Goal: Information Seeking & Learning: Learn about a topic

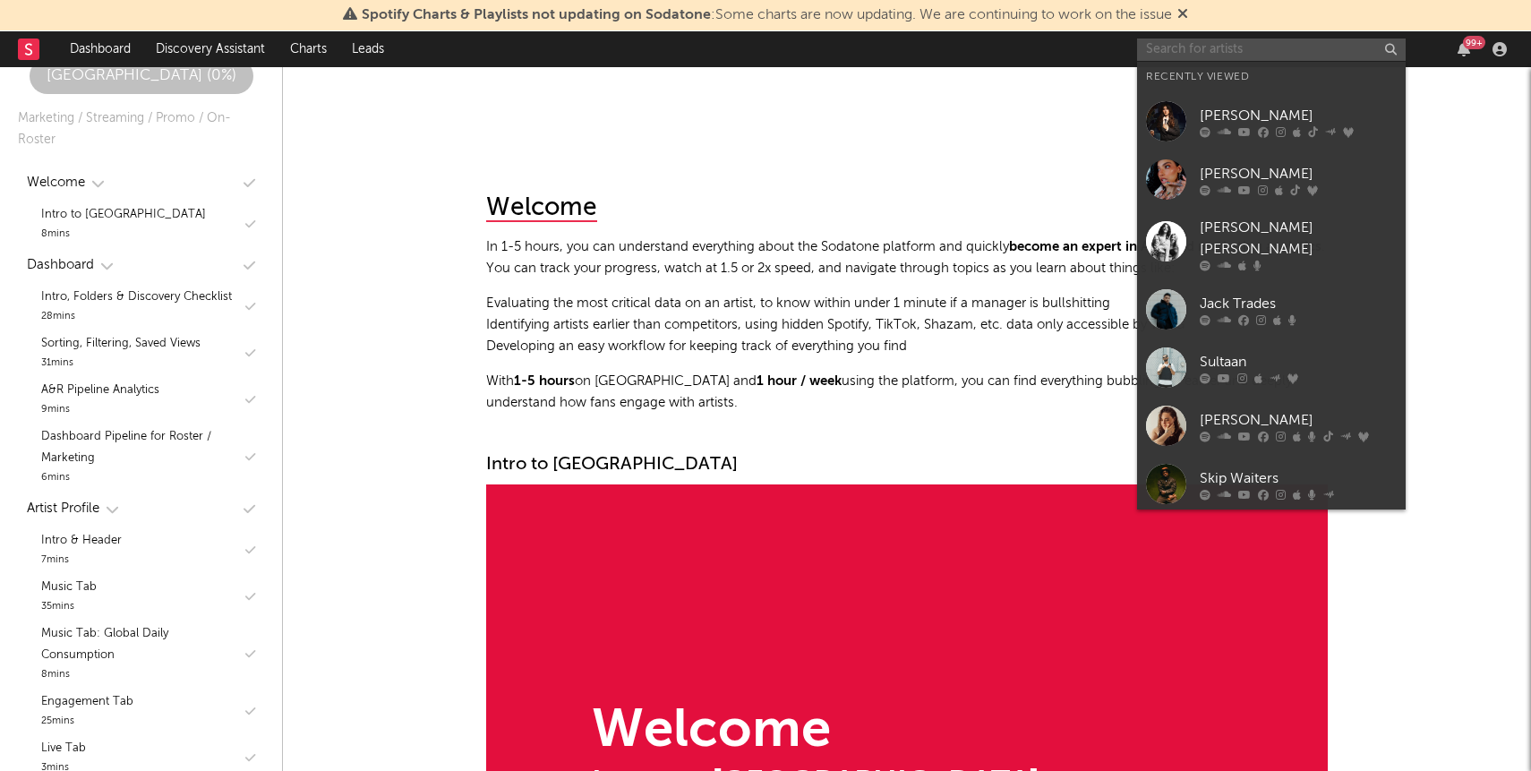
click at [1235, 42] on input "text" at bounding box center [1271, 50] width 269 height 22
paste input "[PERSON_NAME]"
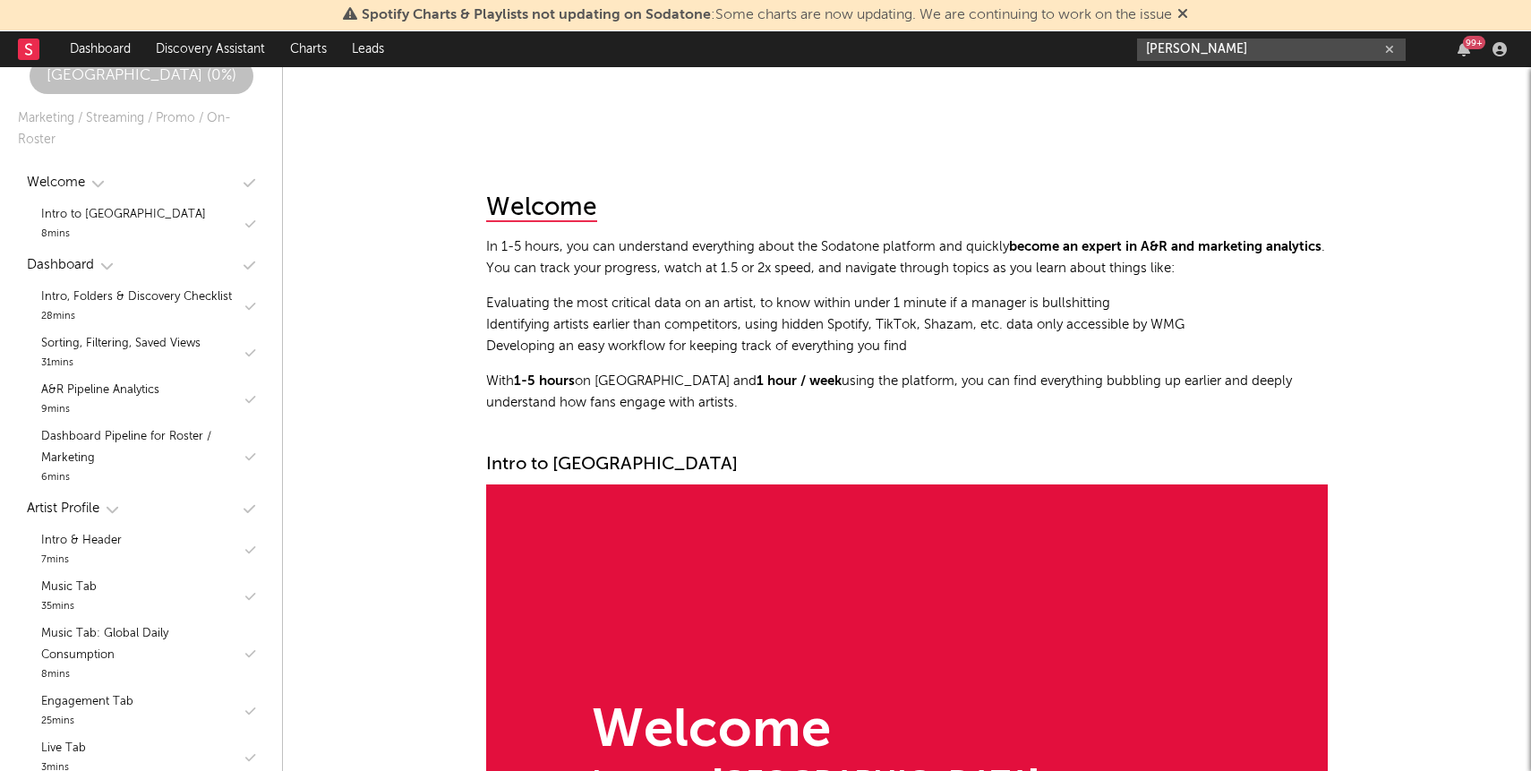
type input "[PERSON_NAME]"
click at [1212, 62] on div "[PERSON_NAME] 99 +" at bounding box center [1325, 49] width 376 height 36
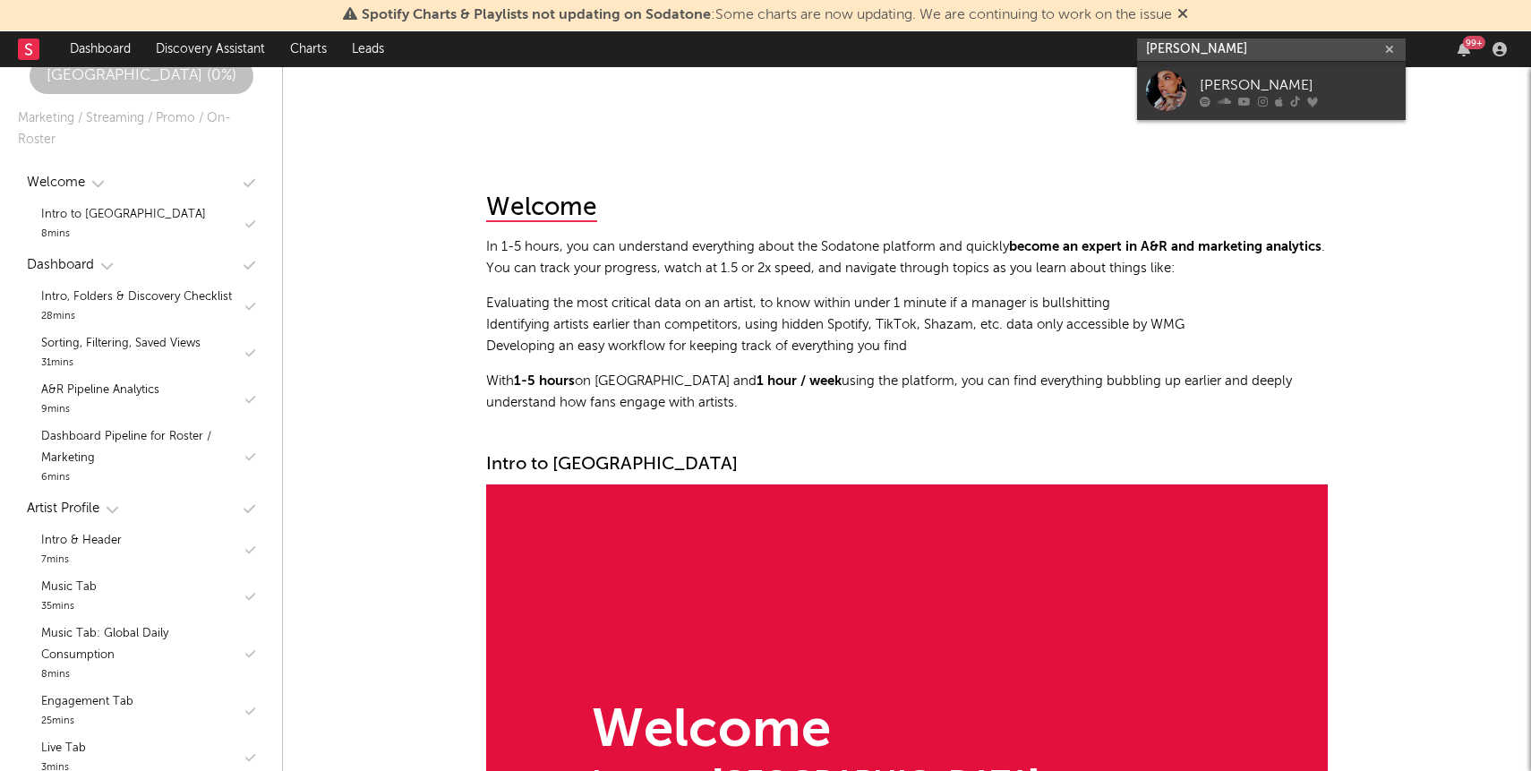
click at [1212, 53] on input "[PERSON_NAME]" at bounding box center [1271, 50] width 269 height 22
click at [1243, 78] on div "[PERSON_NAME]" at bounding box center [1298, 84] width 197 height 21
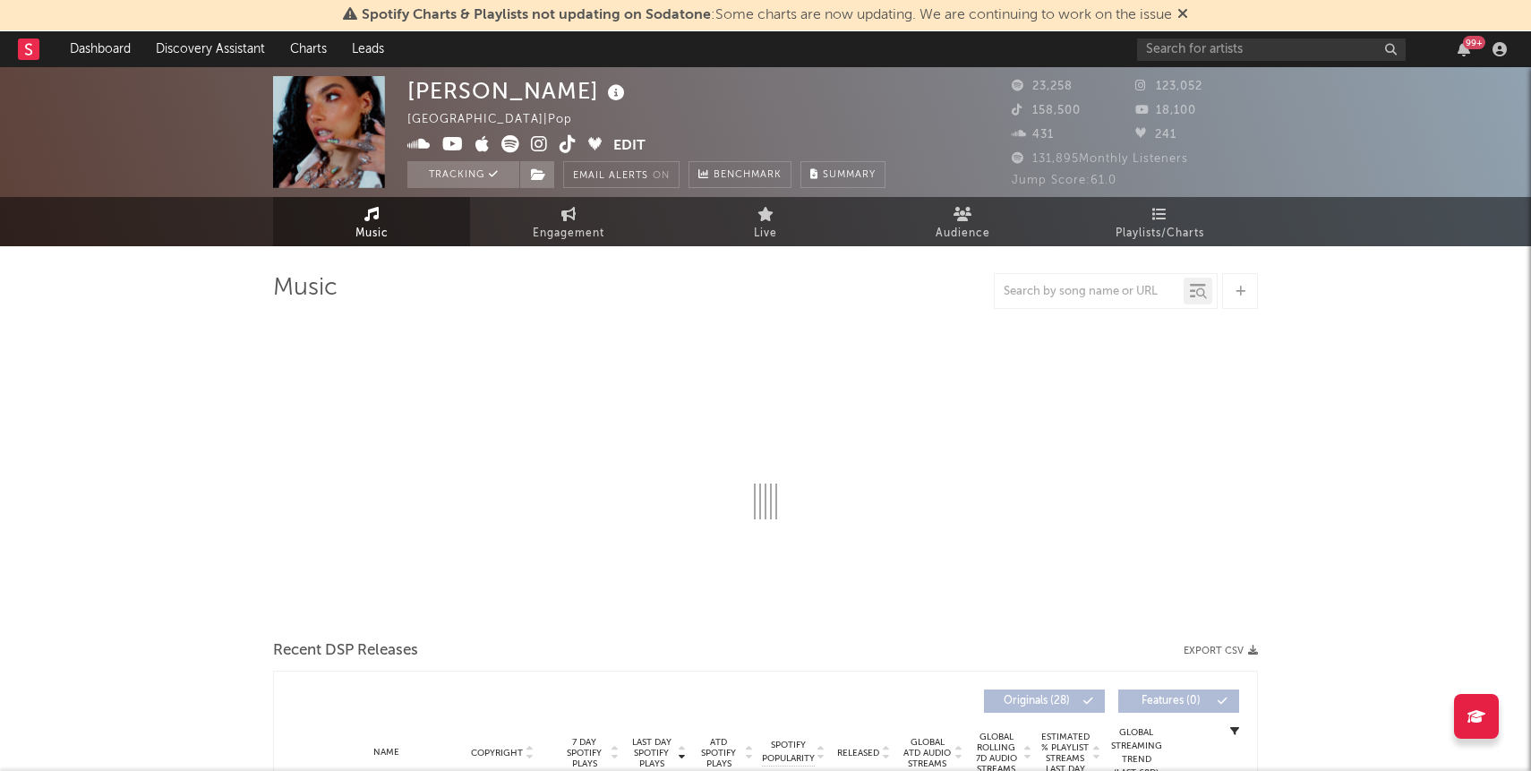
select select "6m"
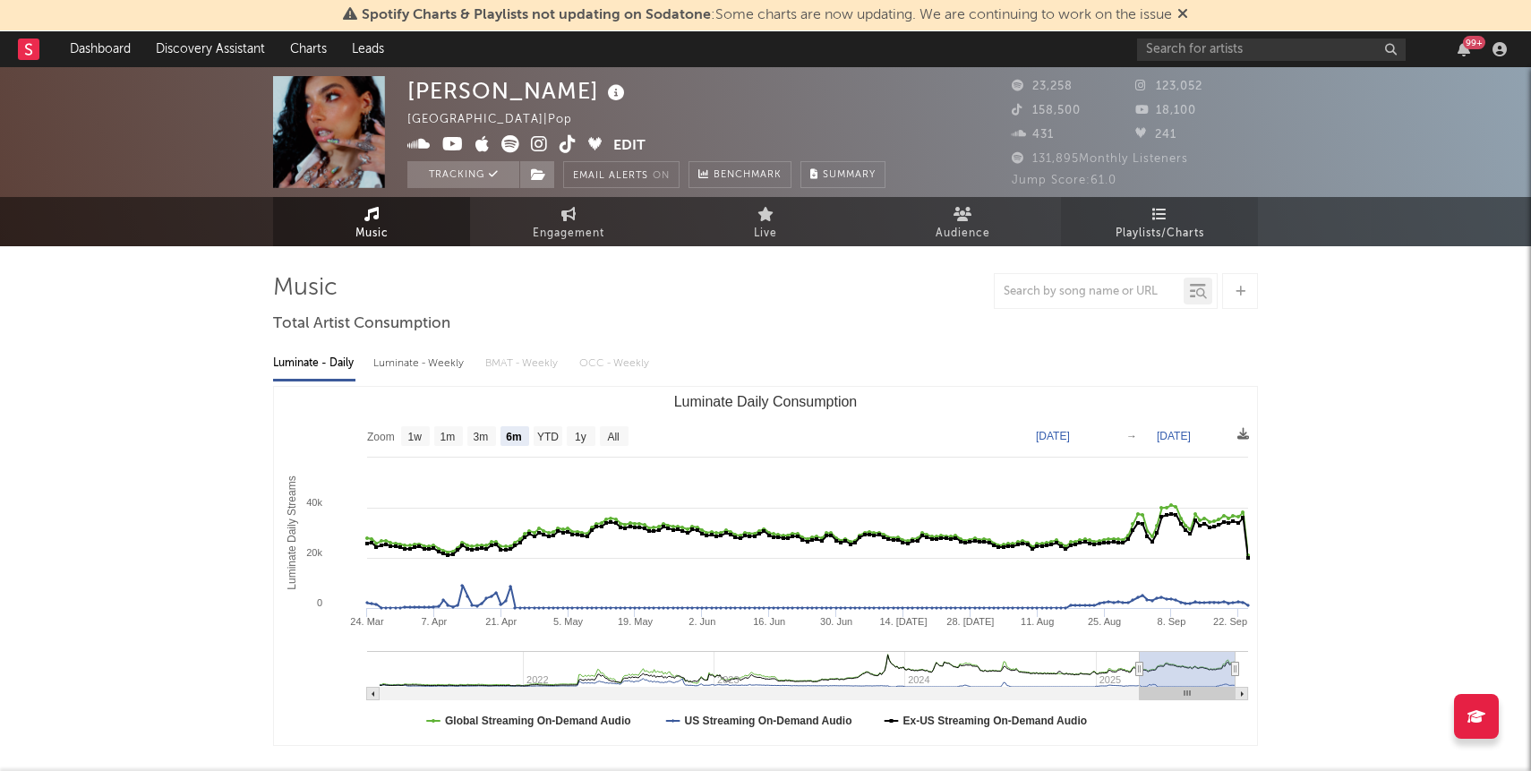
click at [1170, 205] on link "Playlists/Charts" at bounding box center [1159, 221] width 197 height 49
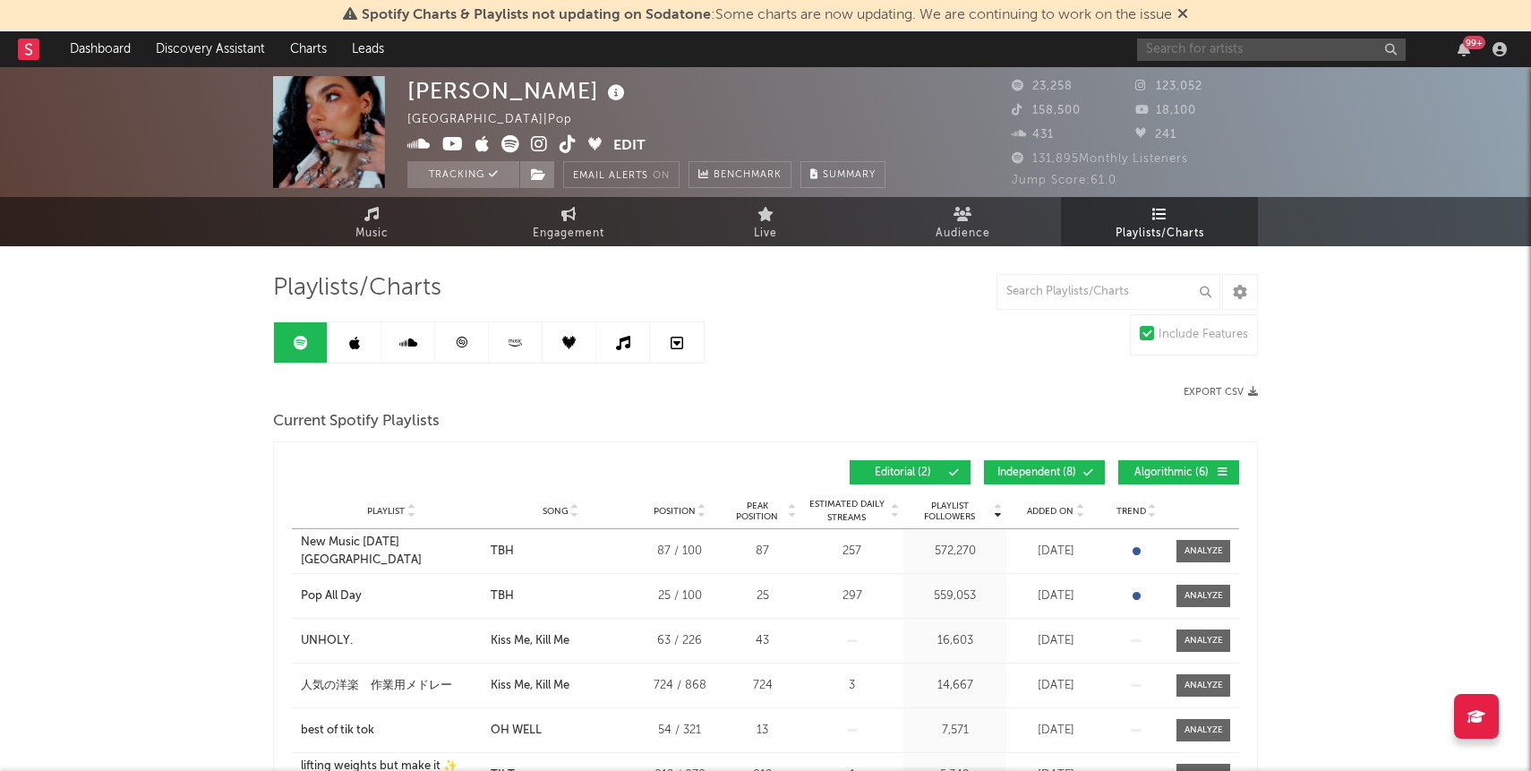
click at [1283, 41] on input "text" at bounding box center [1271, 50] width 269 height 22
click at [1062, 288] on input "text" at bounding box center [1109, 292] width 224 height 36
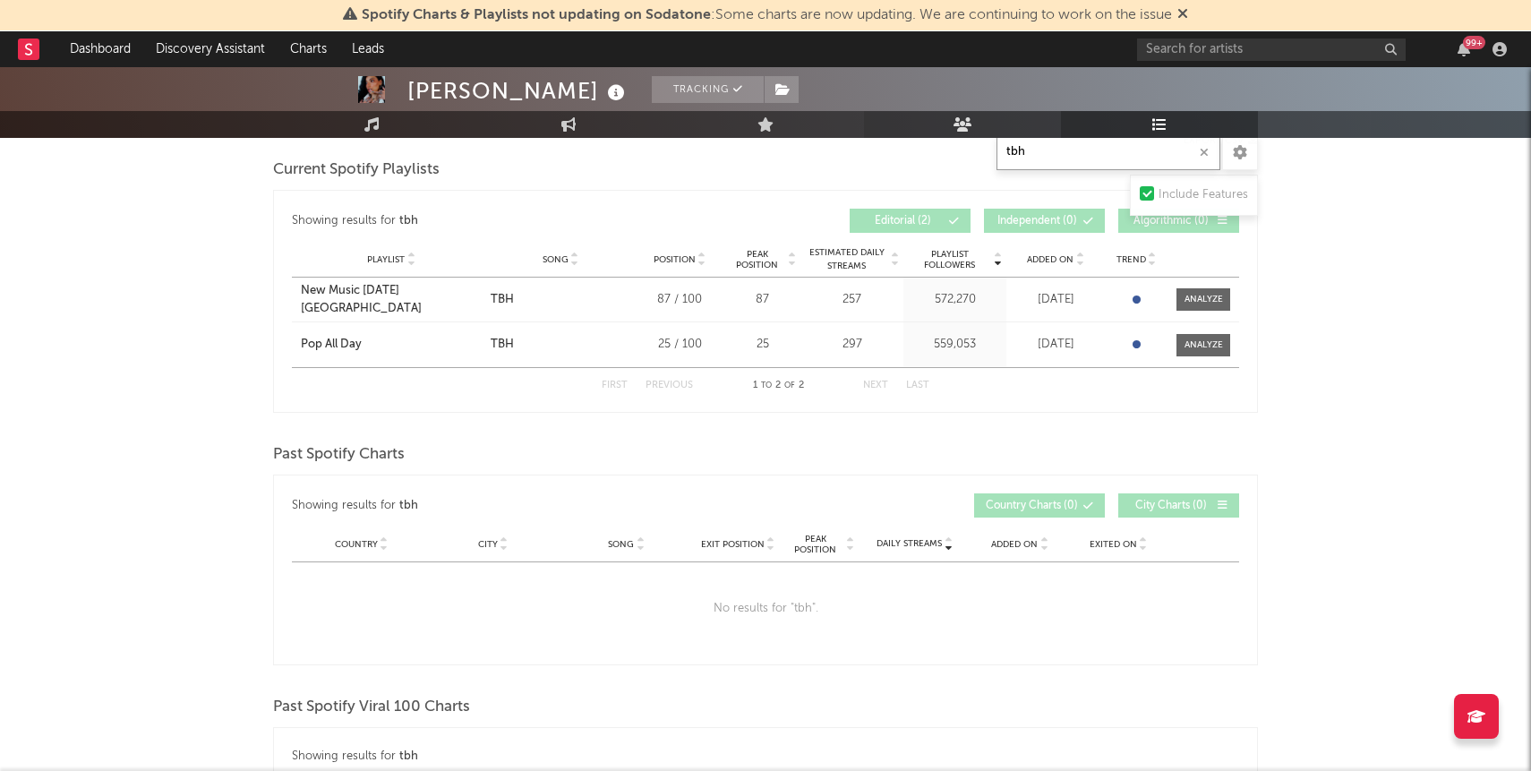
scroll to position [218, 0]
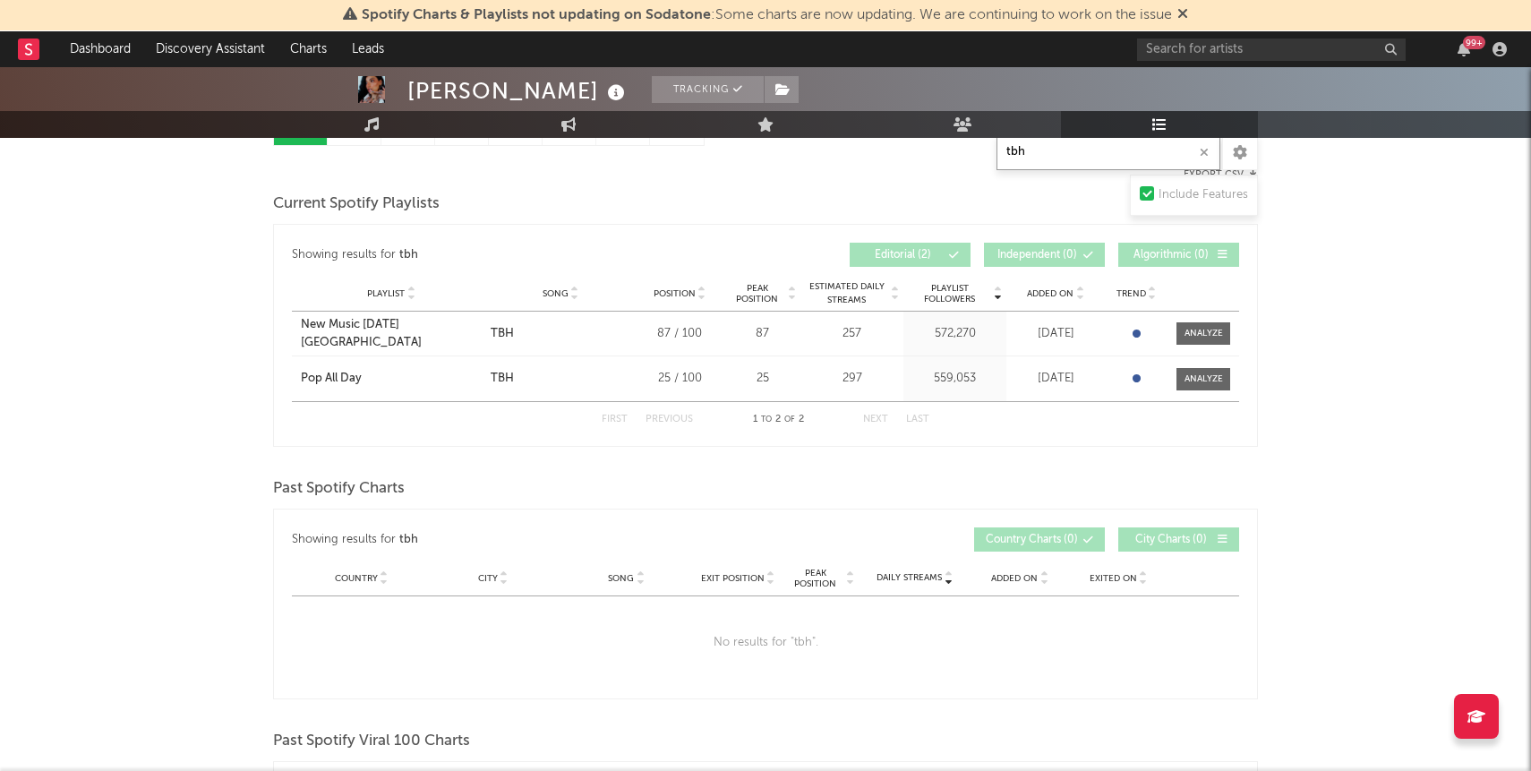
type input "tbh"
click at [1269, 47] on input "text" at bounding box center [1271, 50] width 269 height 22
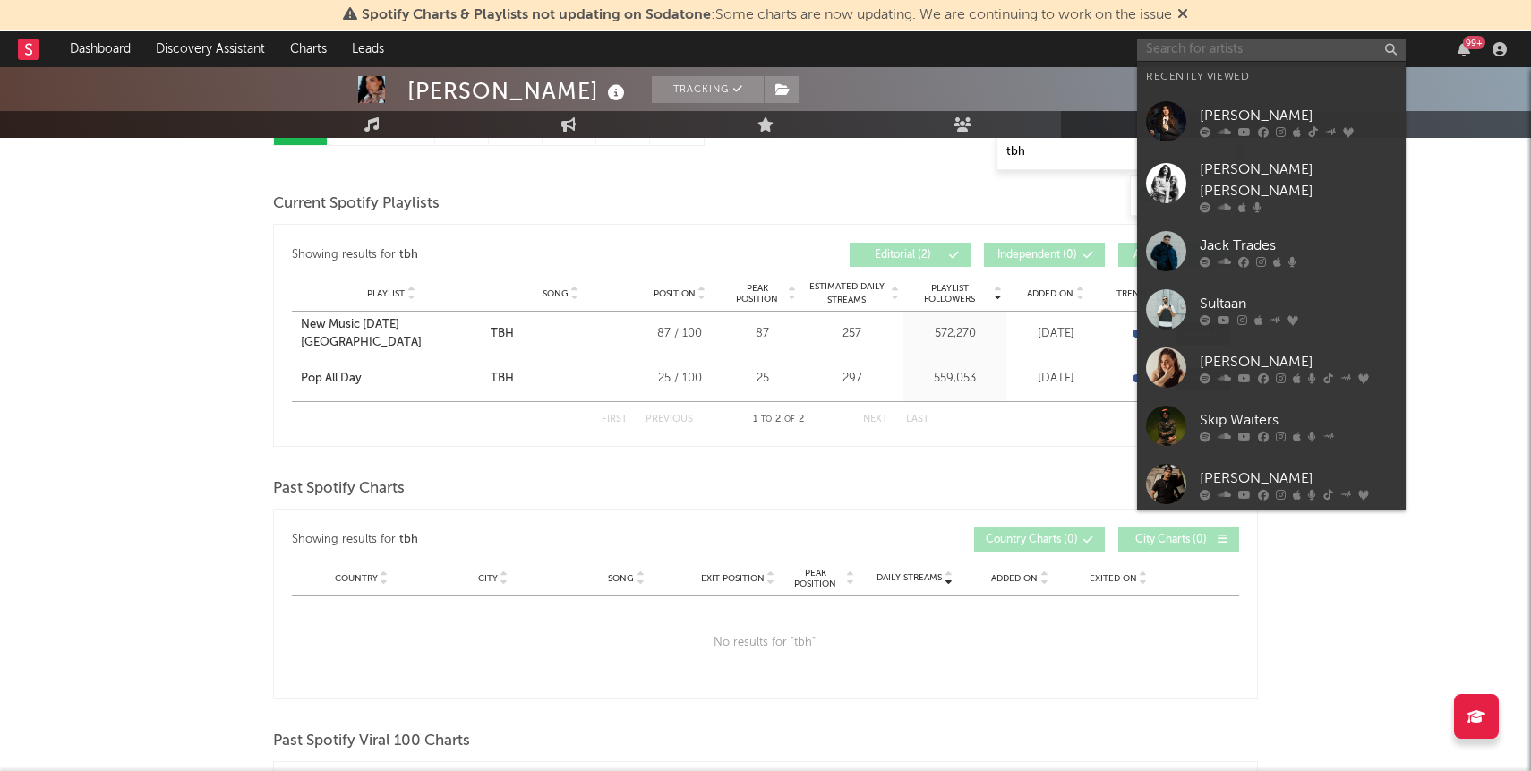
paste input "[PERSON_NAME]"
type input "[PERSON_NAME]"
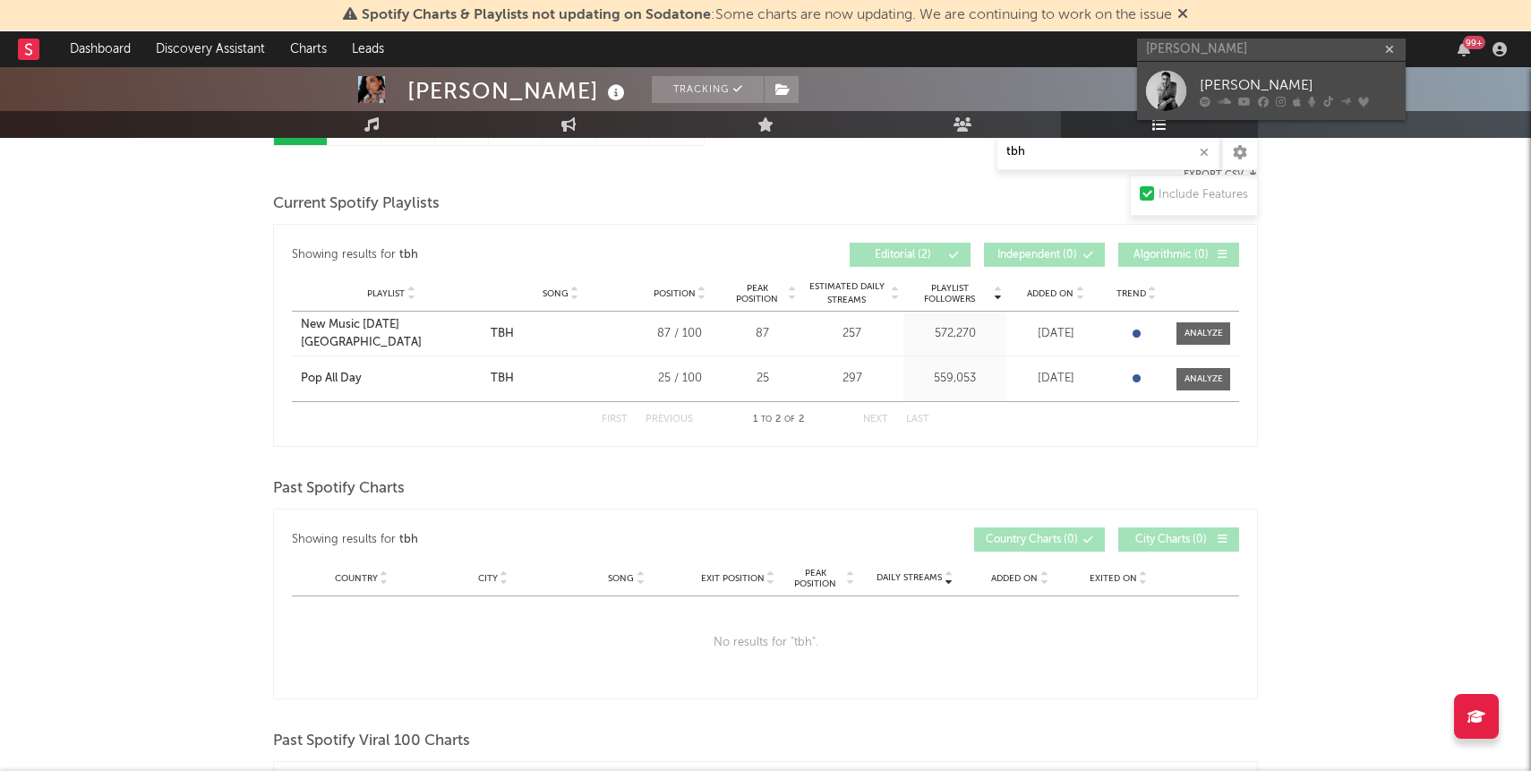
click at [1270, 90] on div "[PERSON_NAME]" at bounding box center [1298, 84] width 197 height 21
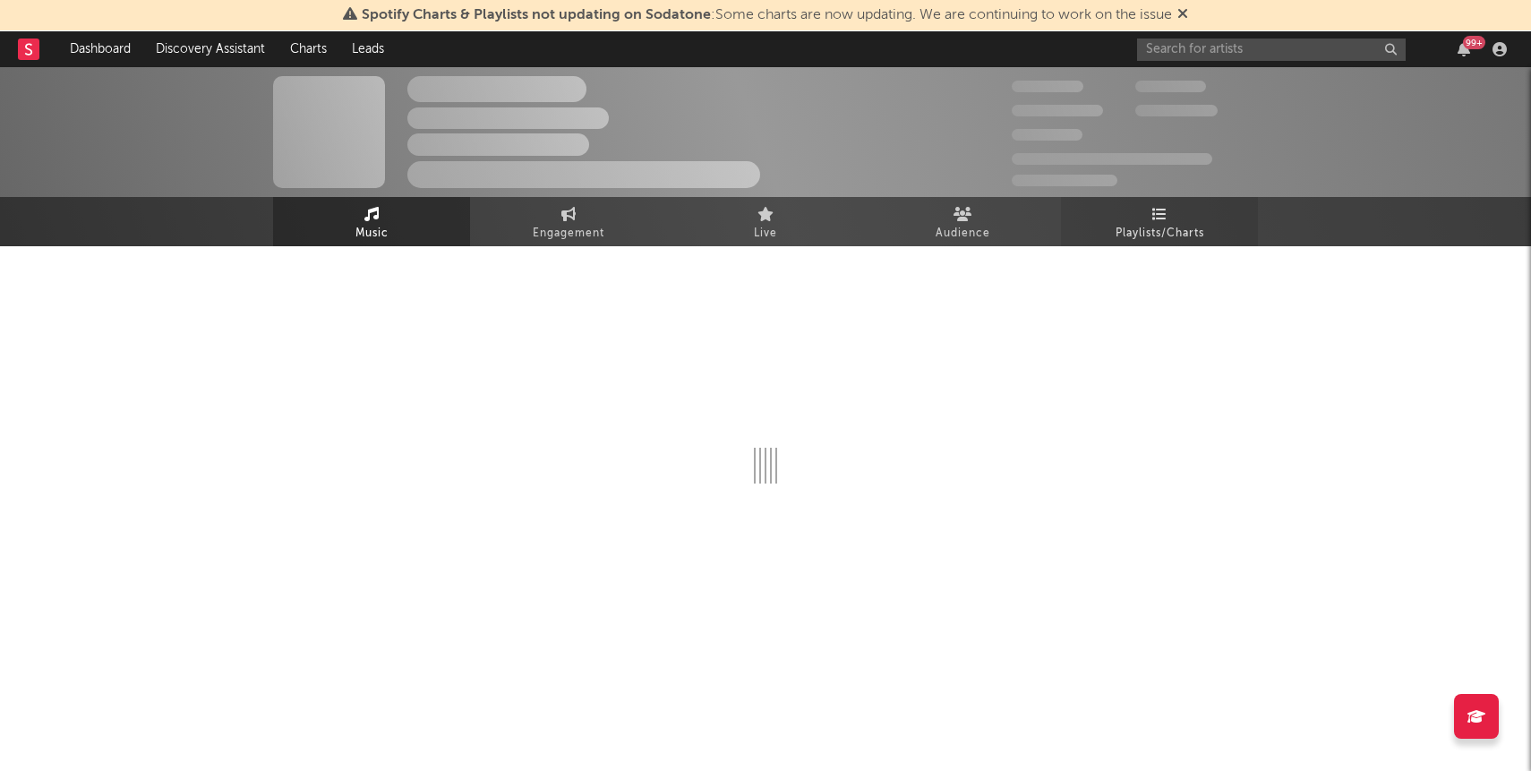
select select "6m"
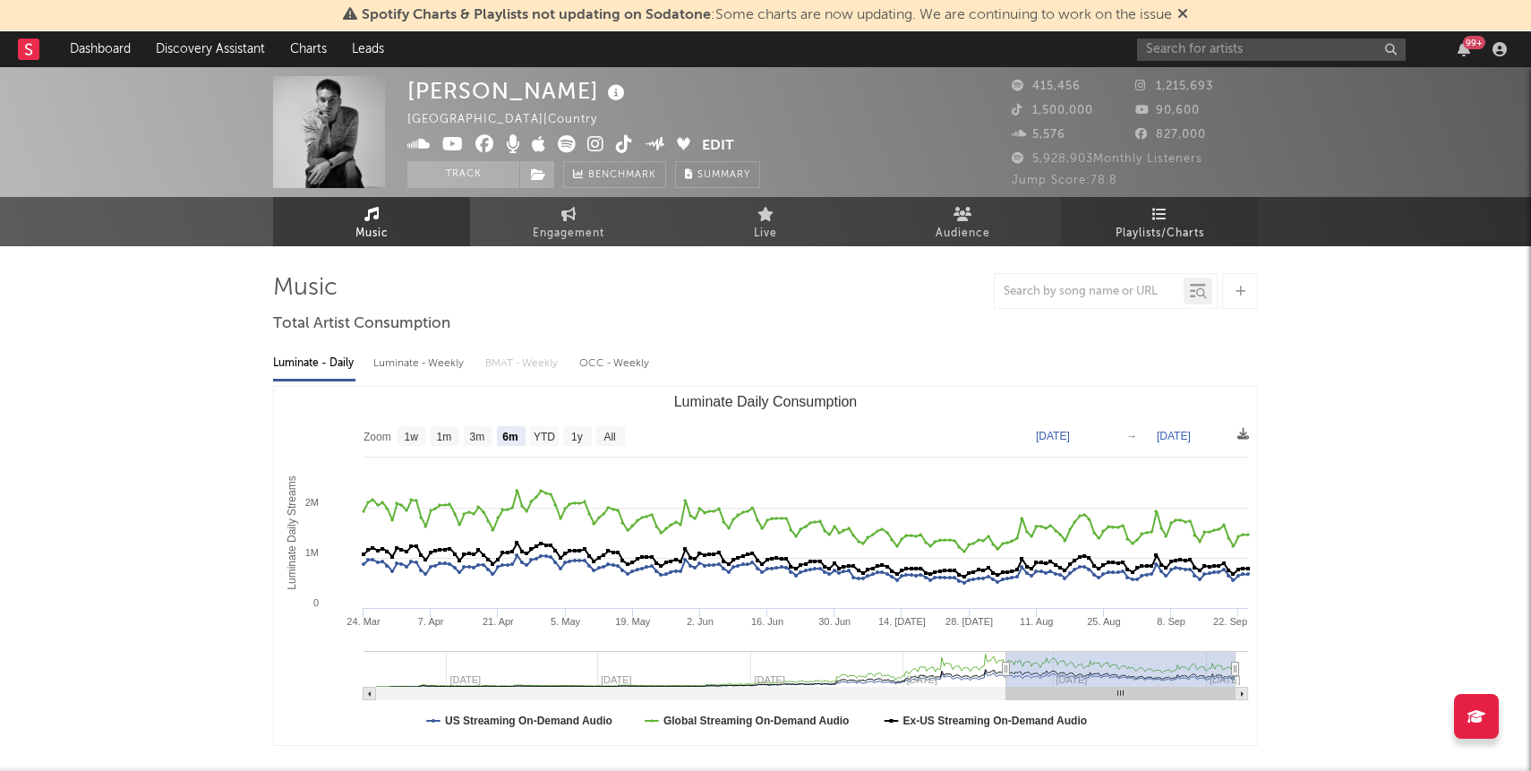
click at [1168, 223] on span "Playlists/Charts" at bounding box center [1160, 233] width 89 height 21
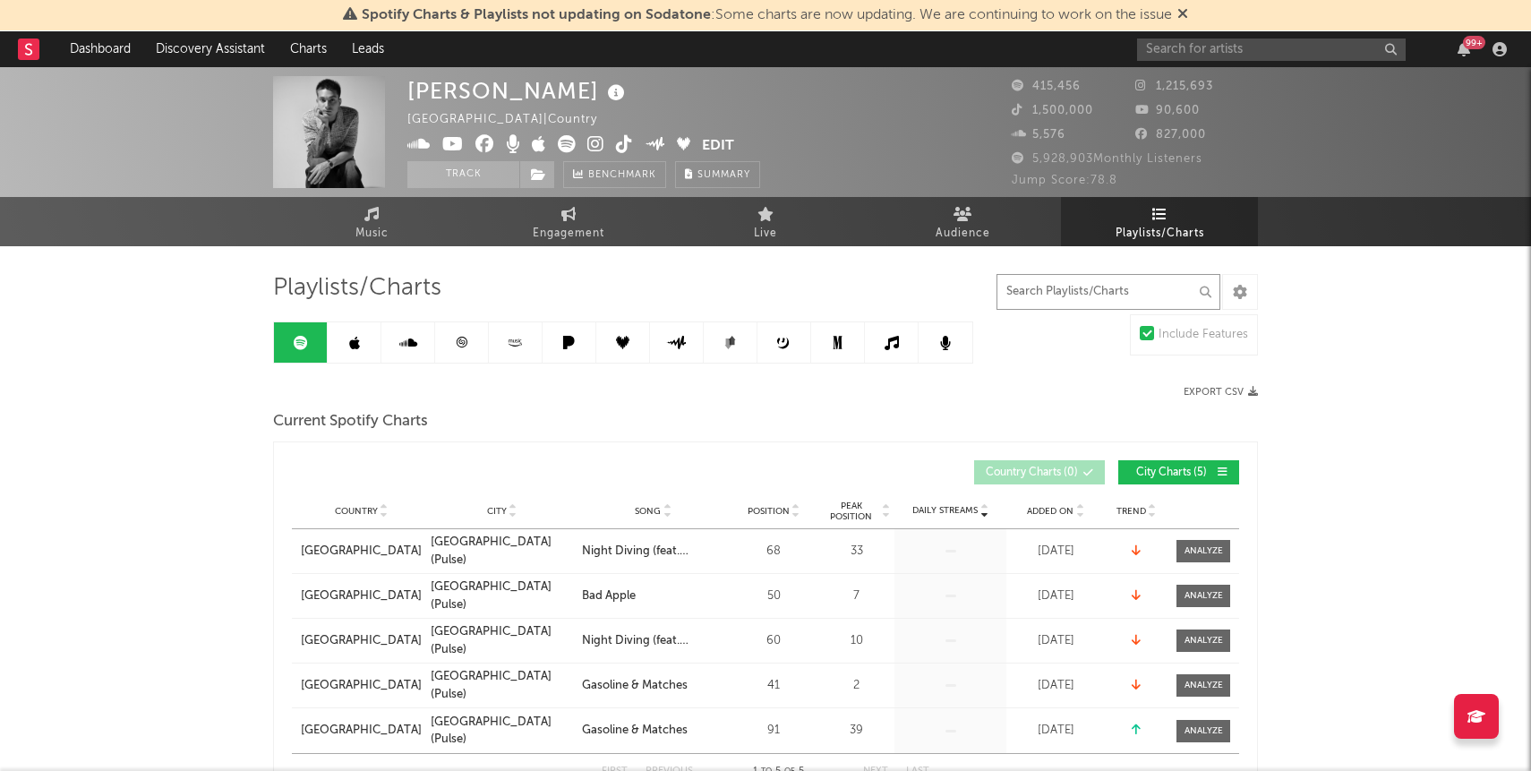
click at [1114, 292] on input "text" at bounding box center [1109, 292] width 224 height 36
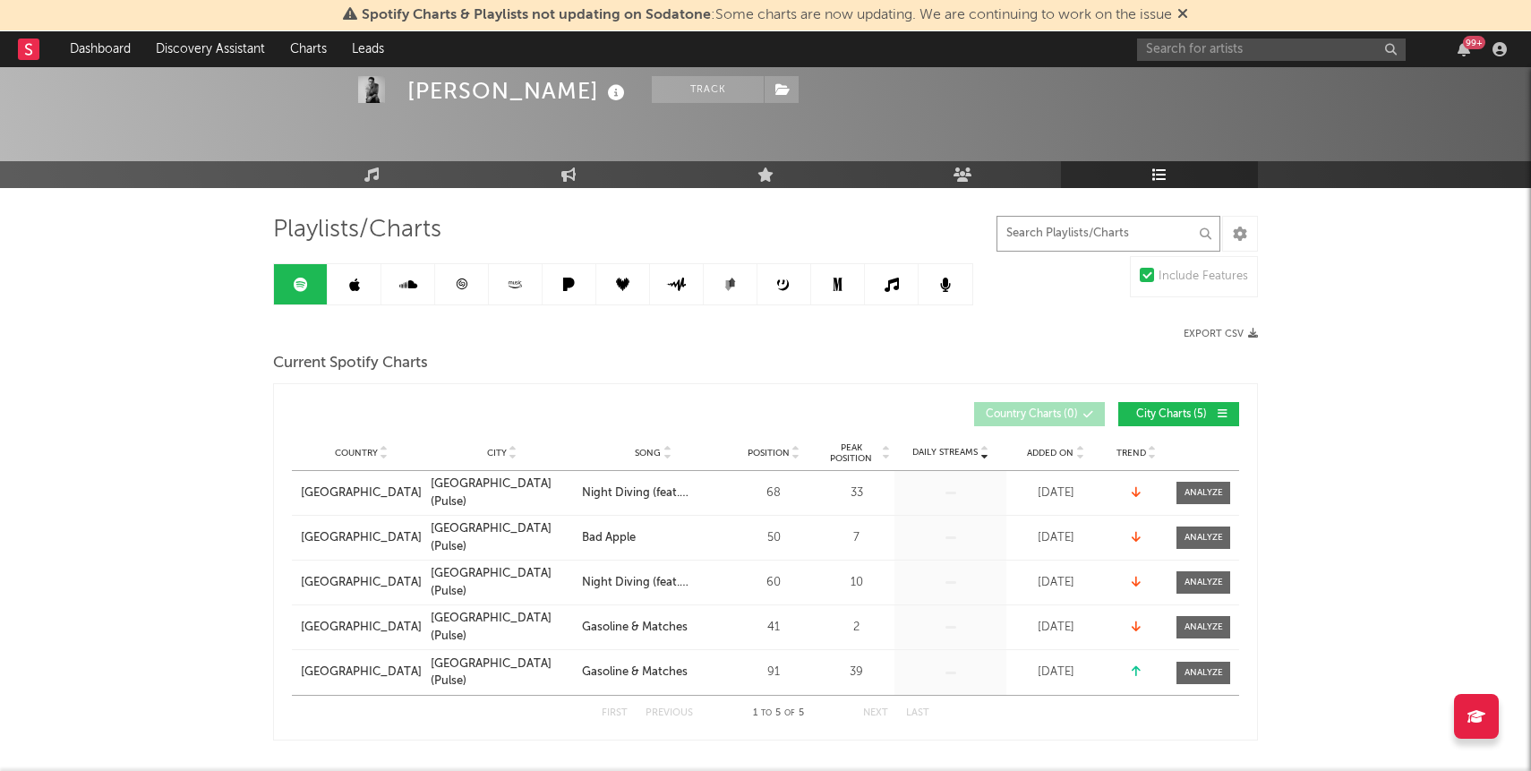
scroll to position [68, 0]
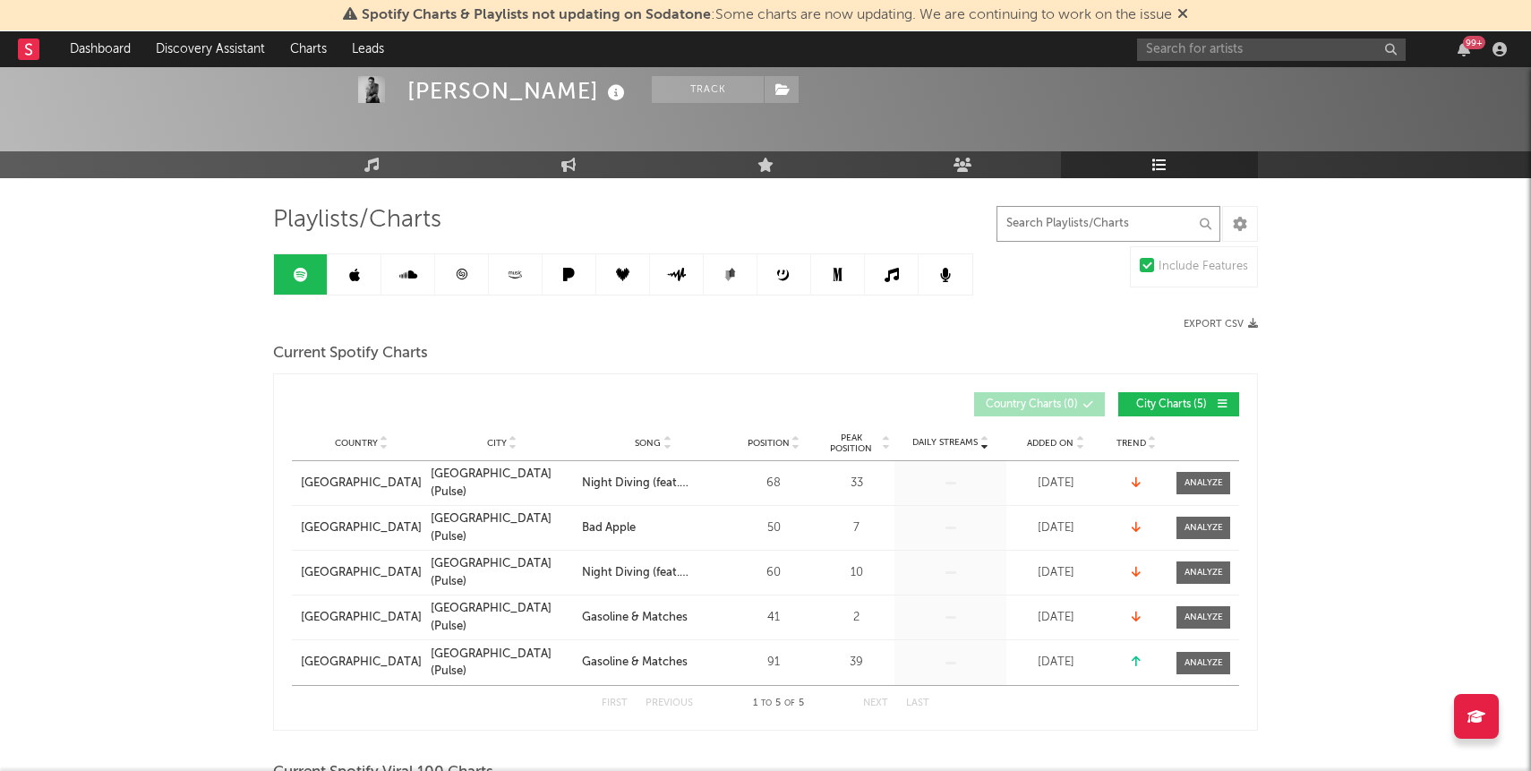
click at [1072, 227] on input "text" at bounding box center [1109, 224] width 224 height 36
paste input "Call For You"
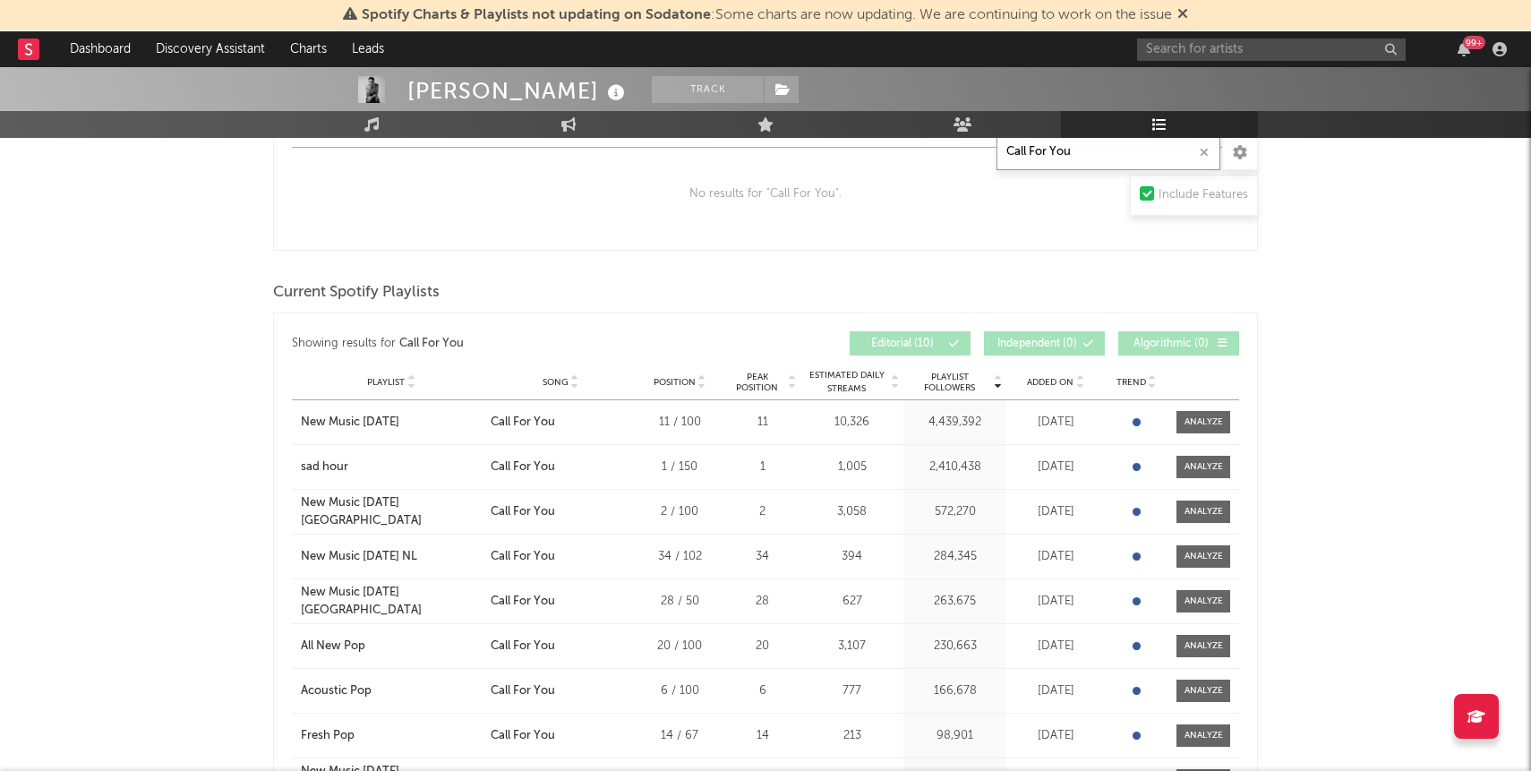
scroll to position [700, 0]
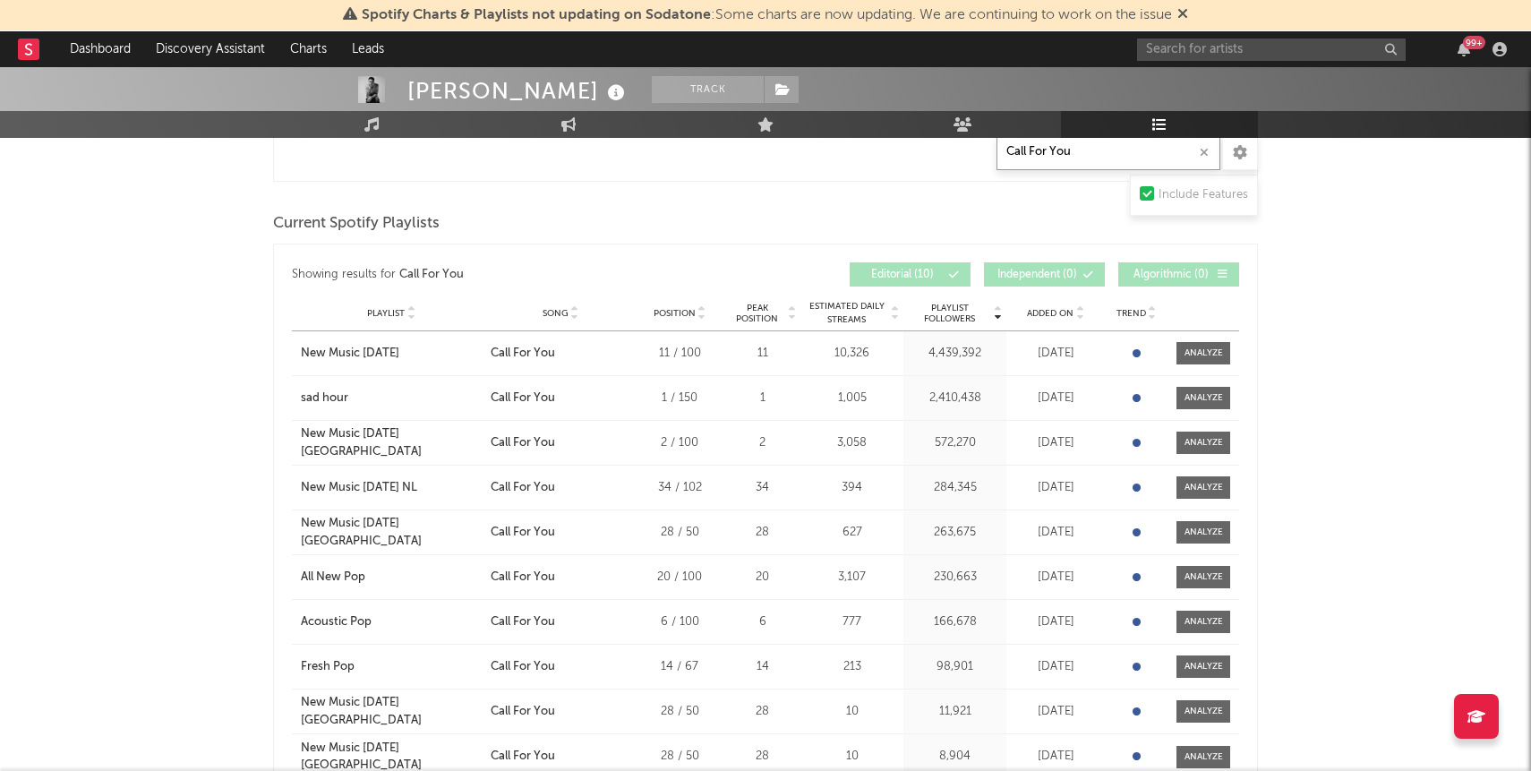
type input "Call For You"
click at [338, 224] on span "Current Spotify Playlists" at bounding box center [356, 223] width 167 height 21
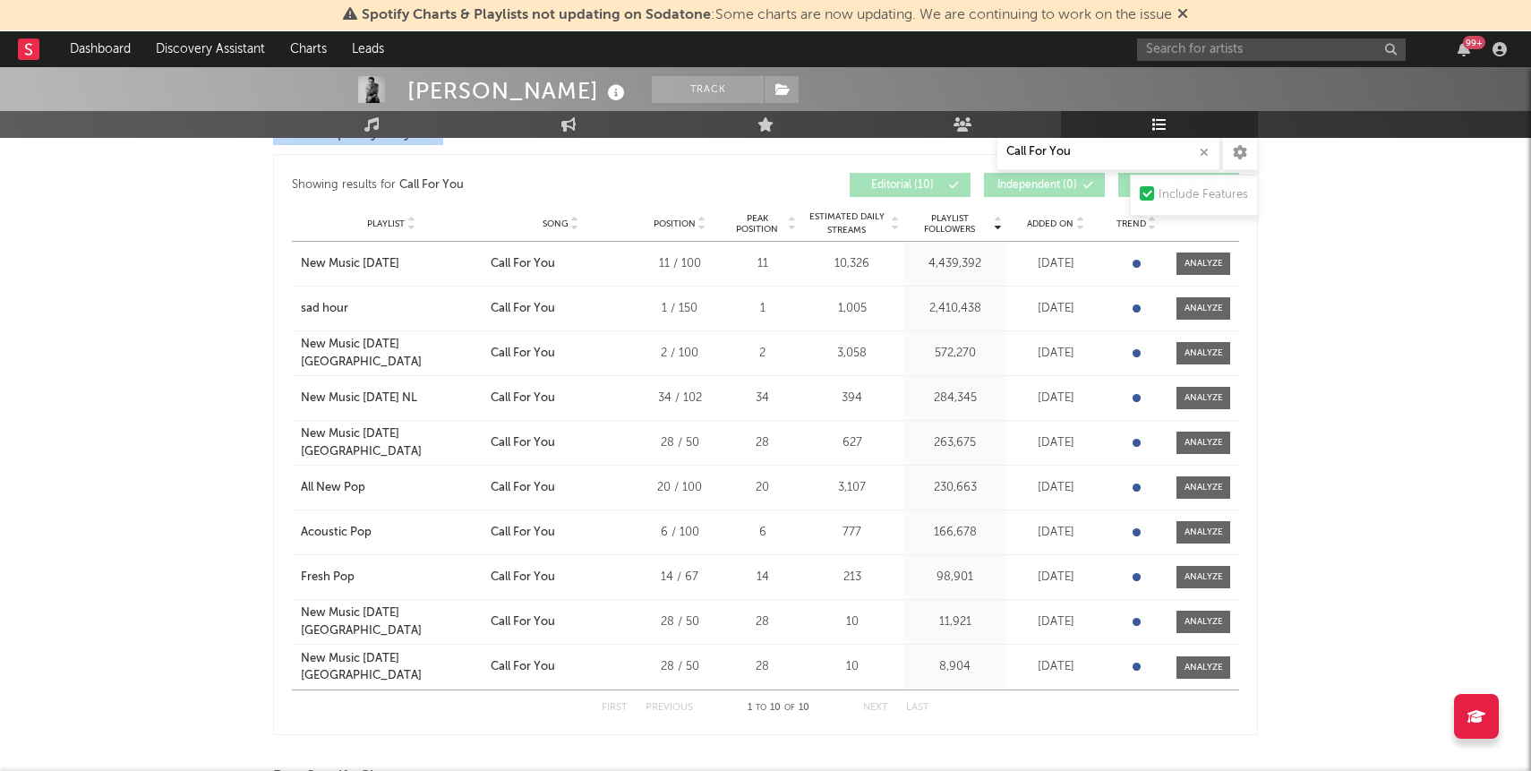
scroll to position [794, 0]
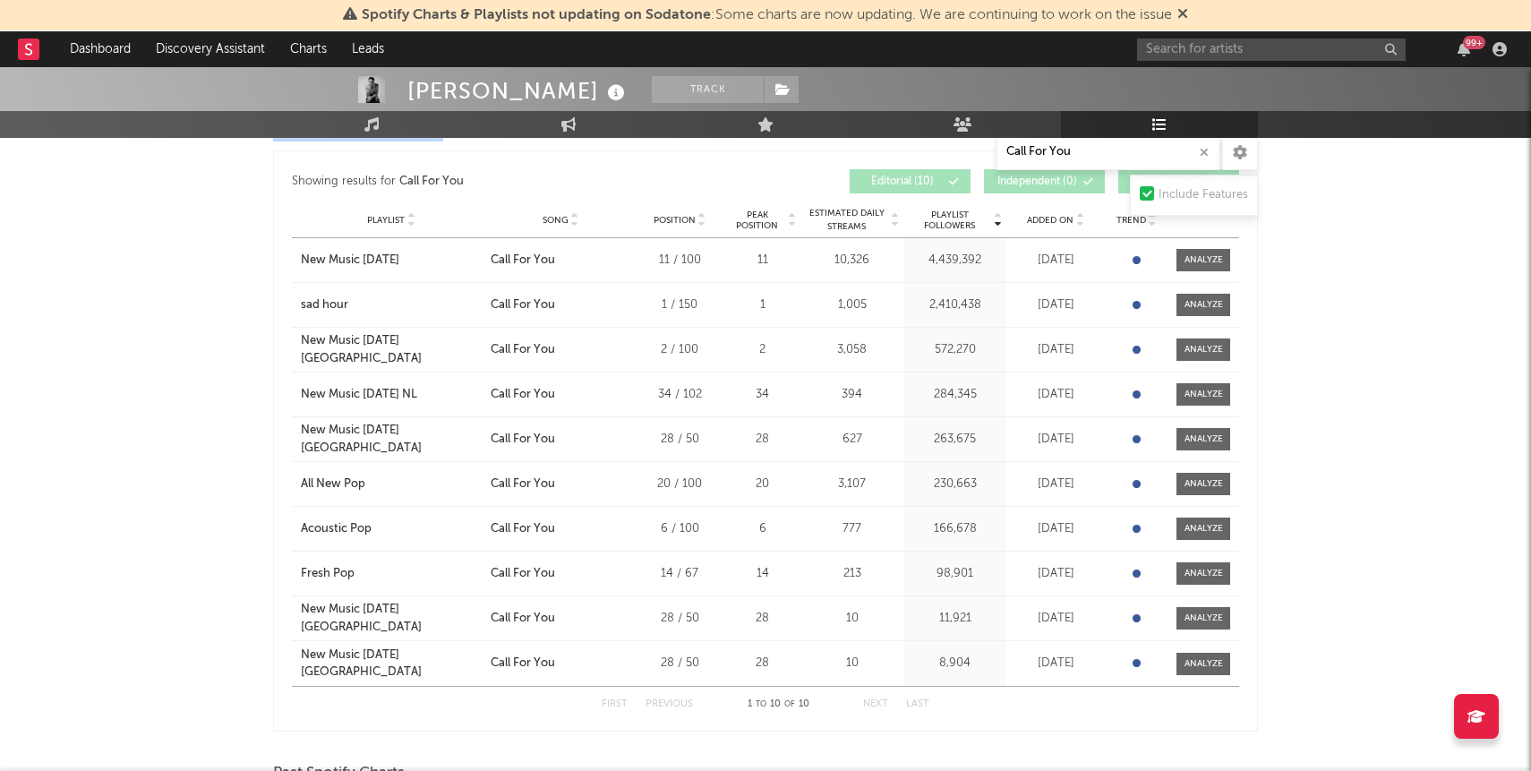
click at [879, 701] on button "Next" at bounding box center [875, 704] width 25 height 10
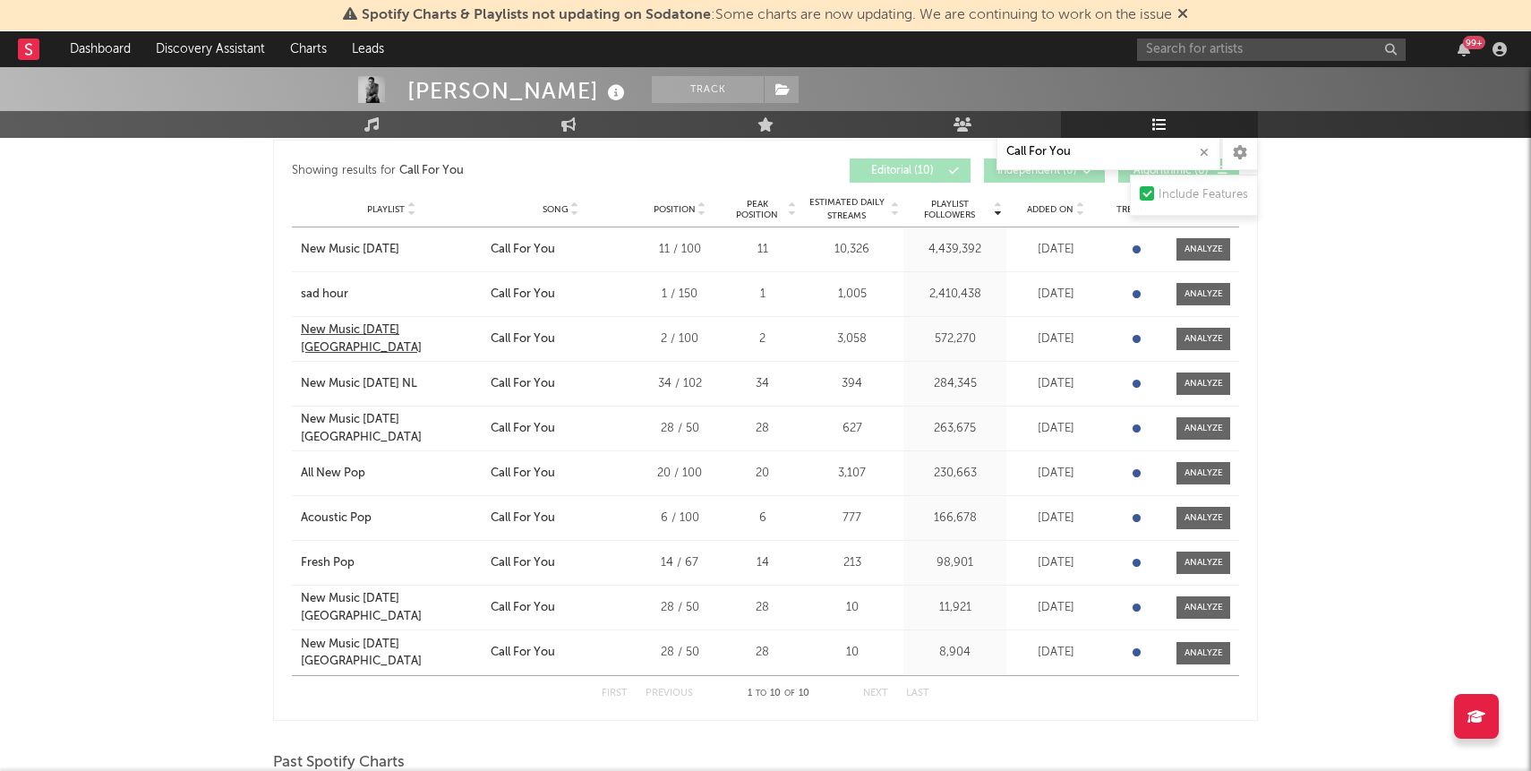
scroll to position [805, 0]
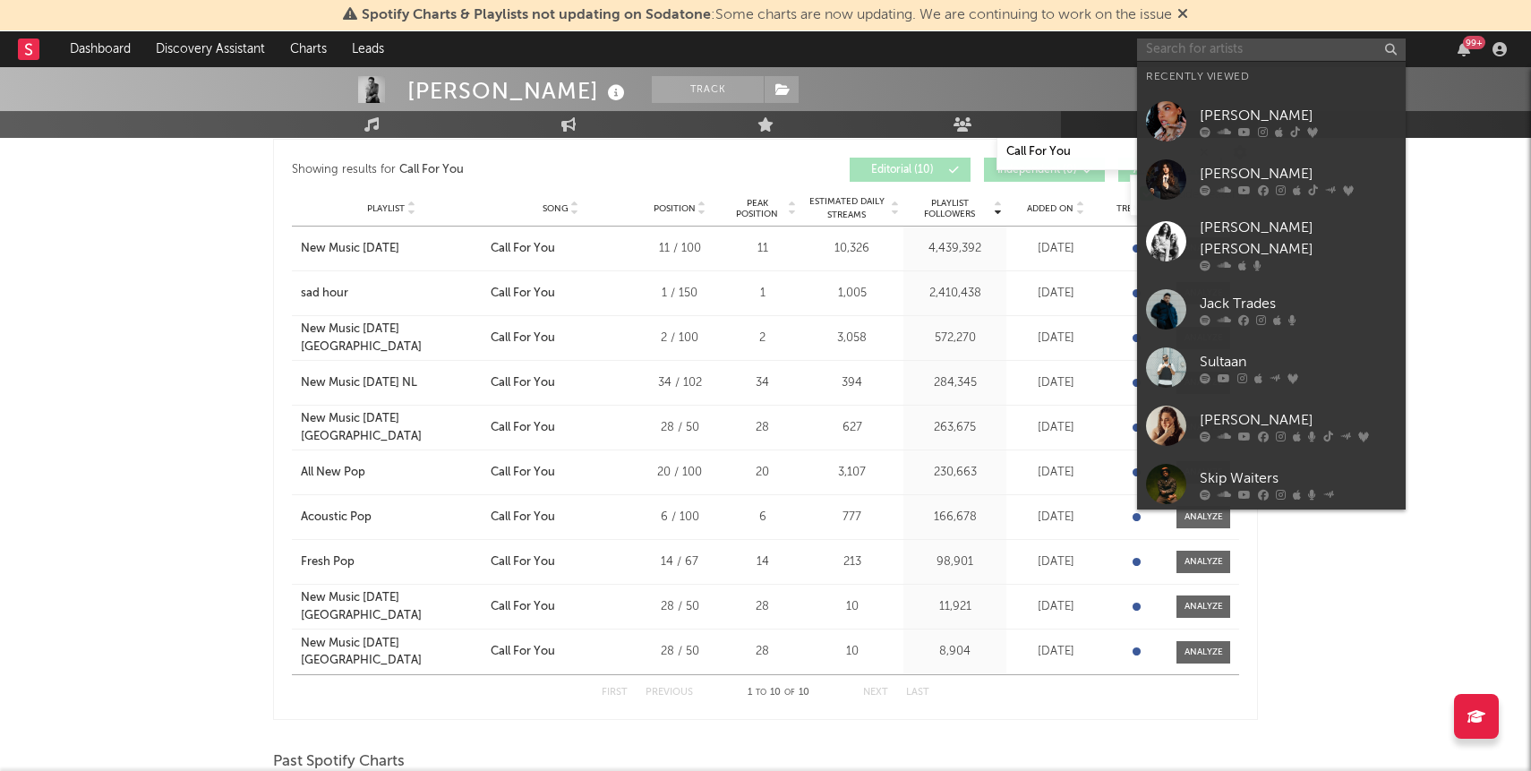
click at [1300, 41] on input "text" at bounding box center [1271, 50] width 269 height 22
paste input "[PERSON_NAME]"
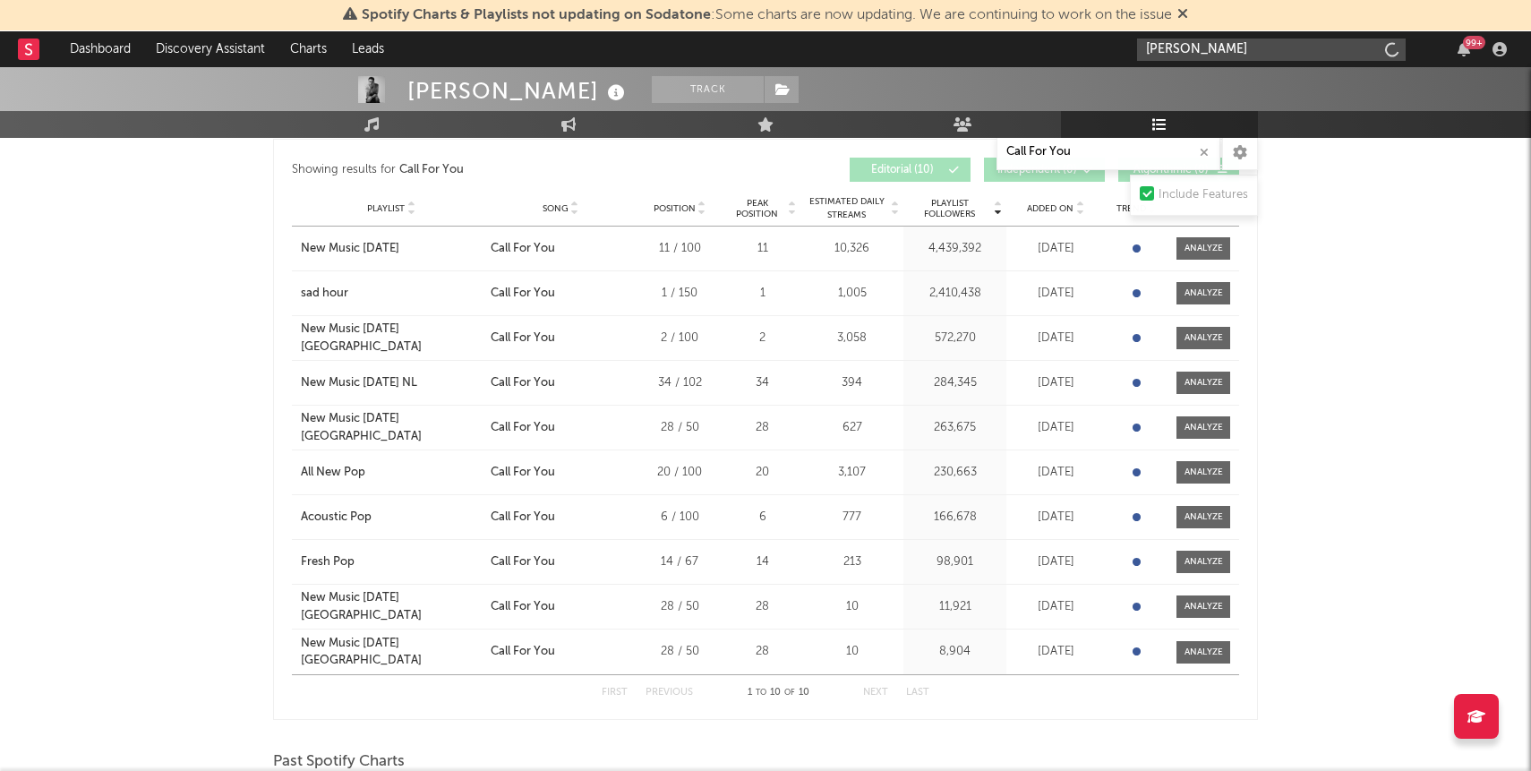
type input "[PERSON_NAME]"
click at [1282, 86] on div "[PERSON_NAME]" at bounding box center [1298, 84] width 197 height 21
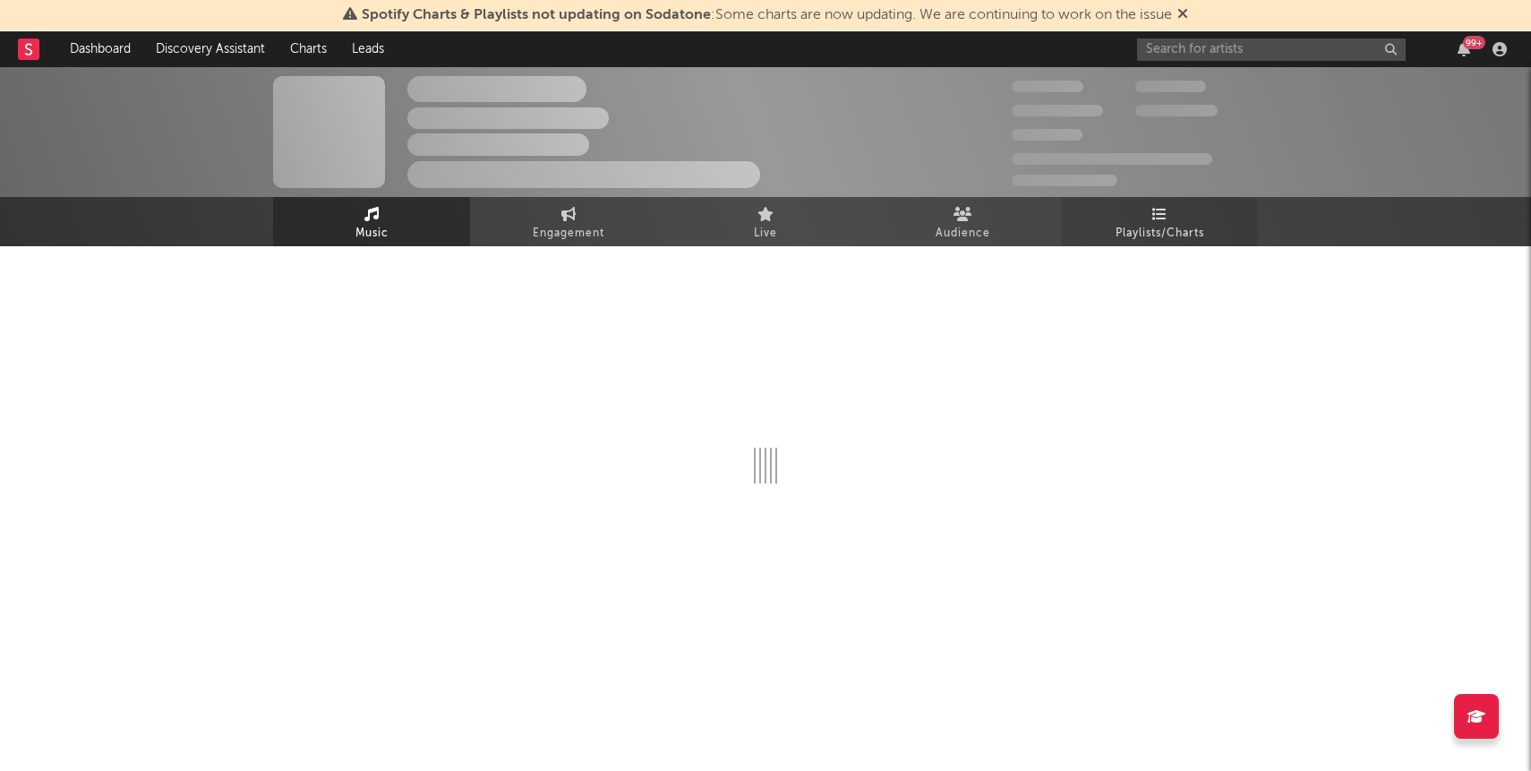
click at [1171, 227] on span "Playlists/Charts" at bounding box center [1160, 233] width 89 height 21
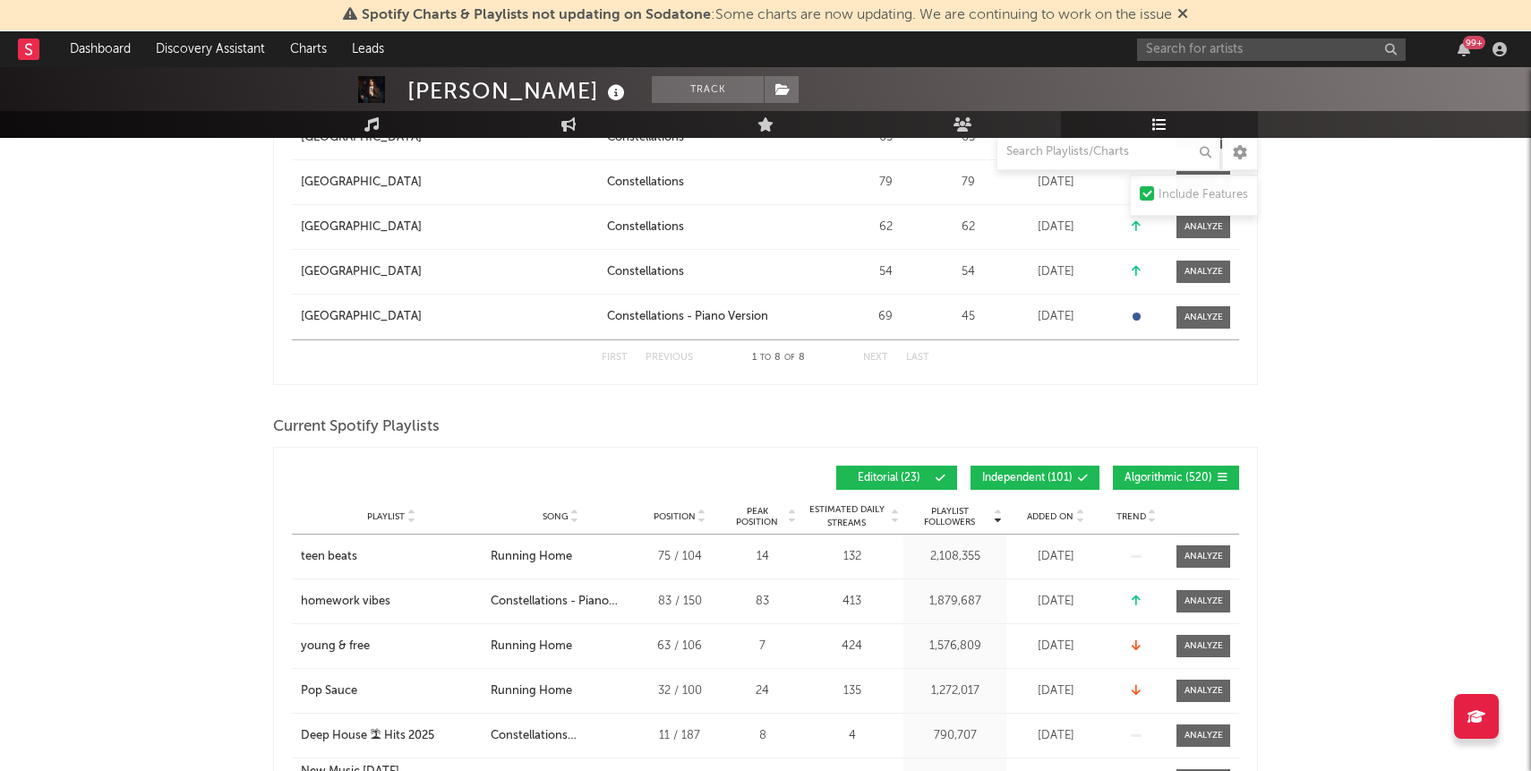
scroll to position [829, 0]
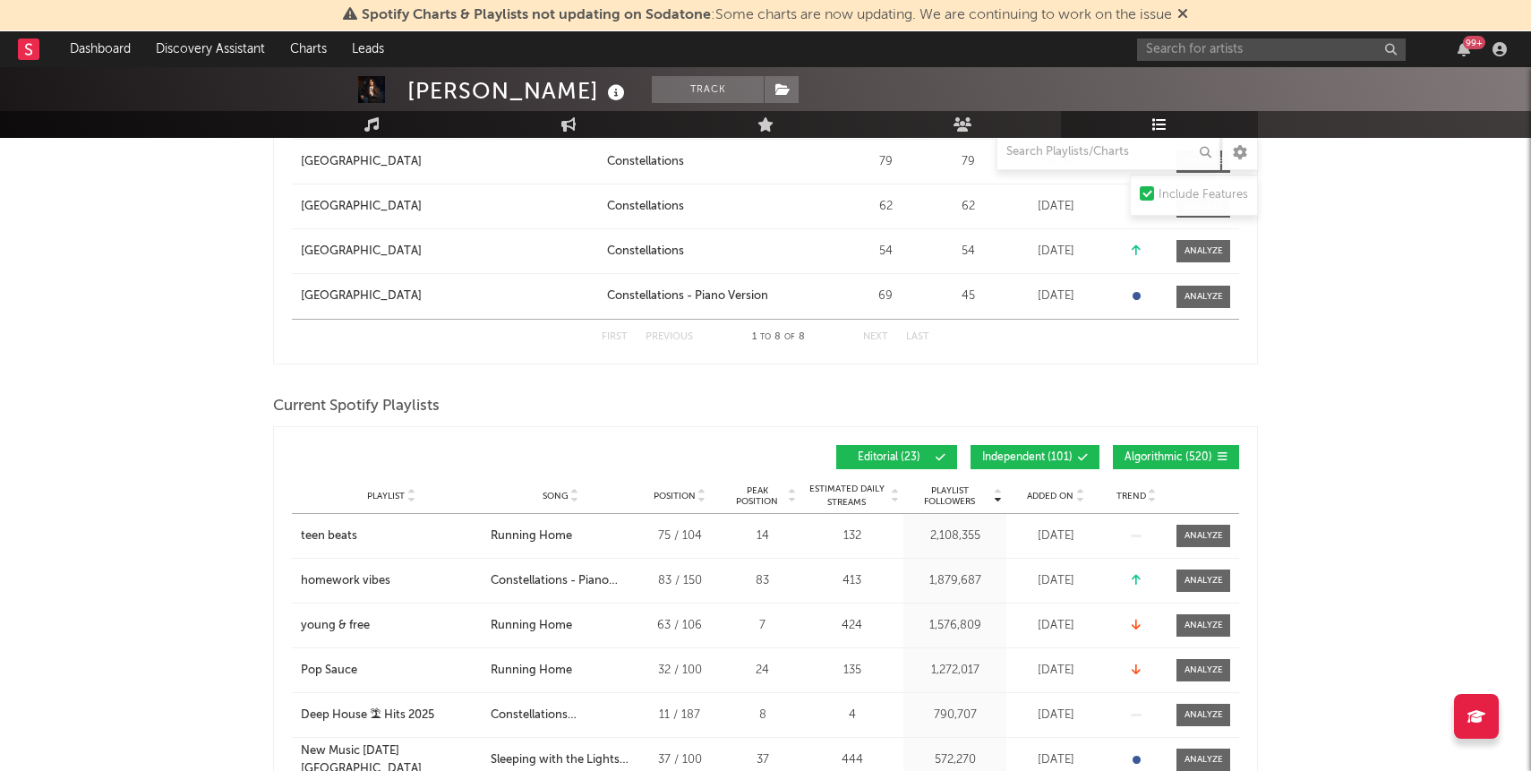
click at [1178, 449] on button "Algorithmic ( 520 )" at bounding box center [1176, 457] width 126 height 24
click at [1045, 458] on span "Independent ( 101 )" at bounding box center [1027, 457] width 90 height 11
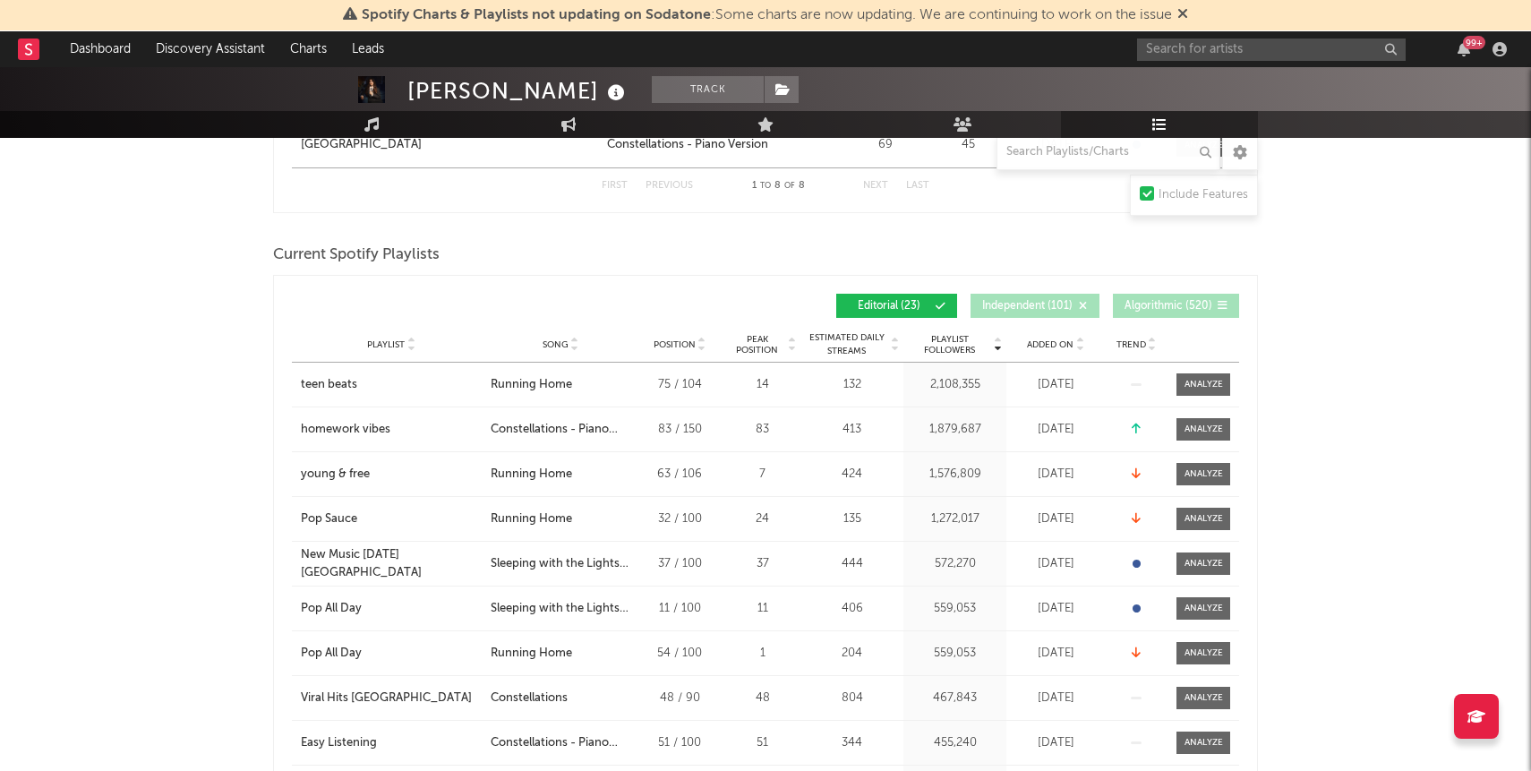
scroll to position [984, 0]
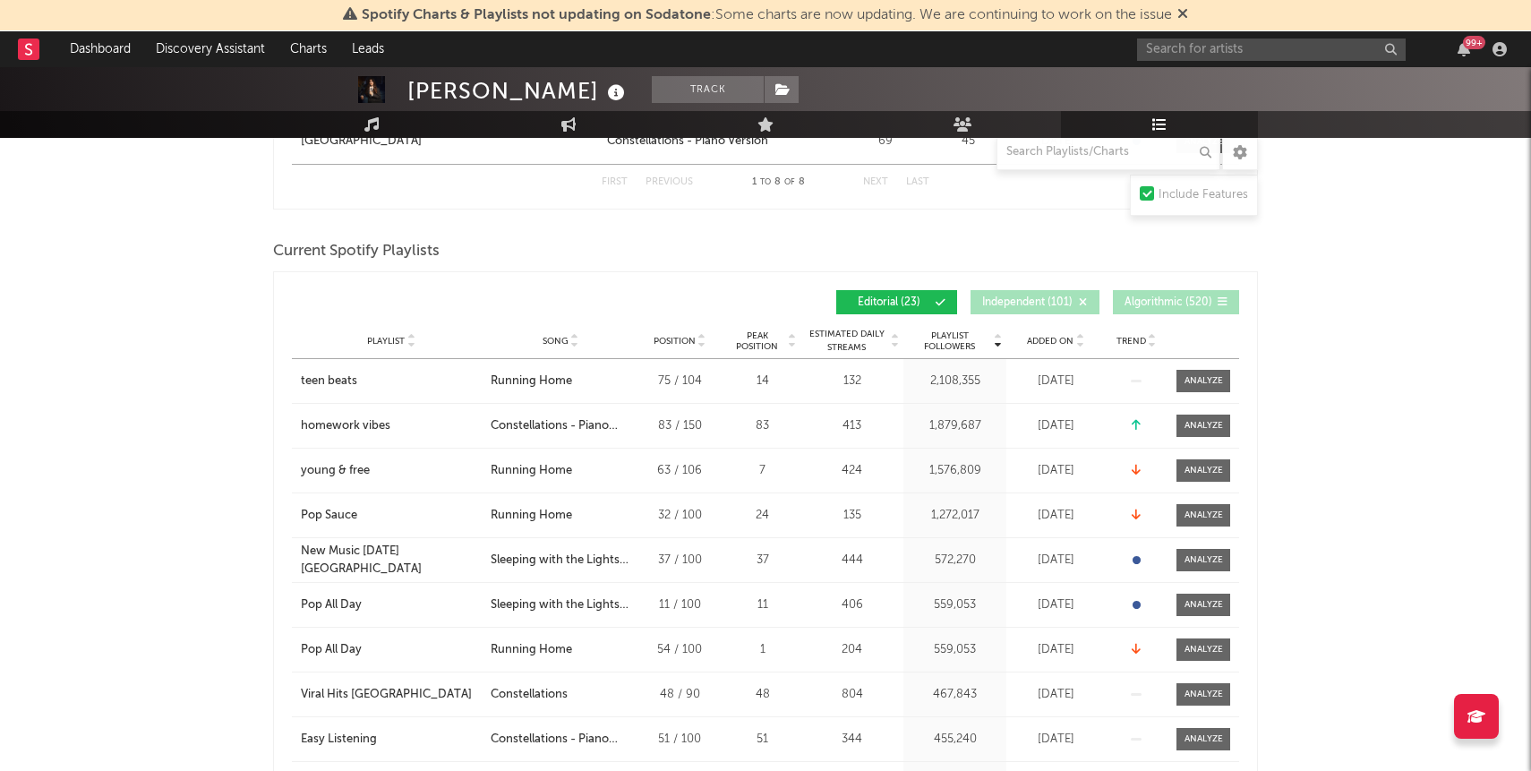
click at [1047, 336] on span "Added On" at bounding box center [1050, 341] width 47 height 11
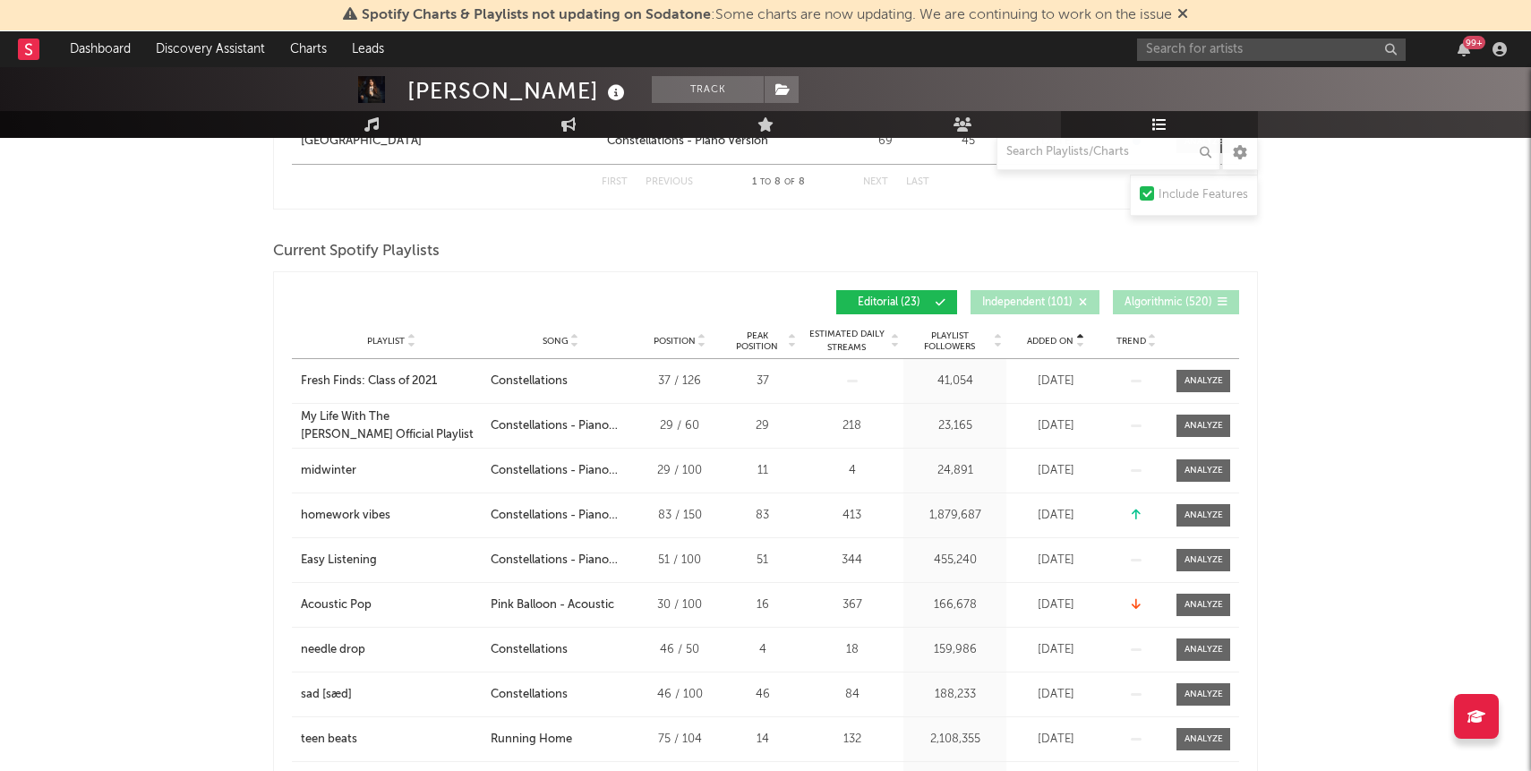
click at [1047, 336] on span "Added On" at bounding box center [1050, 341] width 47 height 11
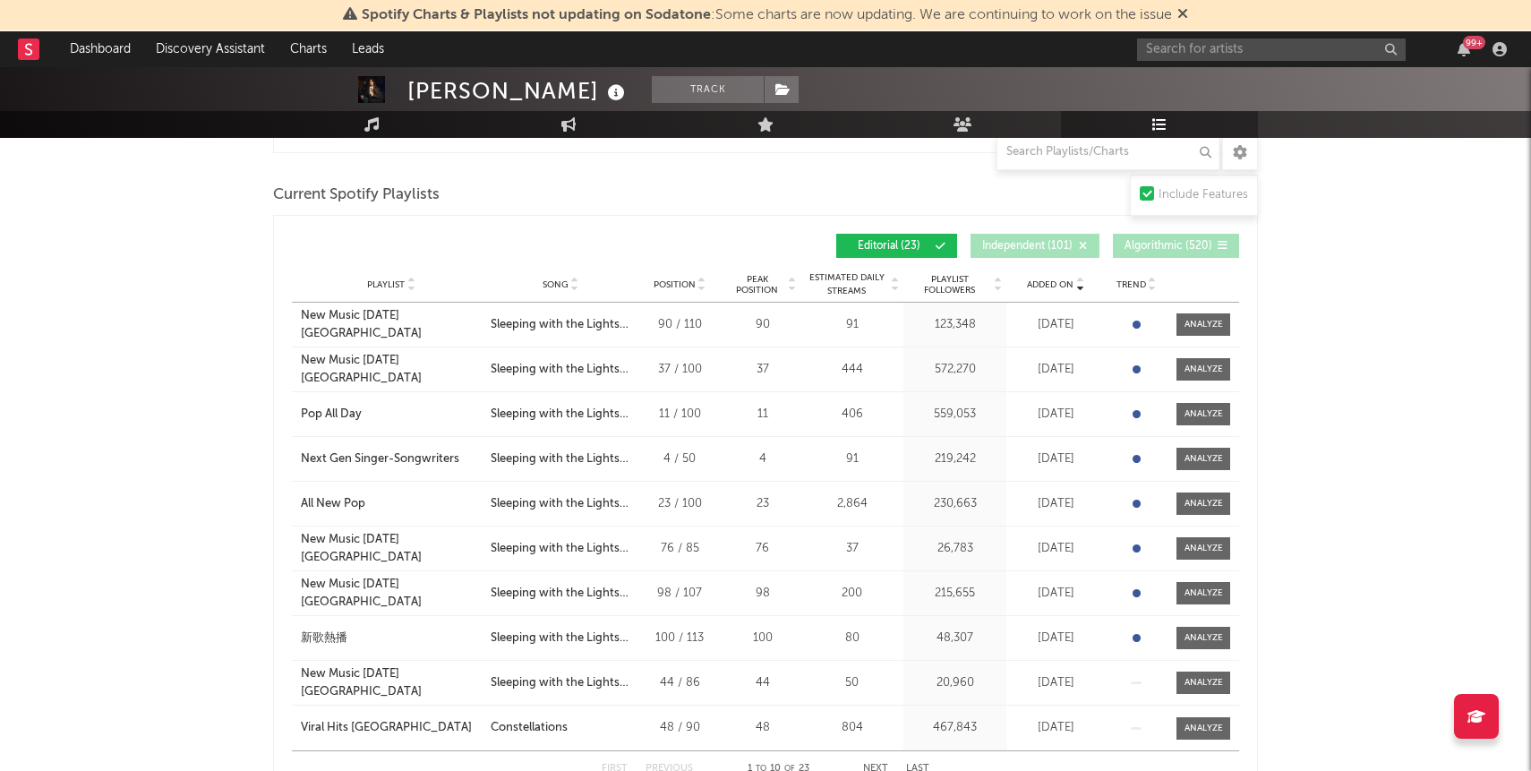
scroll to position [1068, 0]
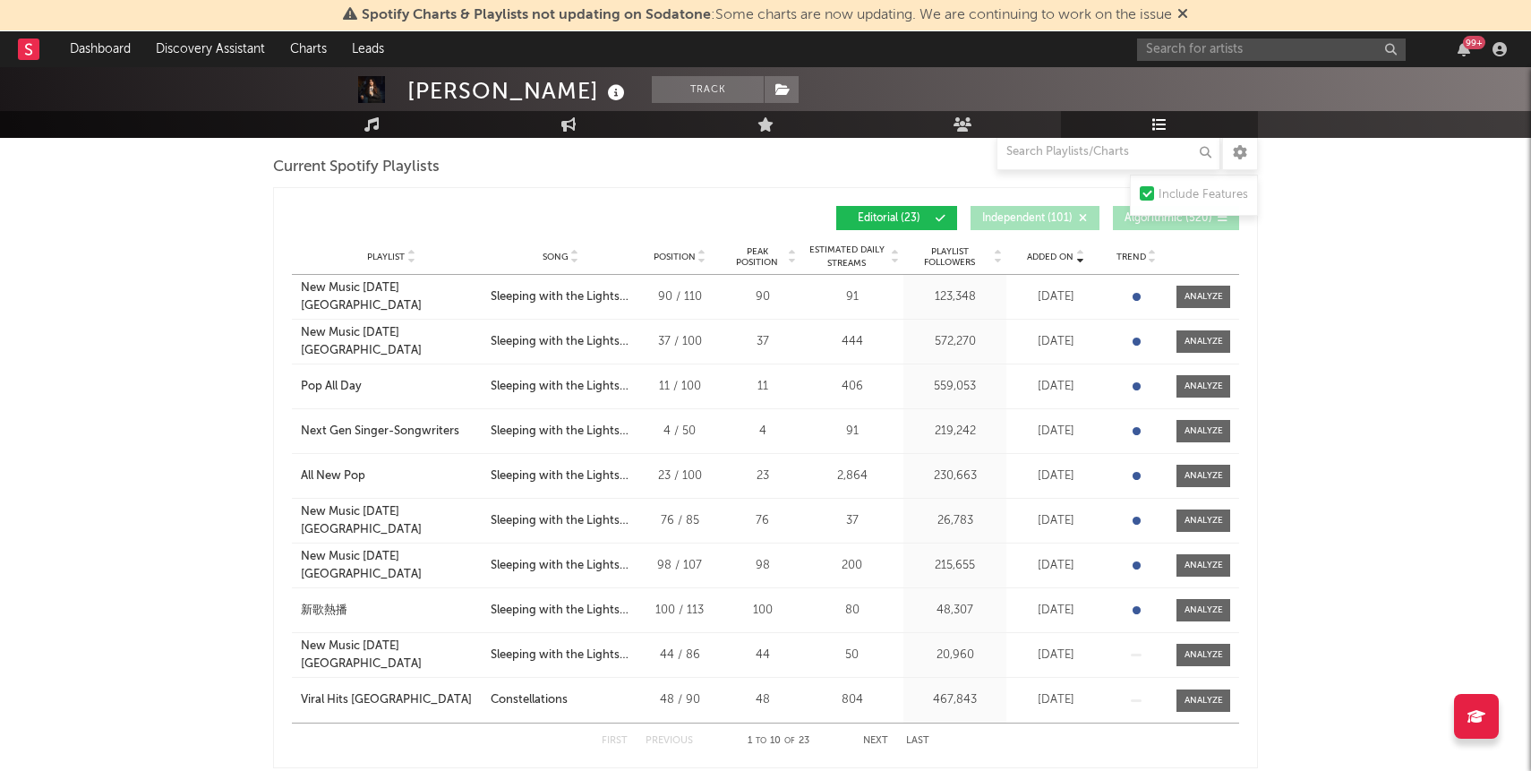
click at [1253, 239] on div "Added On Playlist Song Position Peak Position Playlist Followers Added On Trend…" at bounding box center [765, 477] width 985 height 581
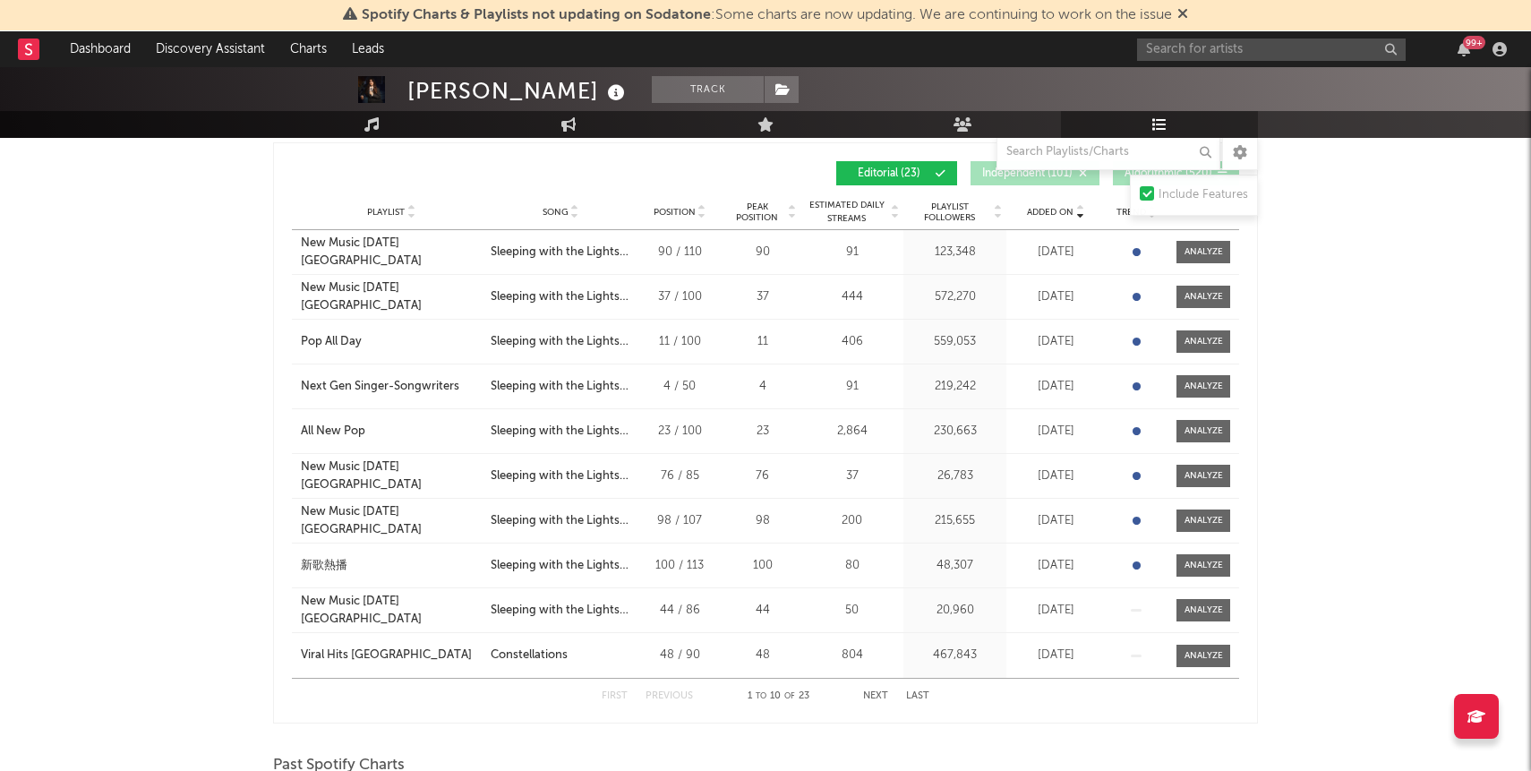
scroll to position [1102, 0]
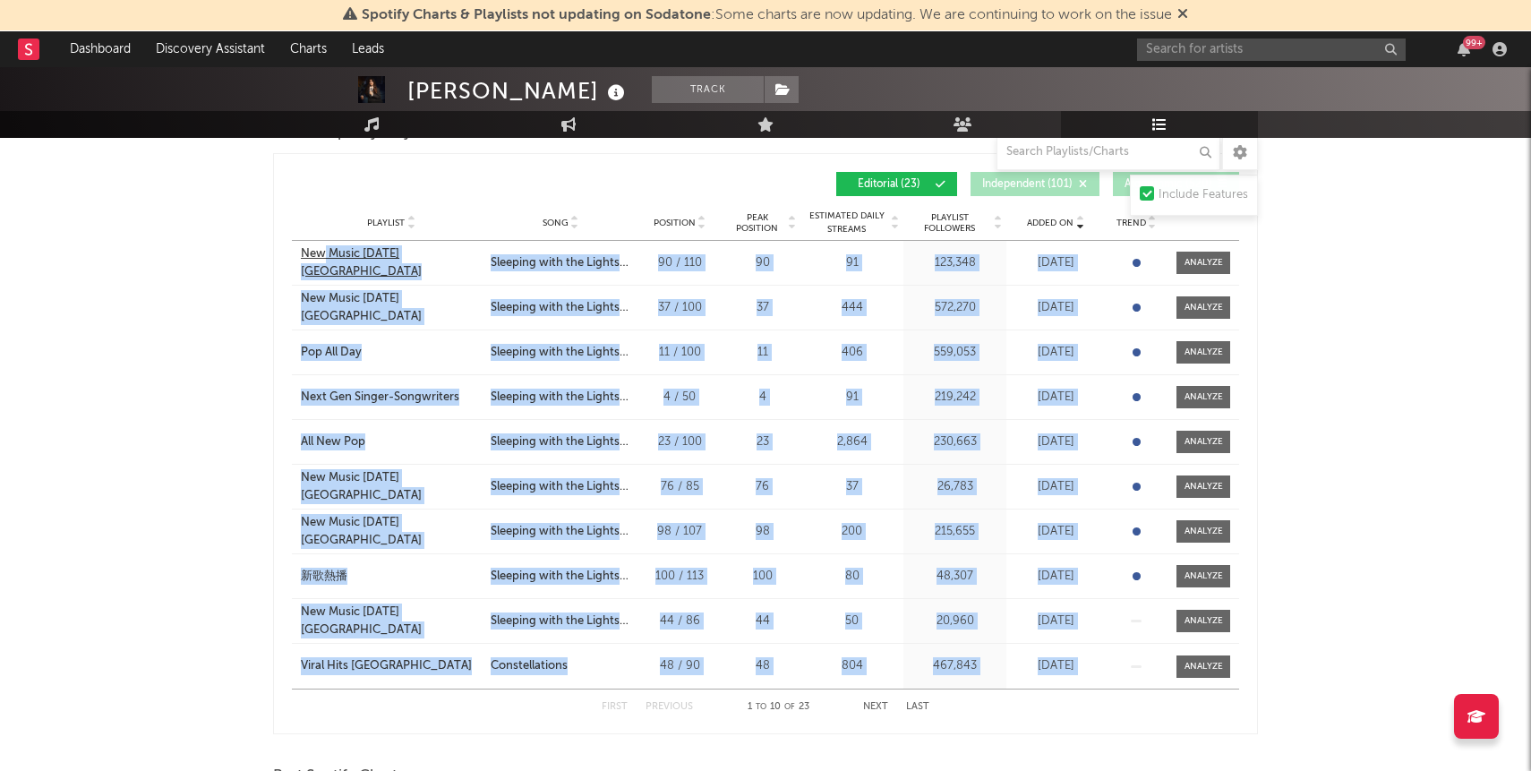
drag, startPoint x: 450, startPoint y: 691, endPoint x: 323, endPoint y: 270, distance: 439.7
click at [323, 270] on div "Added On Playlist Song Position Peak Position Playlist Followers Added On Trend…" at bounding box center [766, 444] width 948 height 562
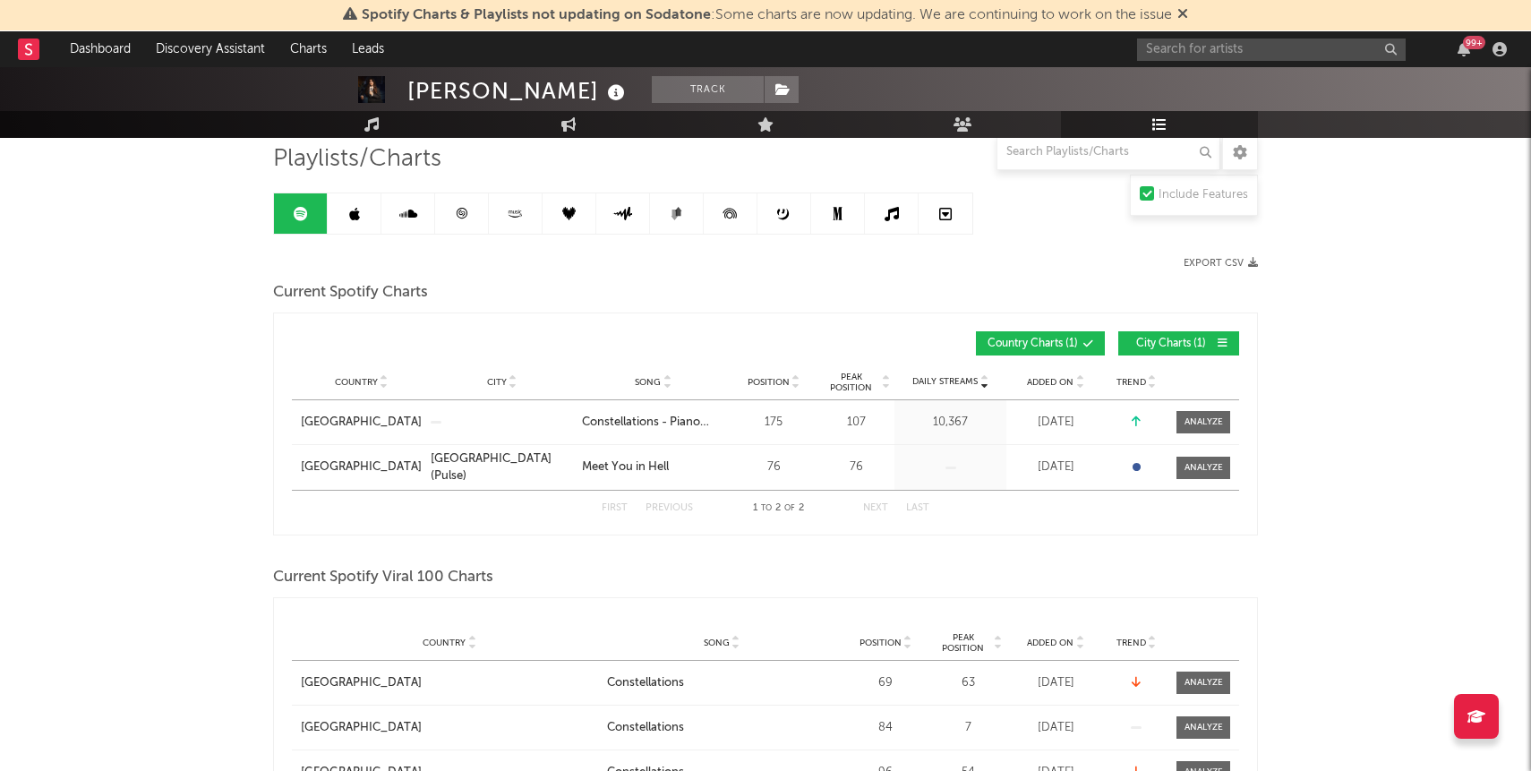
scroll to position [0, 0]
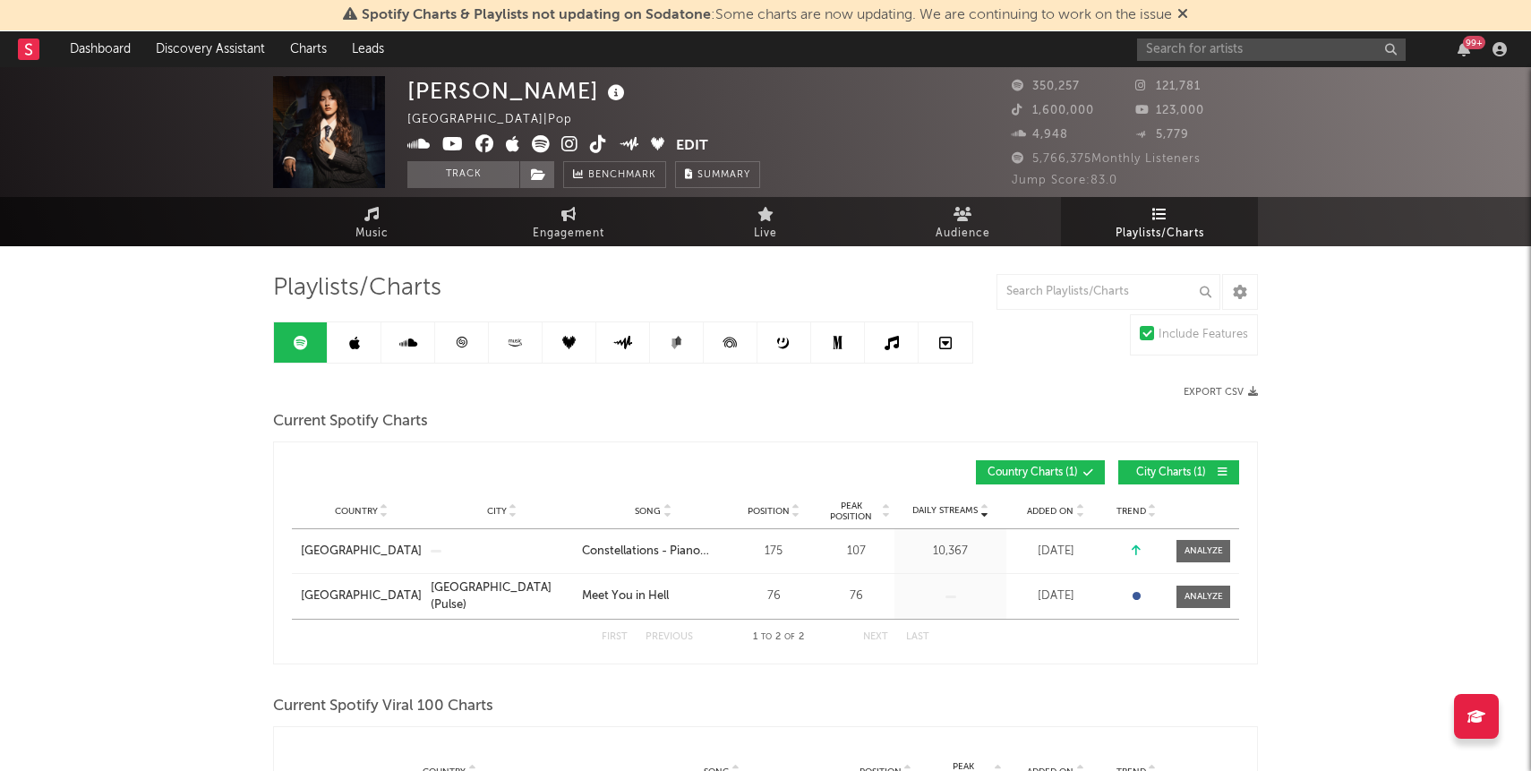
click at [352, 350] on link at bounding box center [355, 342] width 54 height 40
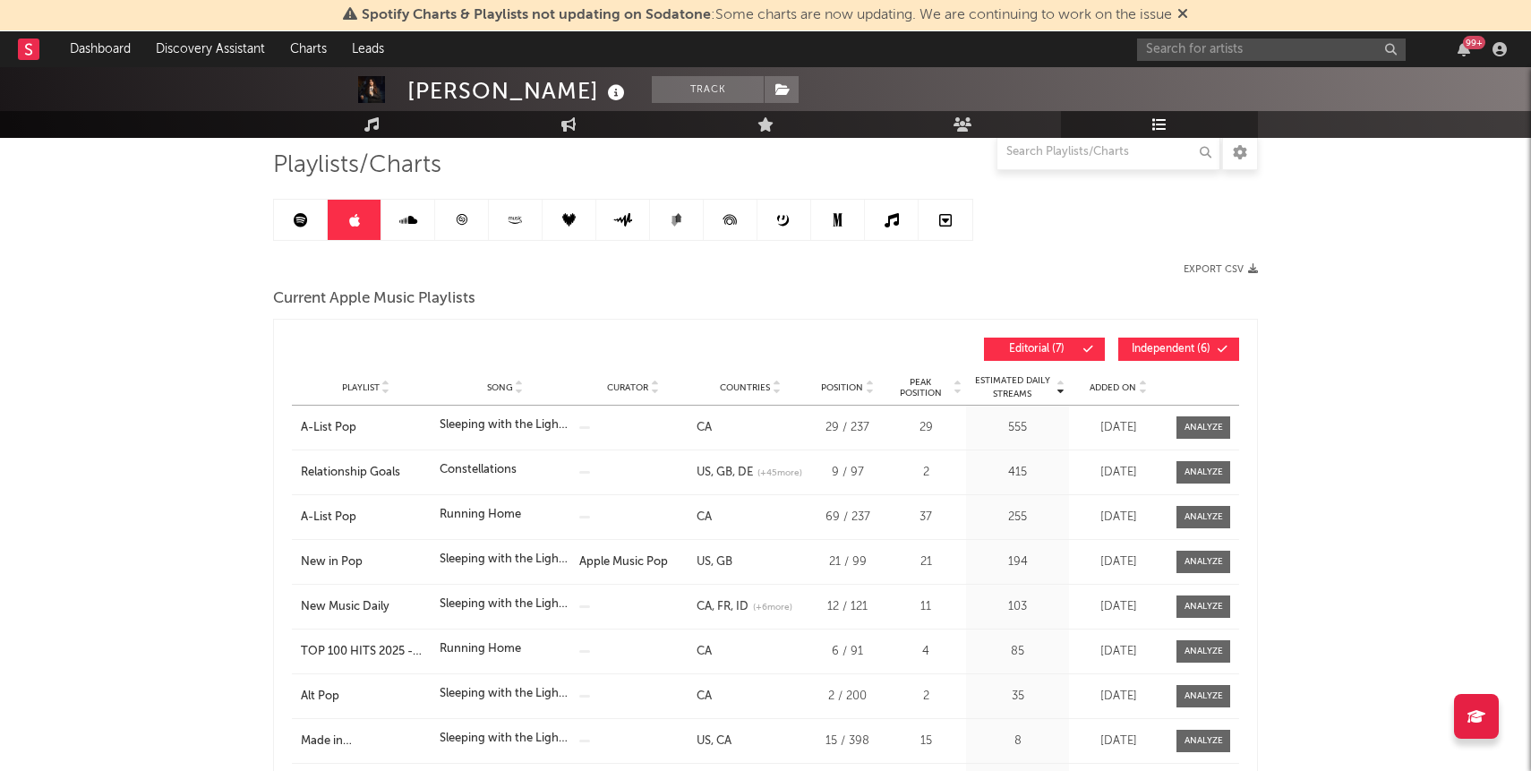
scroll to position [156, 0]
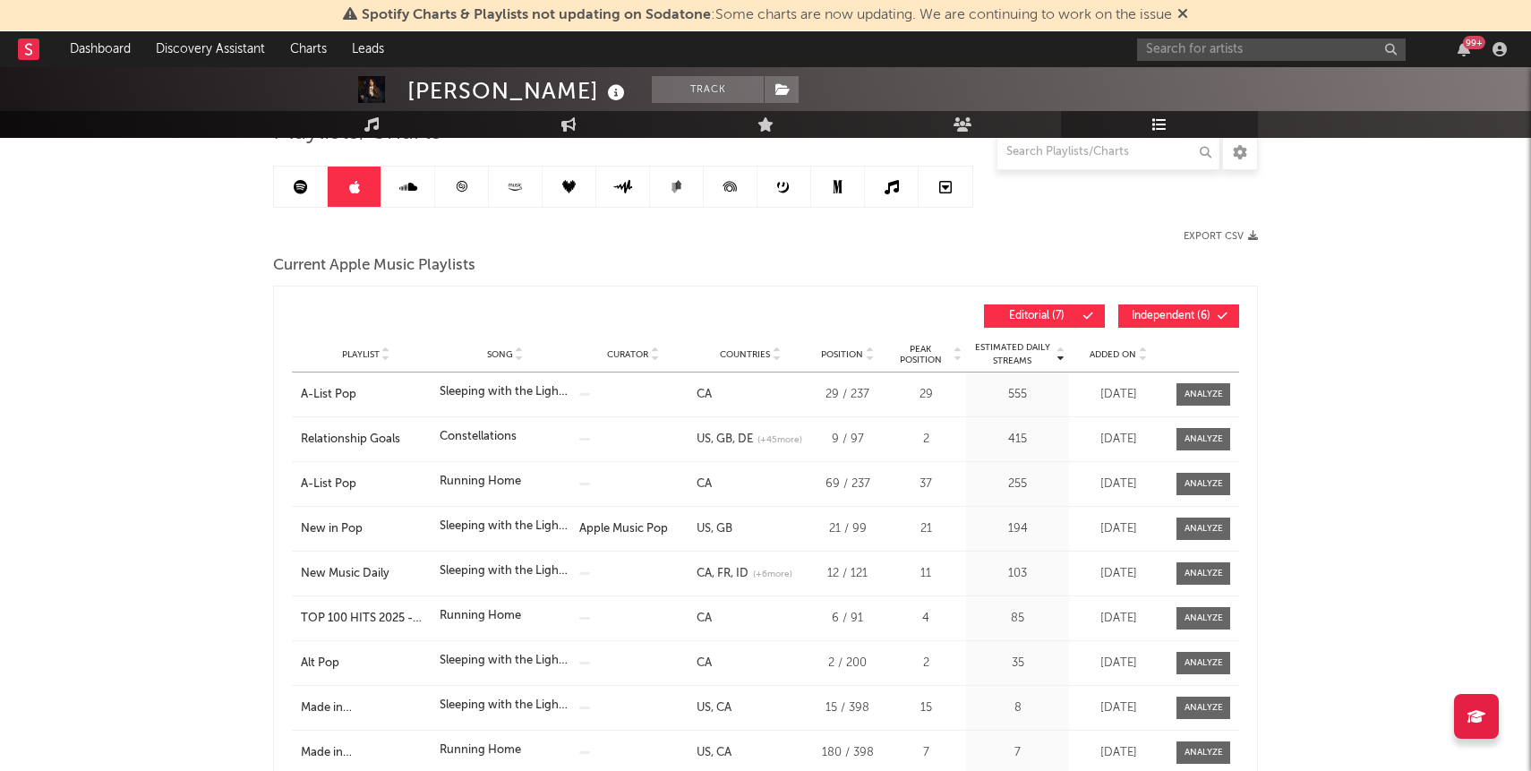
click at [1195, 310] on button "Independent ( 6 )" at bounding box center [1179, 316] width 121 height 23
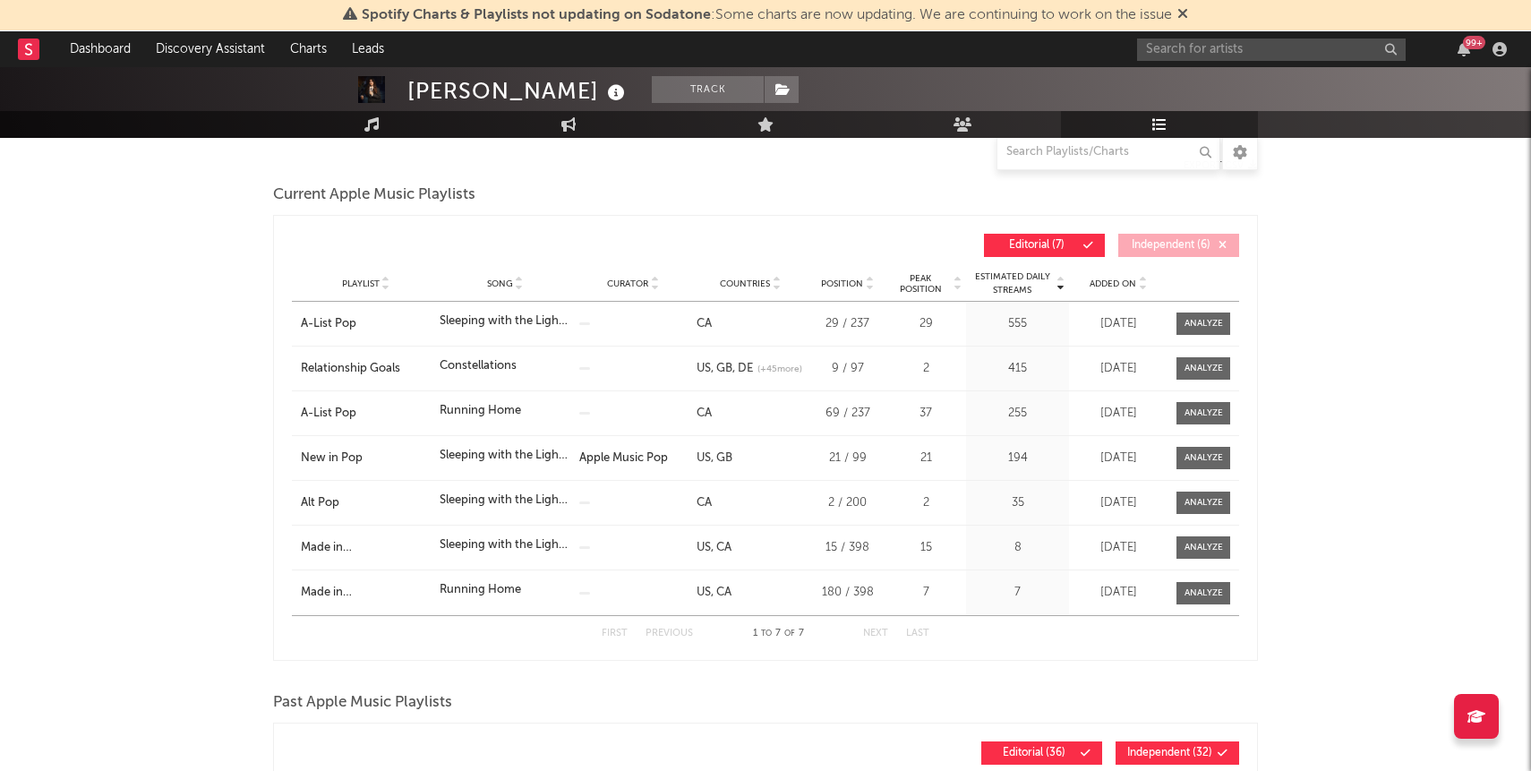
scroll to position [255, 0]
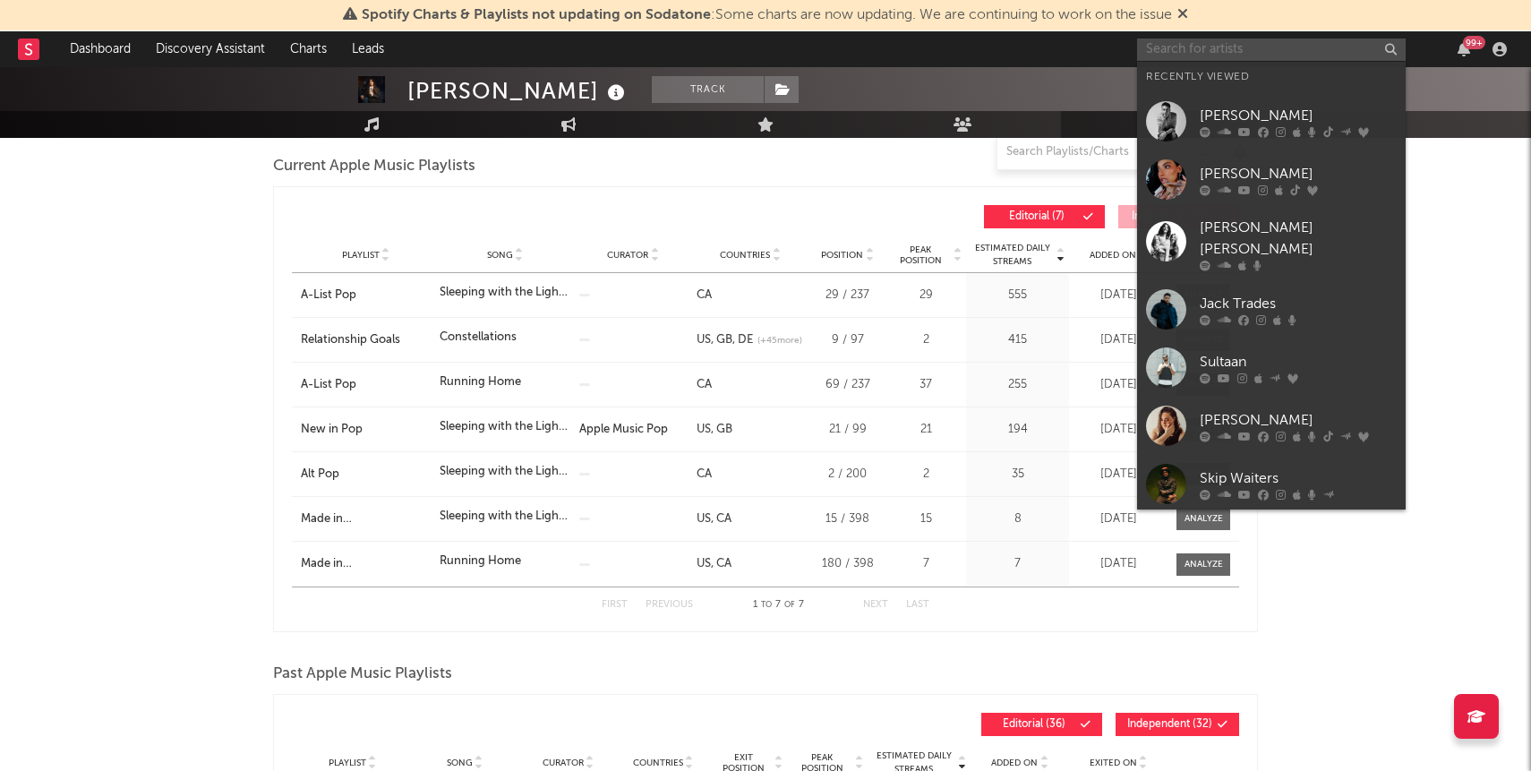
click at [1232, 42] on input "text" at bounding box center [1271, 50] width 269 height 22
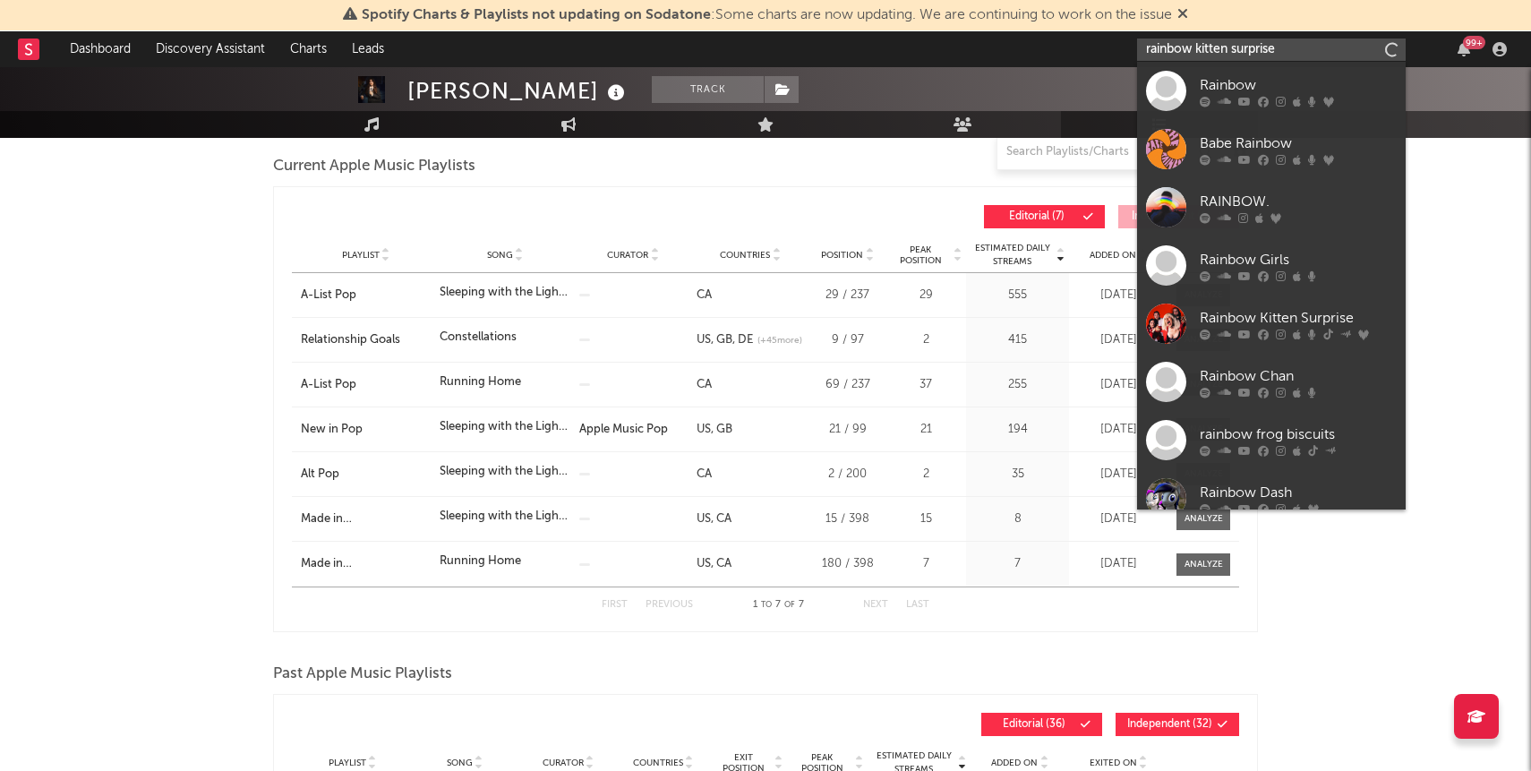
type input "rainbow kitten surprise"
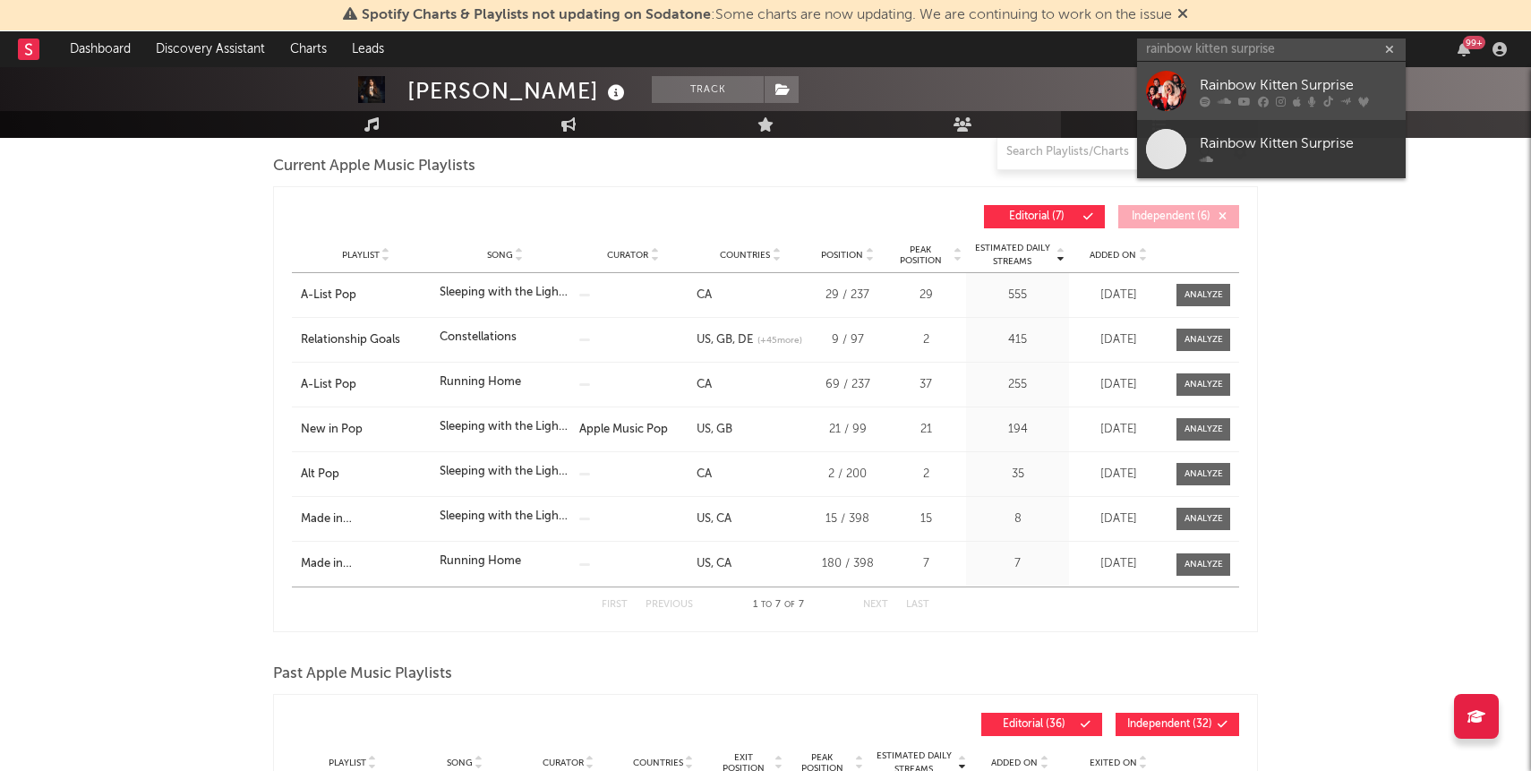
click at [1278, 83] on div "Rainbow Kitten Surprise" at bounding box center [1298, 84] width 197 height 21
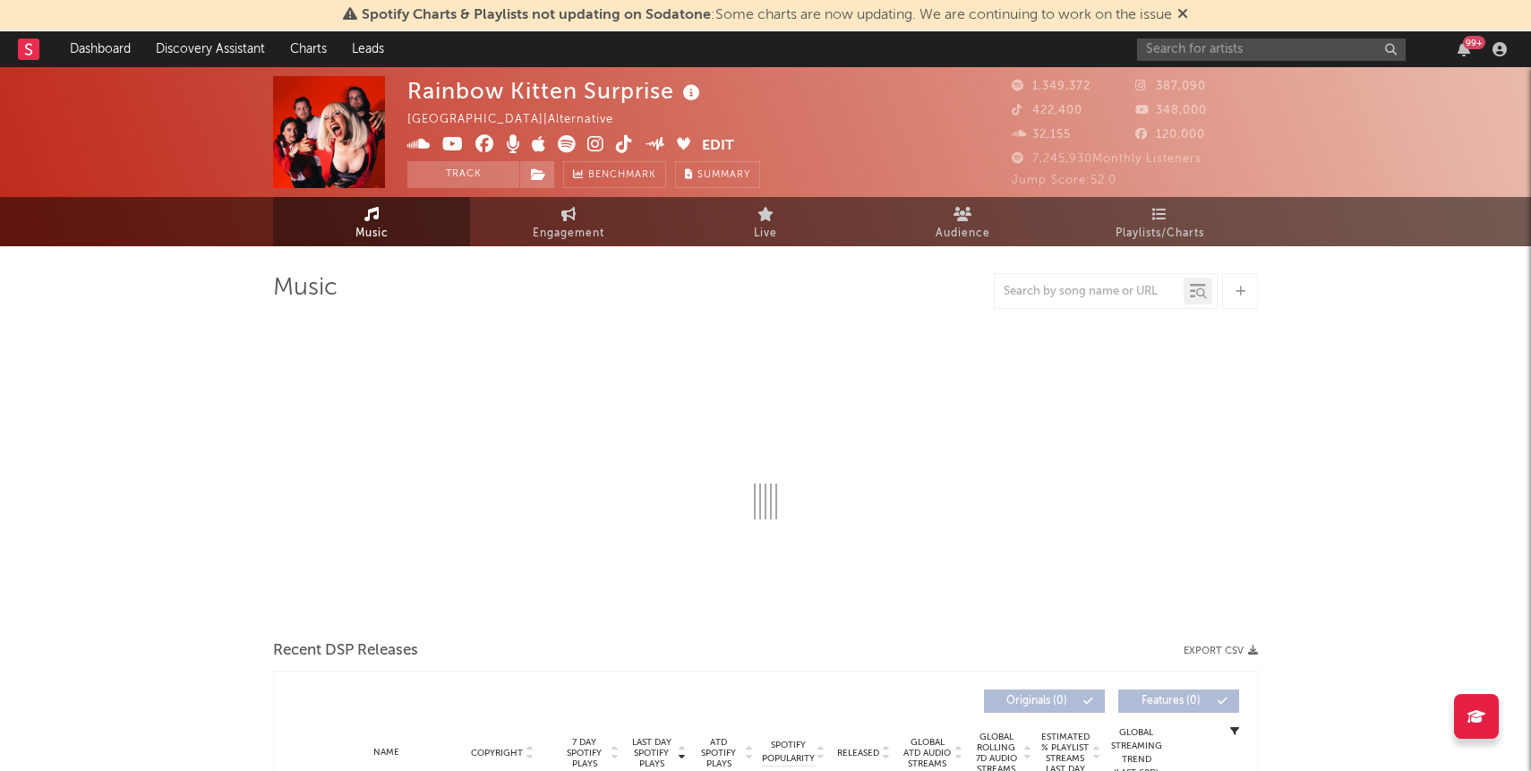
click at [1156, 237] on span "Playlists/Charts" at bounding box center [1160, 233] width 89 height 21
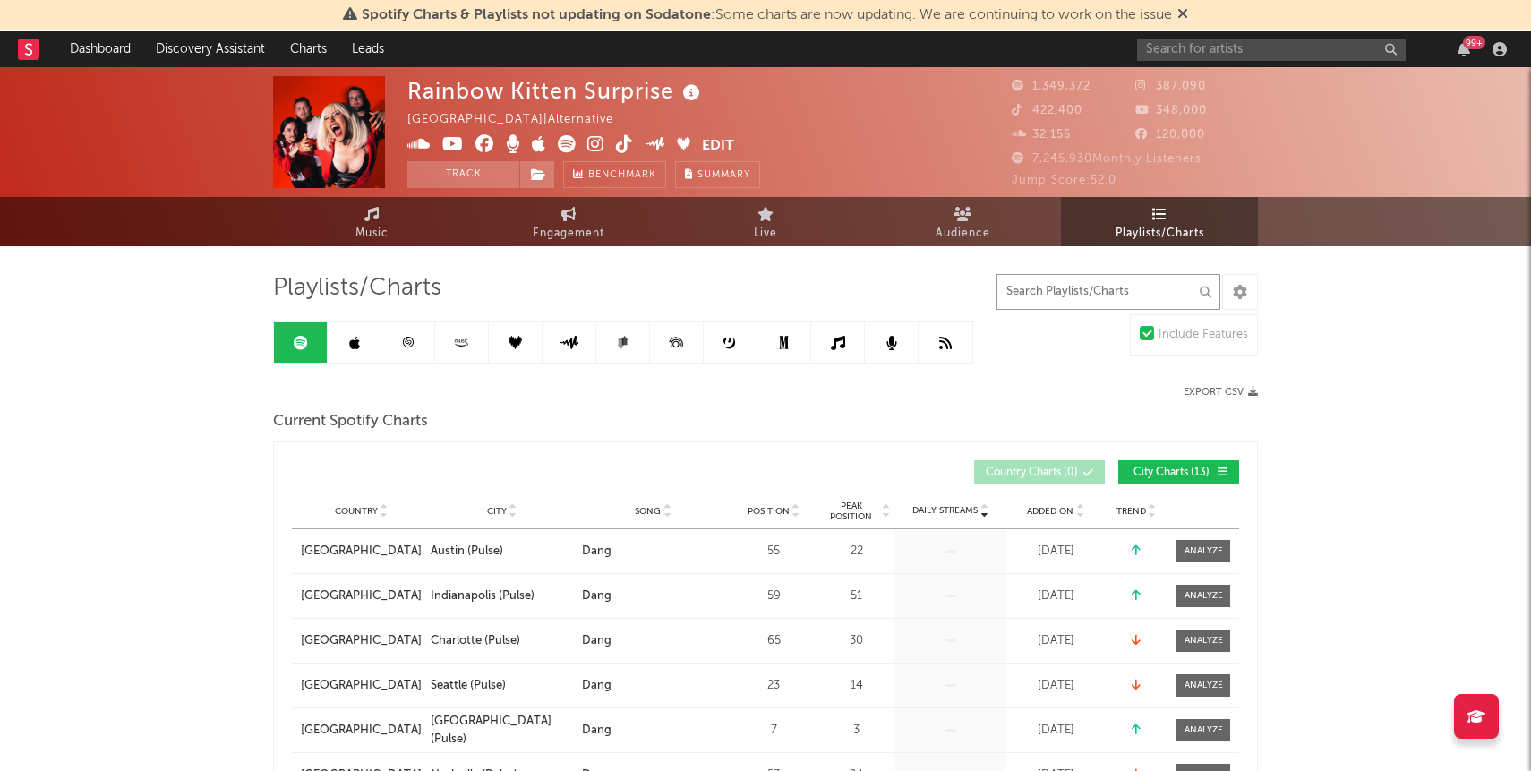
click at [1046, 289] on input "text" at bounding box center [1109, 292] width 224 height 36
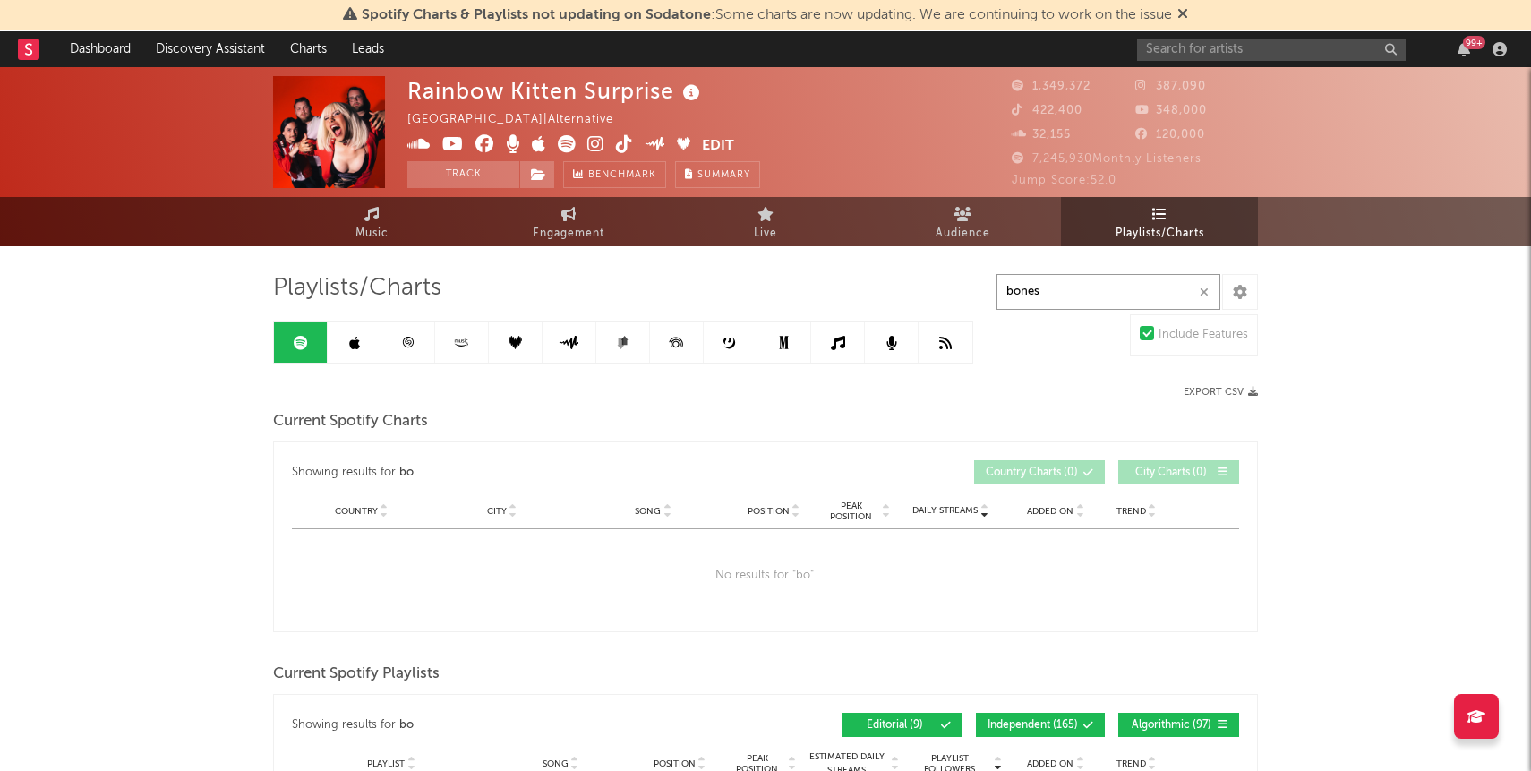
type input "bones"
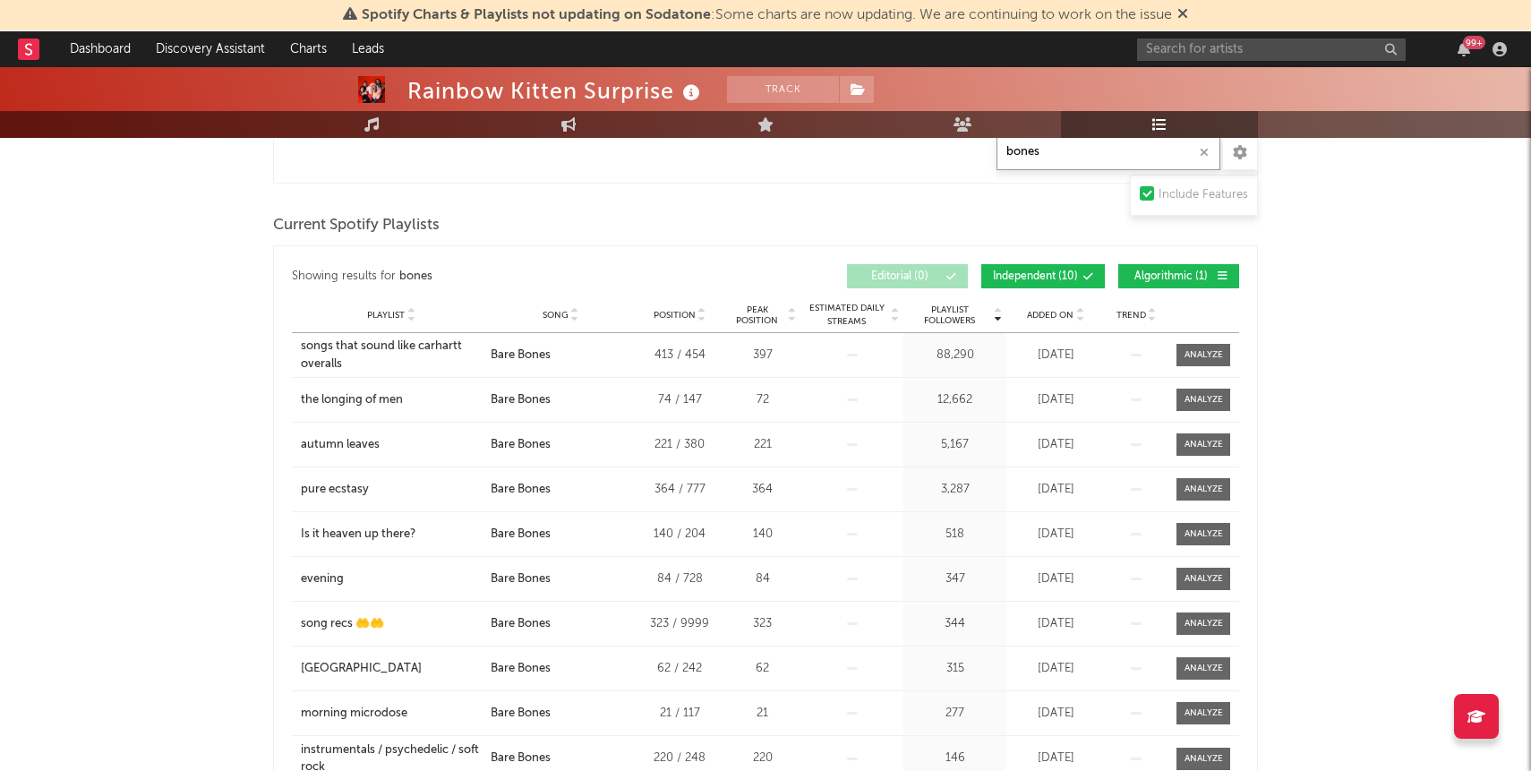
scroll to position [450, 0]
click at [1140, 270] on span "Algorithmic ( 1 )" at bounding box center [1171, 275] width 82 height 11
click at [1043, 270] on span "Independent ( 10 )" at bounding box center [1035, 275] width 85 height 11
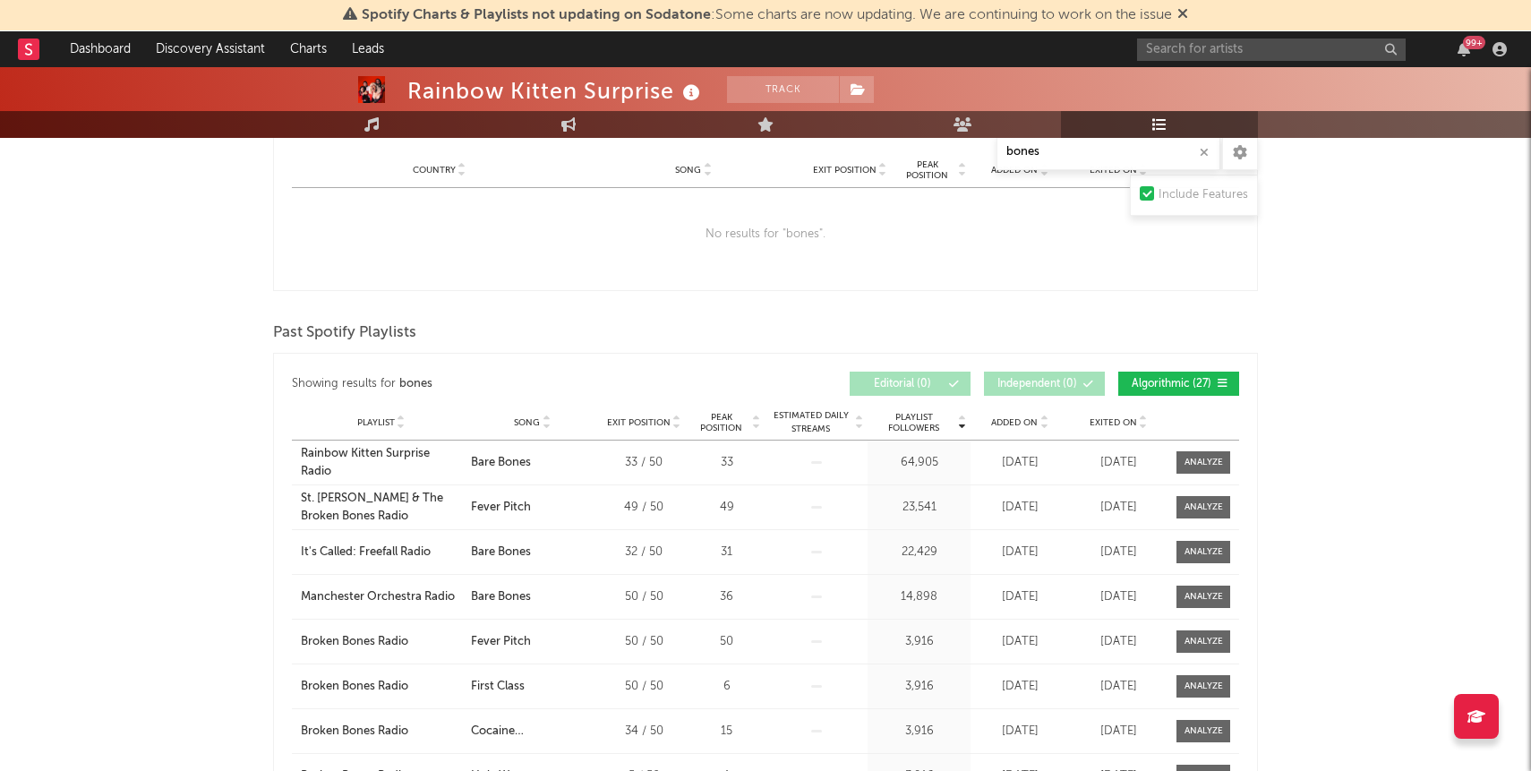
scroll to position [1367, 0]
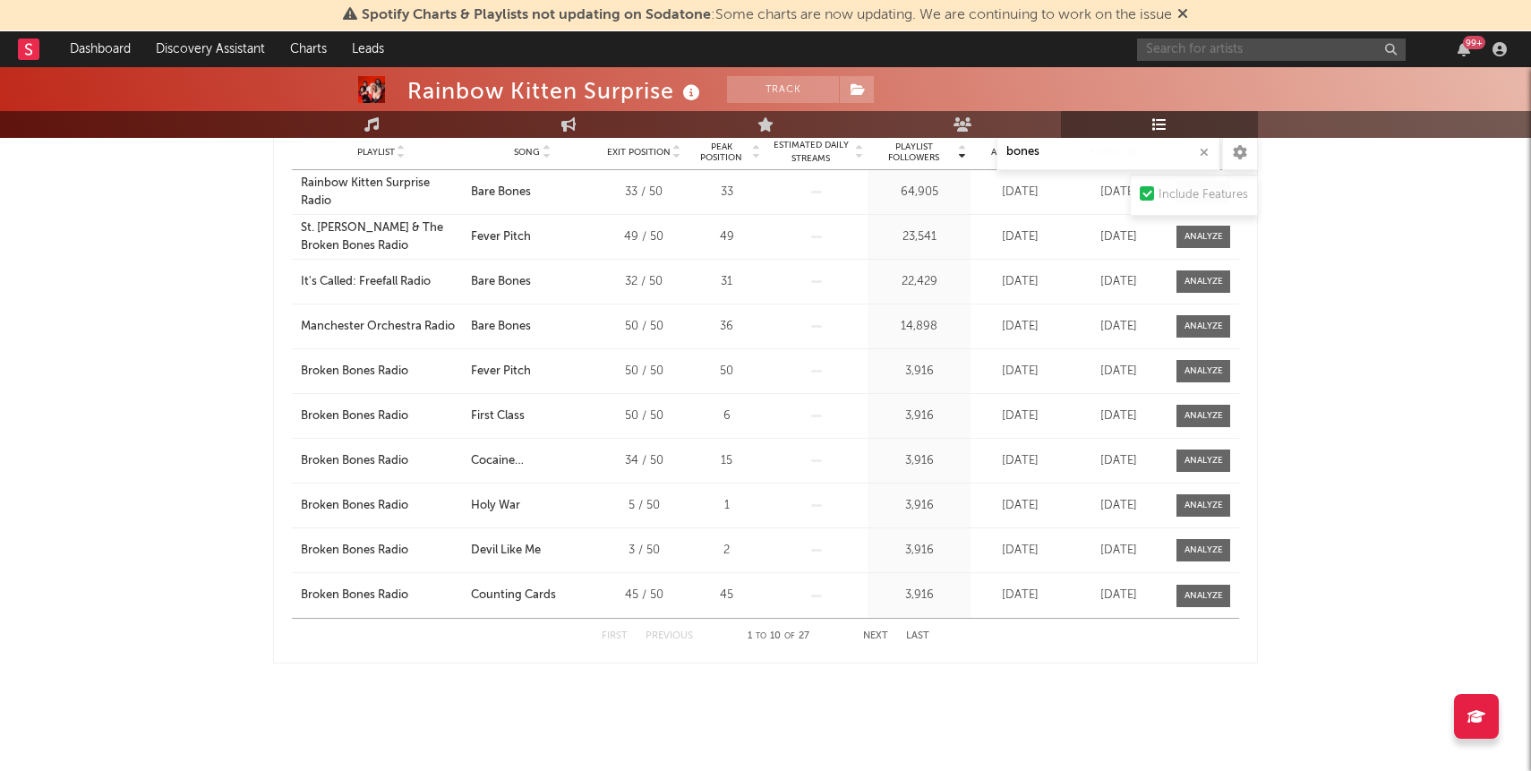
click at [1254, 52] on input "text" at bounding box center [1271, 50] width 269 height 22
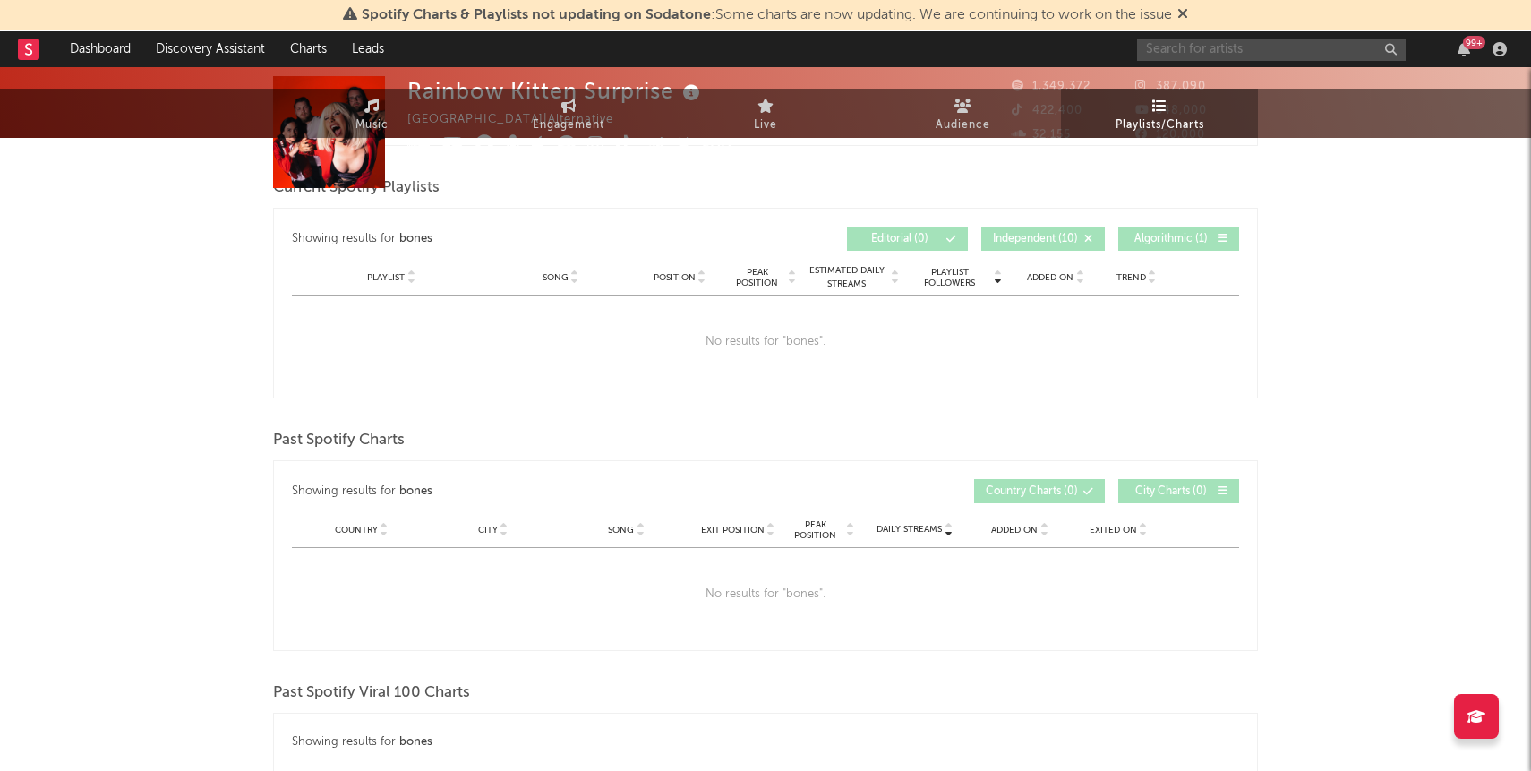
scroll to position [0, 0]
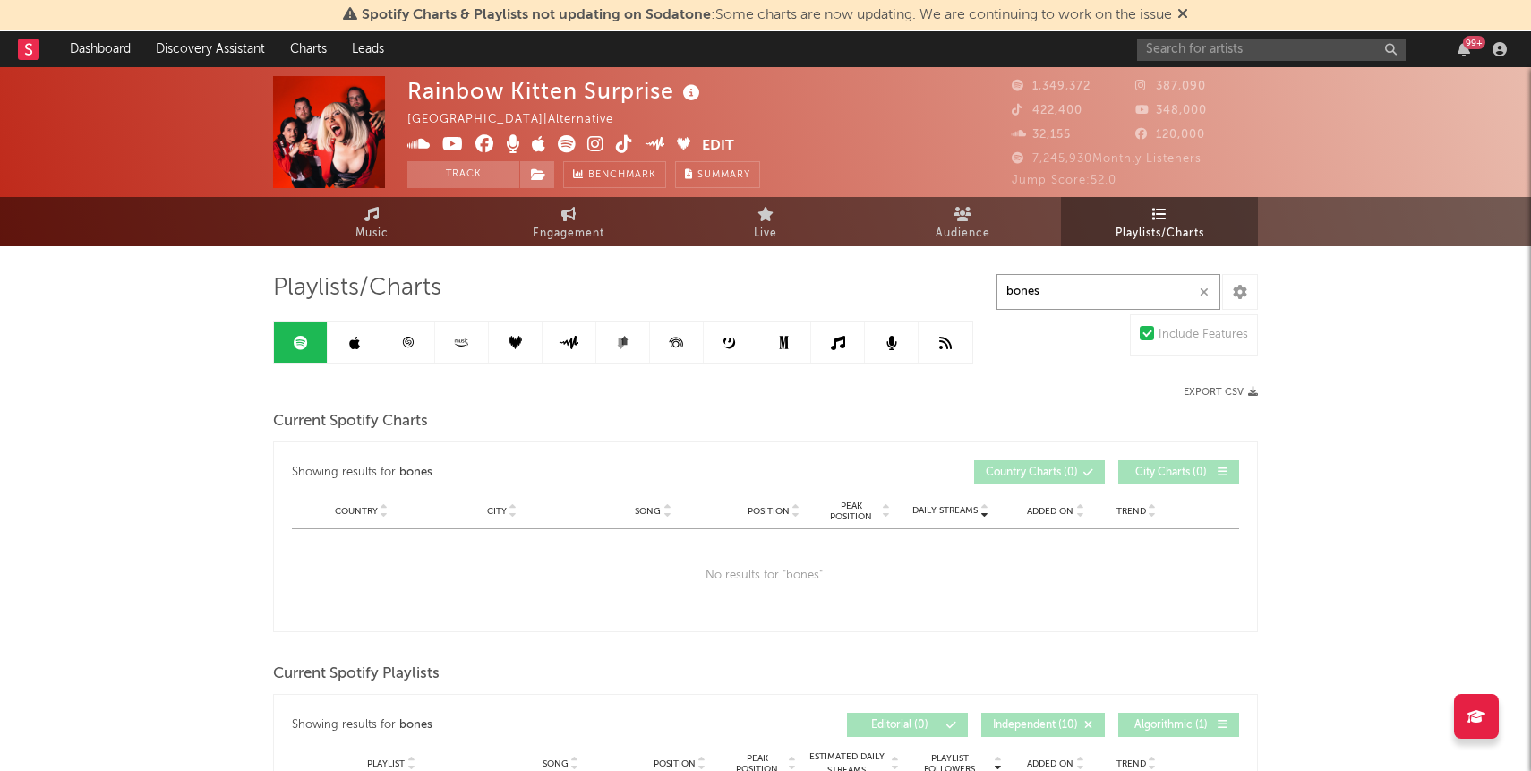
click at [1045, 287] on input "bones" at bounding box center [1109, 292] width 224 height 36
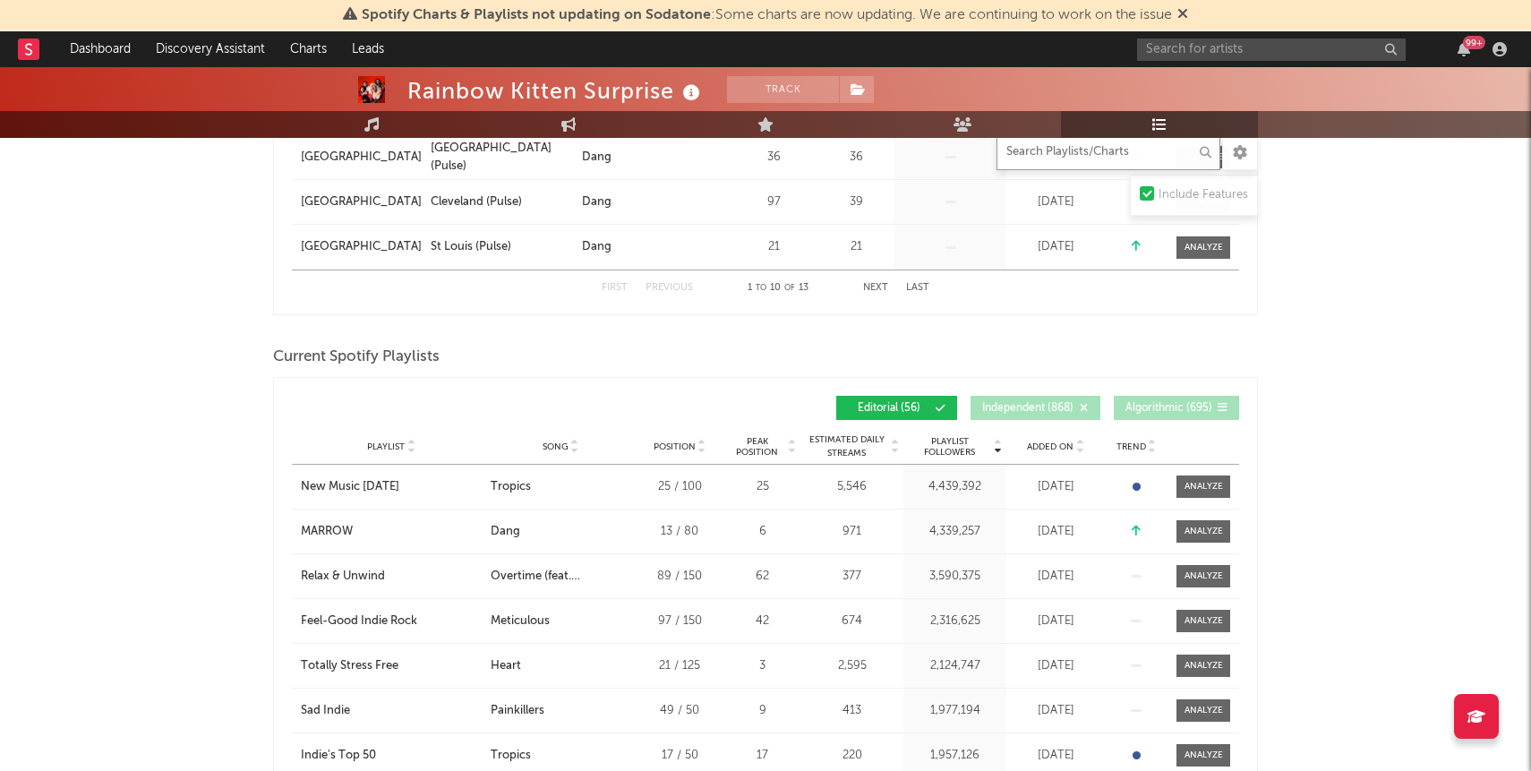
scroll to position [726, 0]
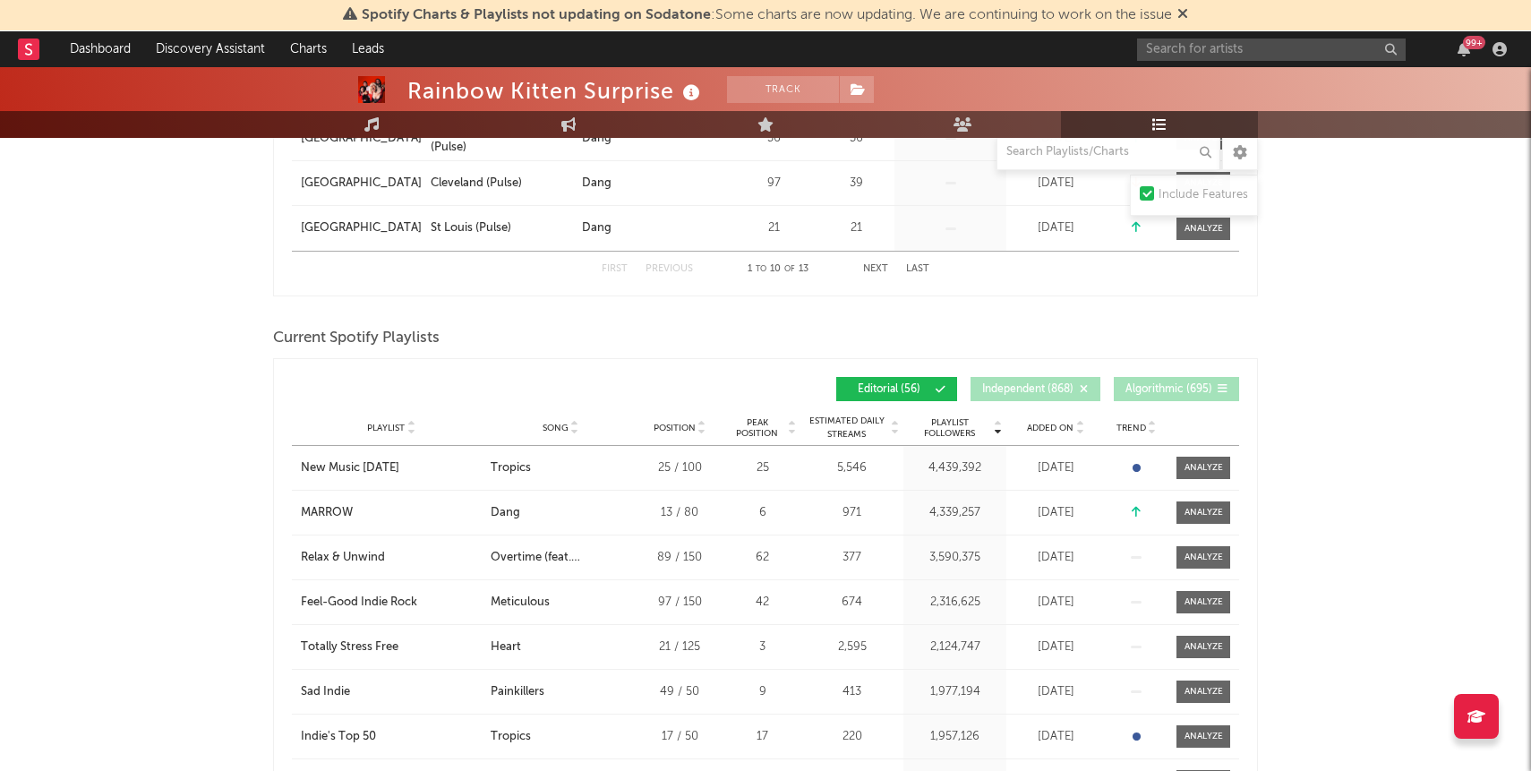
click at [1058, 427] on span "Added On" at bounding box center [1050, 428] width 47 height 11
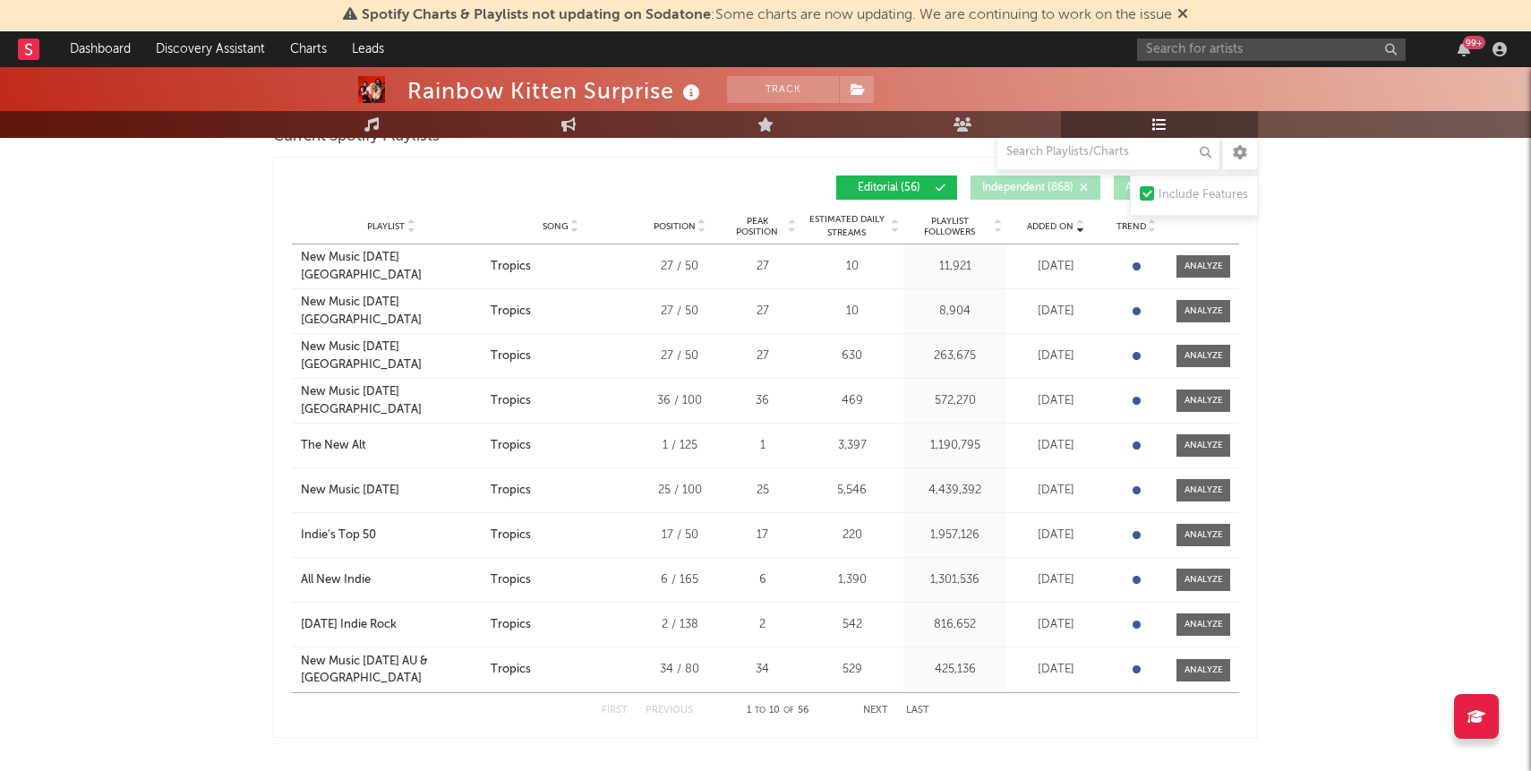
scroll to position [982, 0]
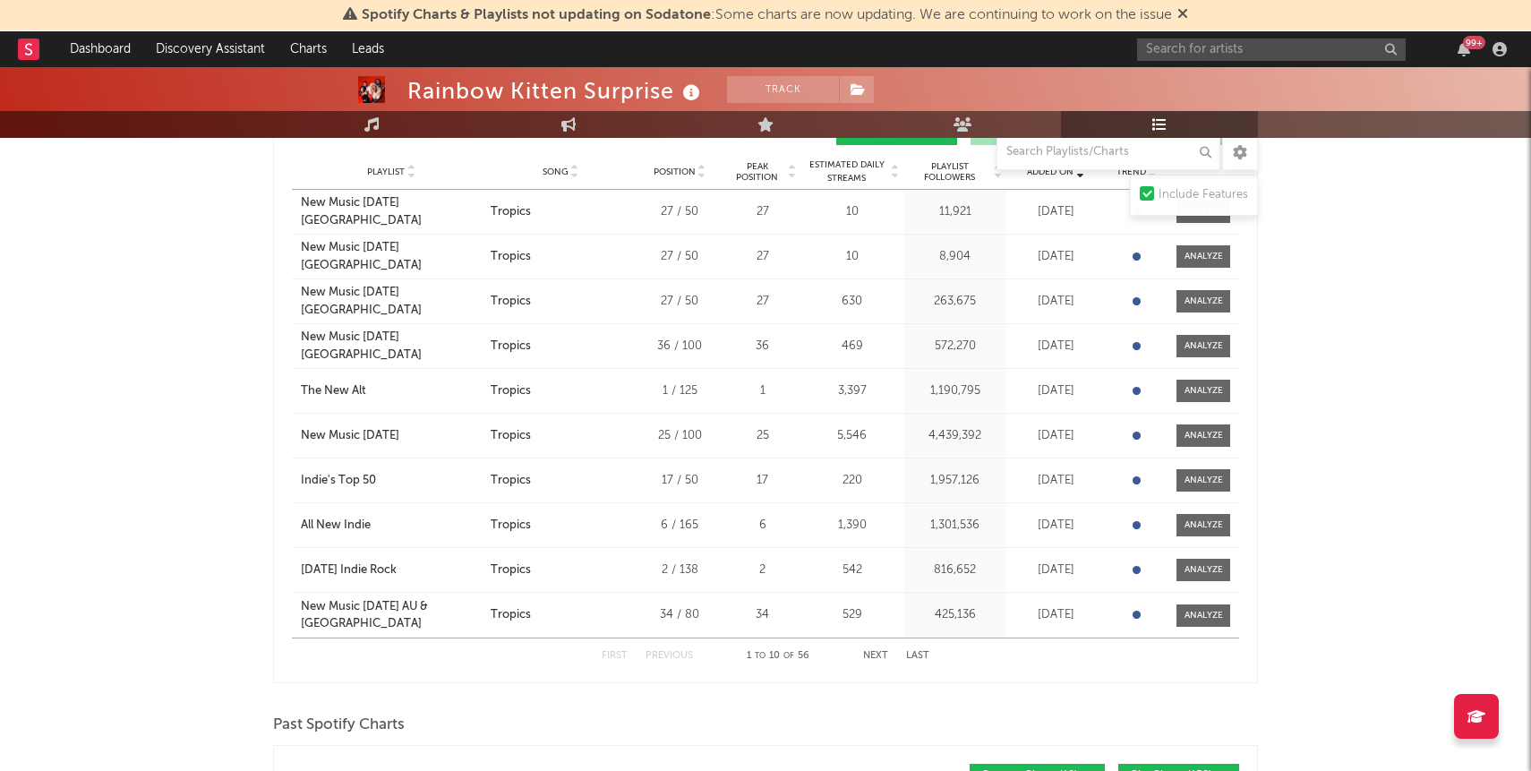
click at [870, 652] on button "Next" at bounding box center [875, 656] width 25 height 10
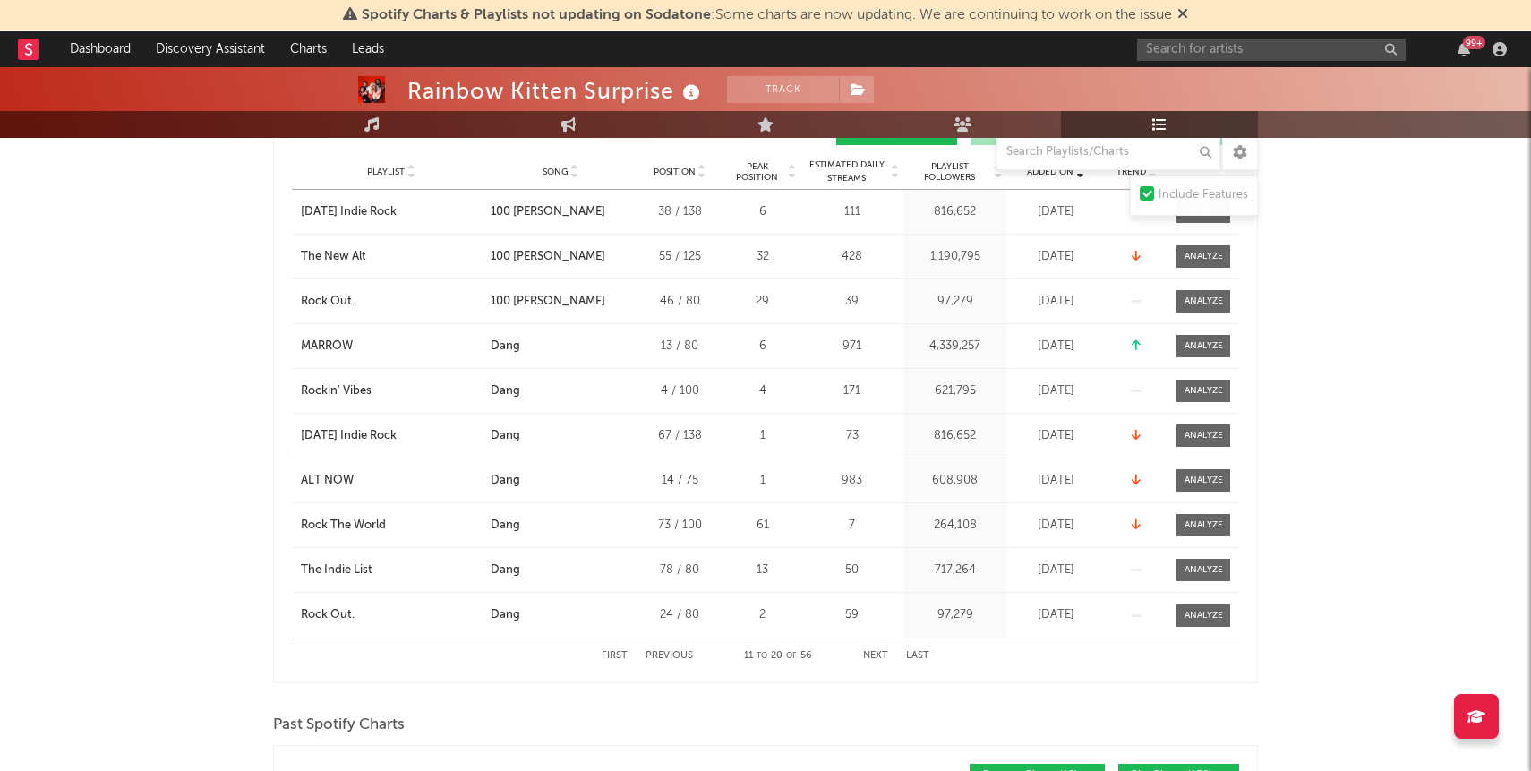
click at [879, 651] on button "Next" at bounding box center [875, 656] width 25 height 10
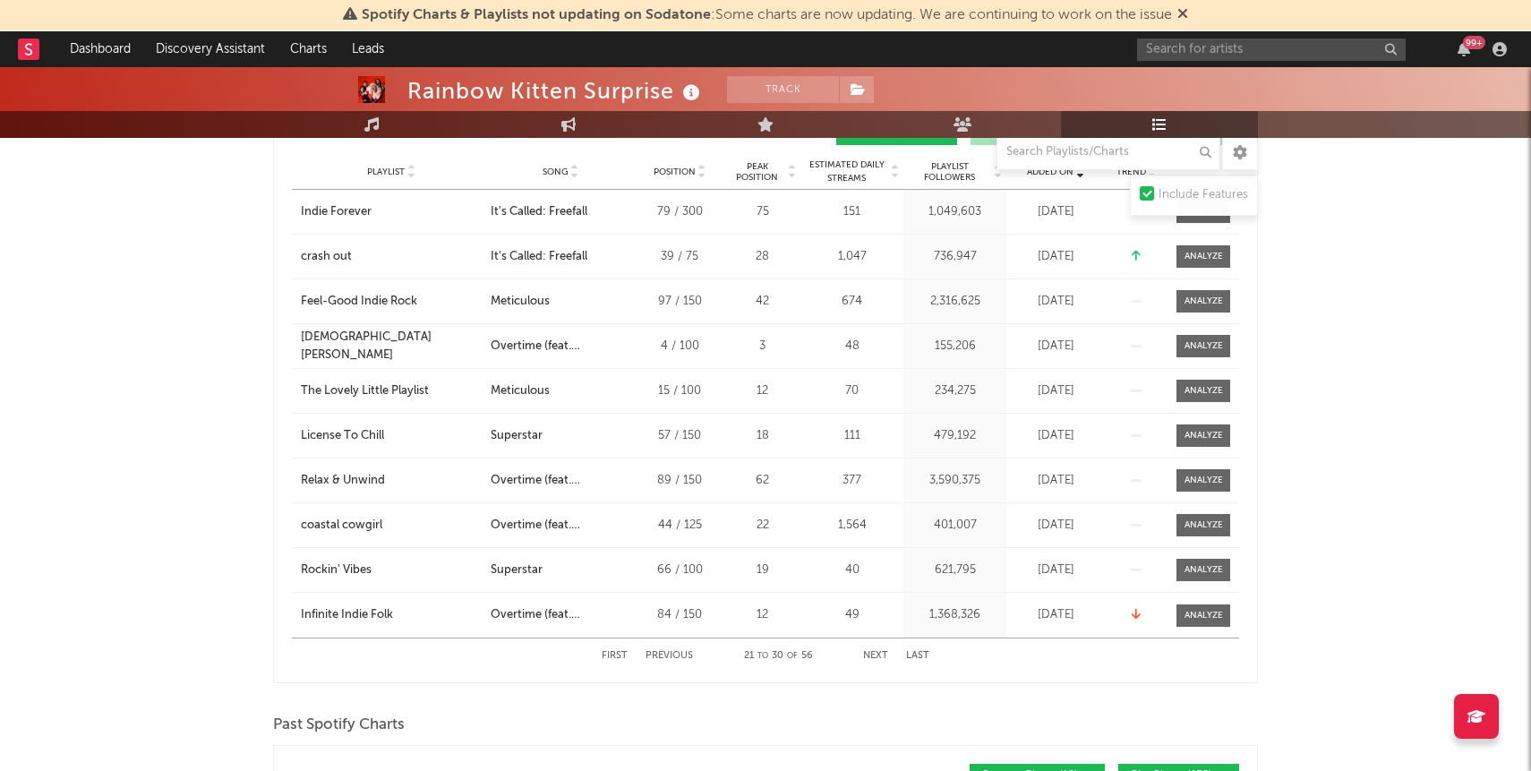
click at [879, 651] on button "Next" at bounding box center [875, 656] width 25 height 10
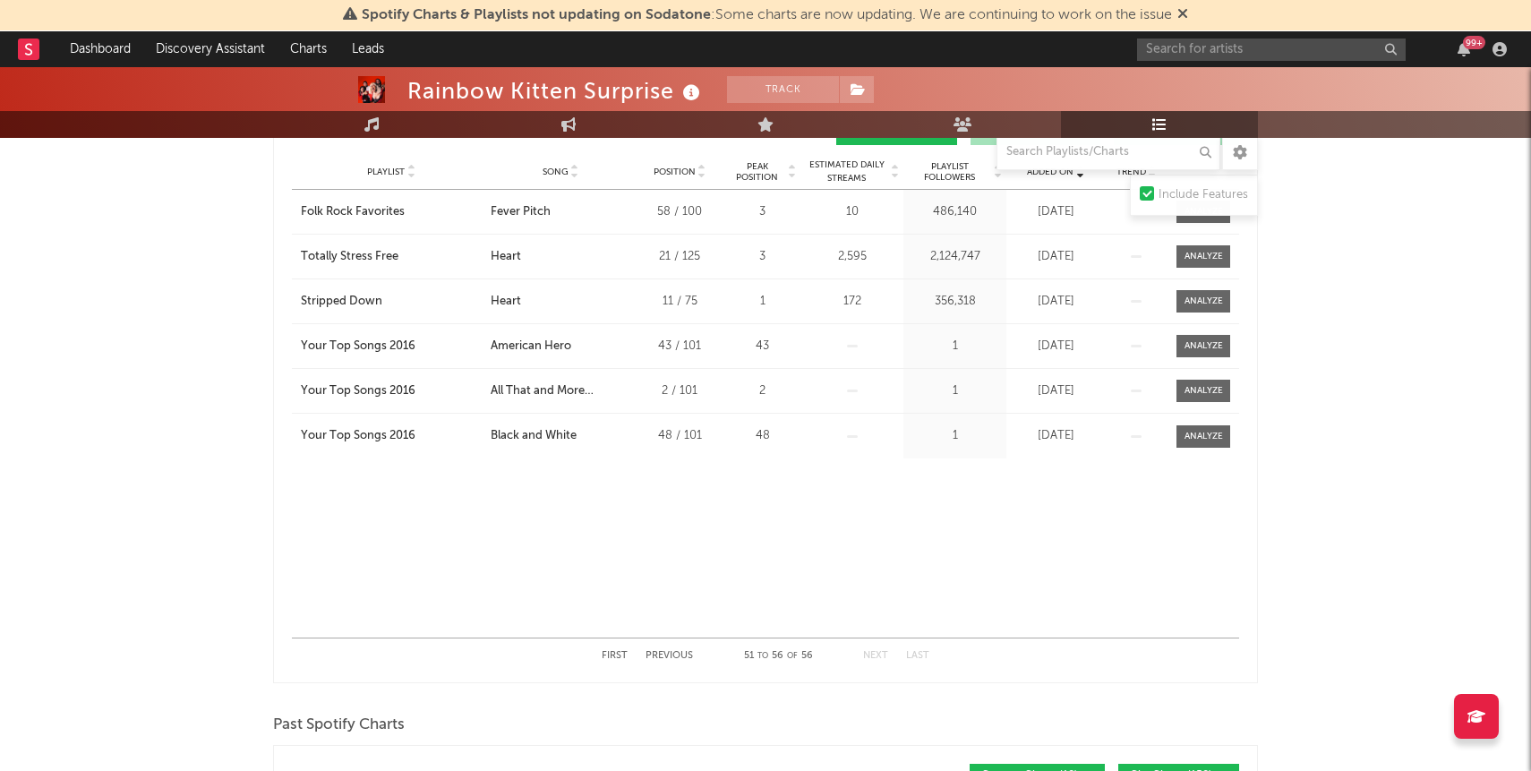
click at [1255, 64] on div "99 +" at bounding box center [1325, 49] width 376 height 36
click at [1250, 47] on input "text" at bounding box center [1271, 50] width 269 height 22
type input "webb"
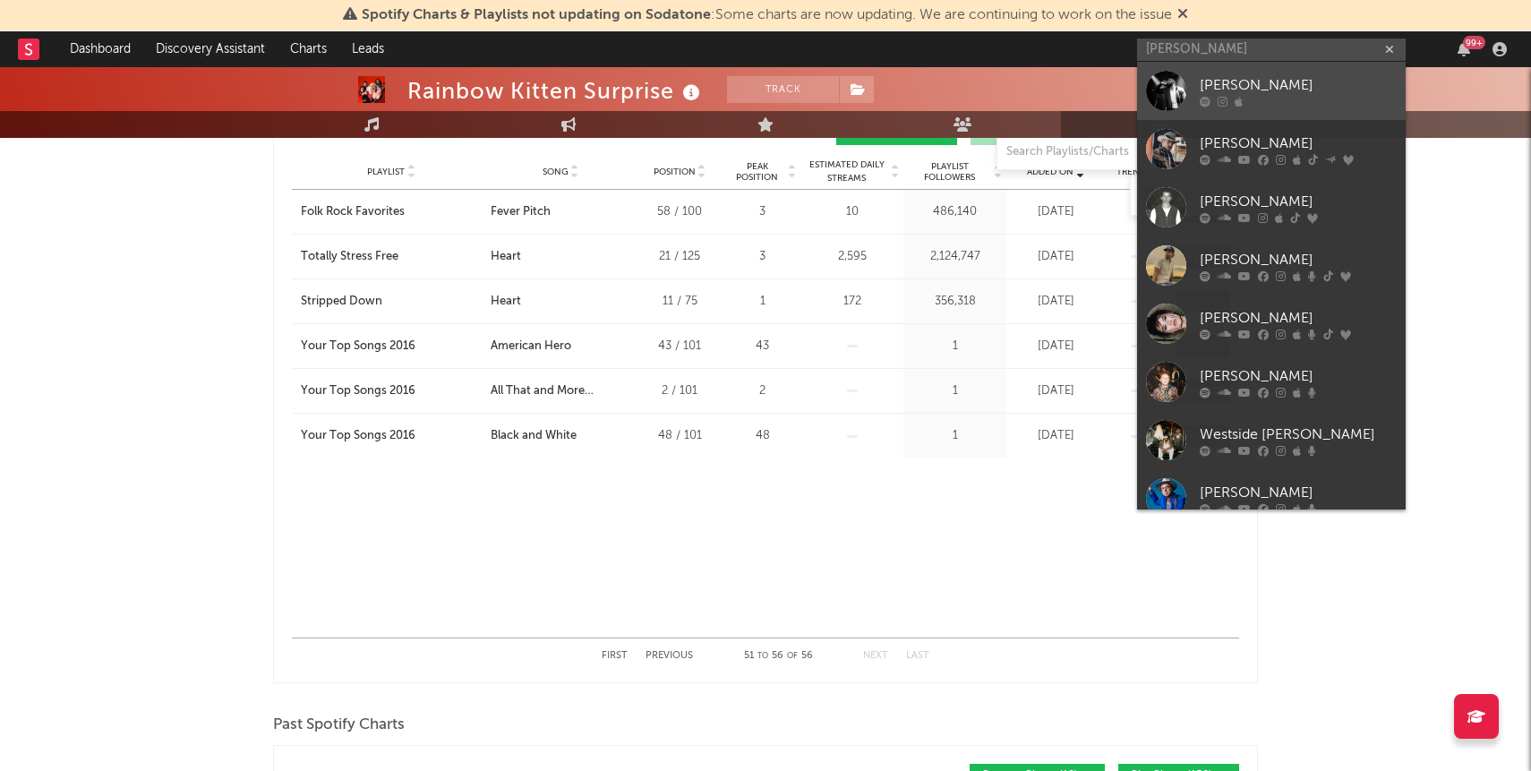
click at [1262, 91] on div "[PERSON_NAME]" at bounding box center [1298, 84] width 197 height 21
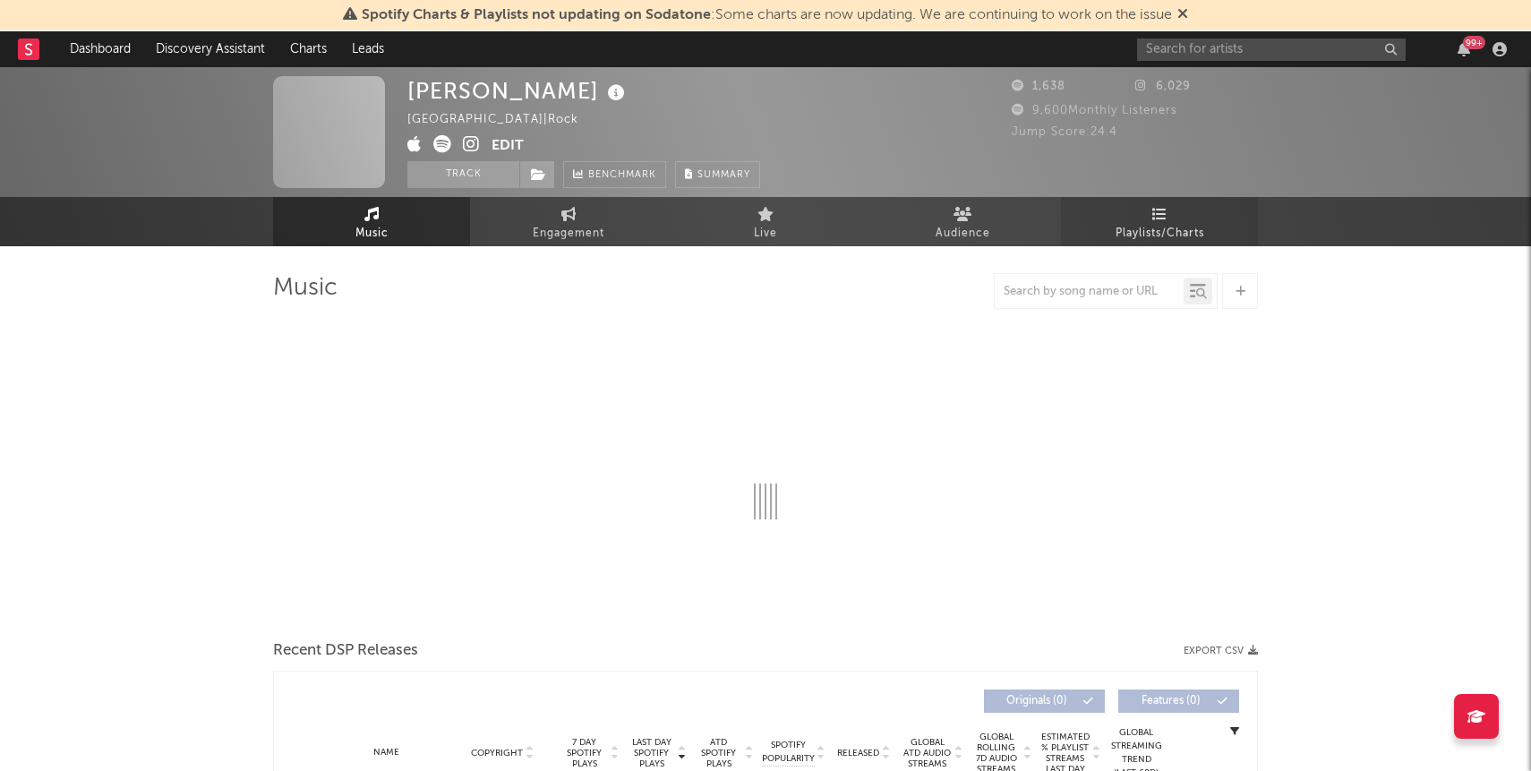
click at [1141, 244] on link "Playlists/Charts" at bounding box center [1159, 221] width 197 height 49
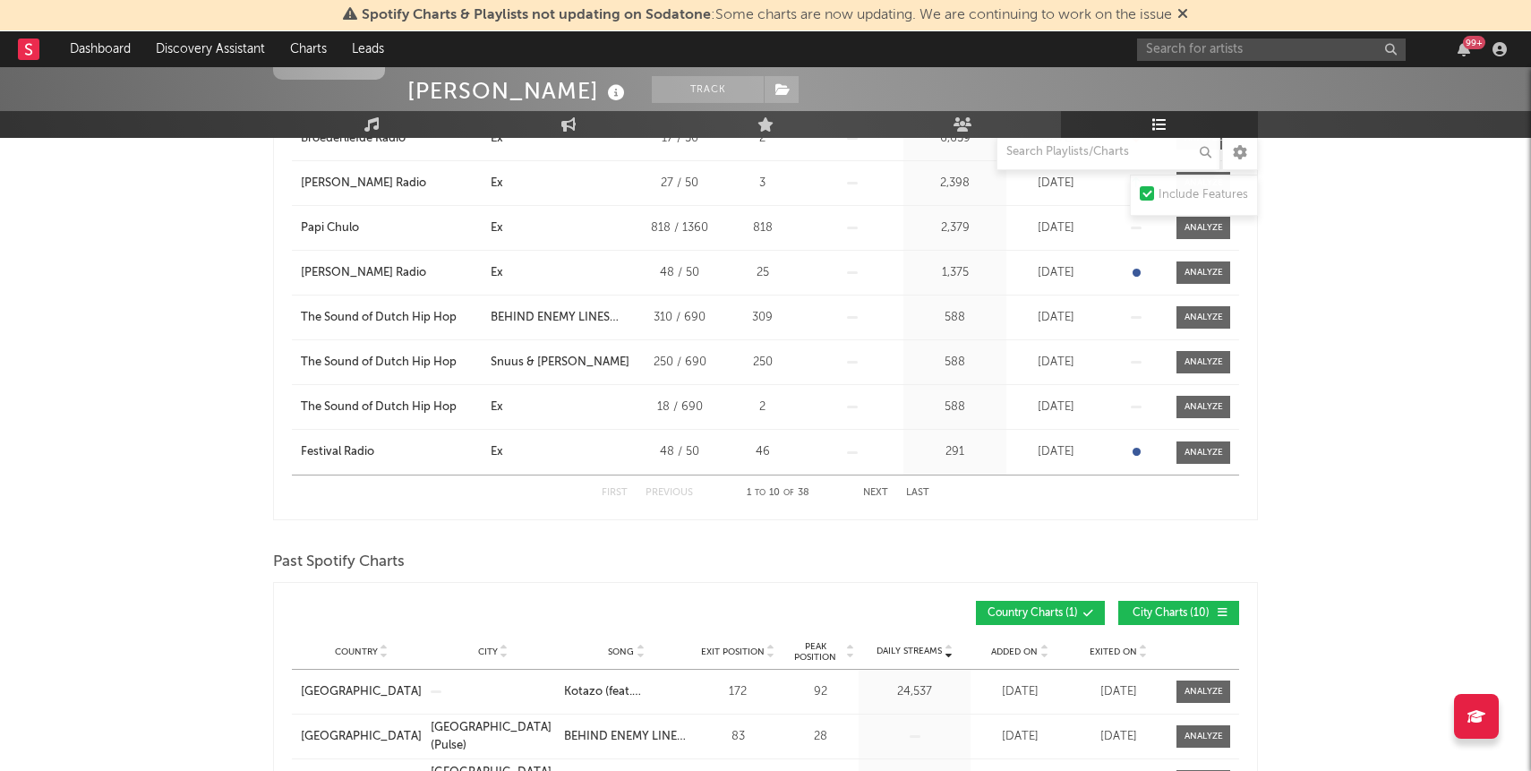
scroll to position [247, 0]
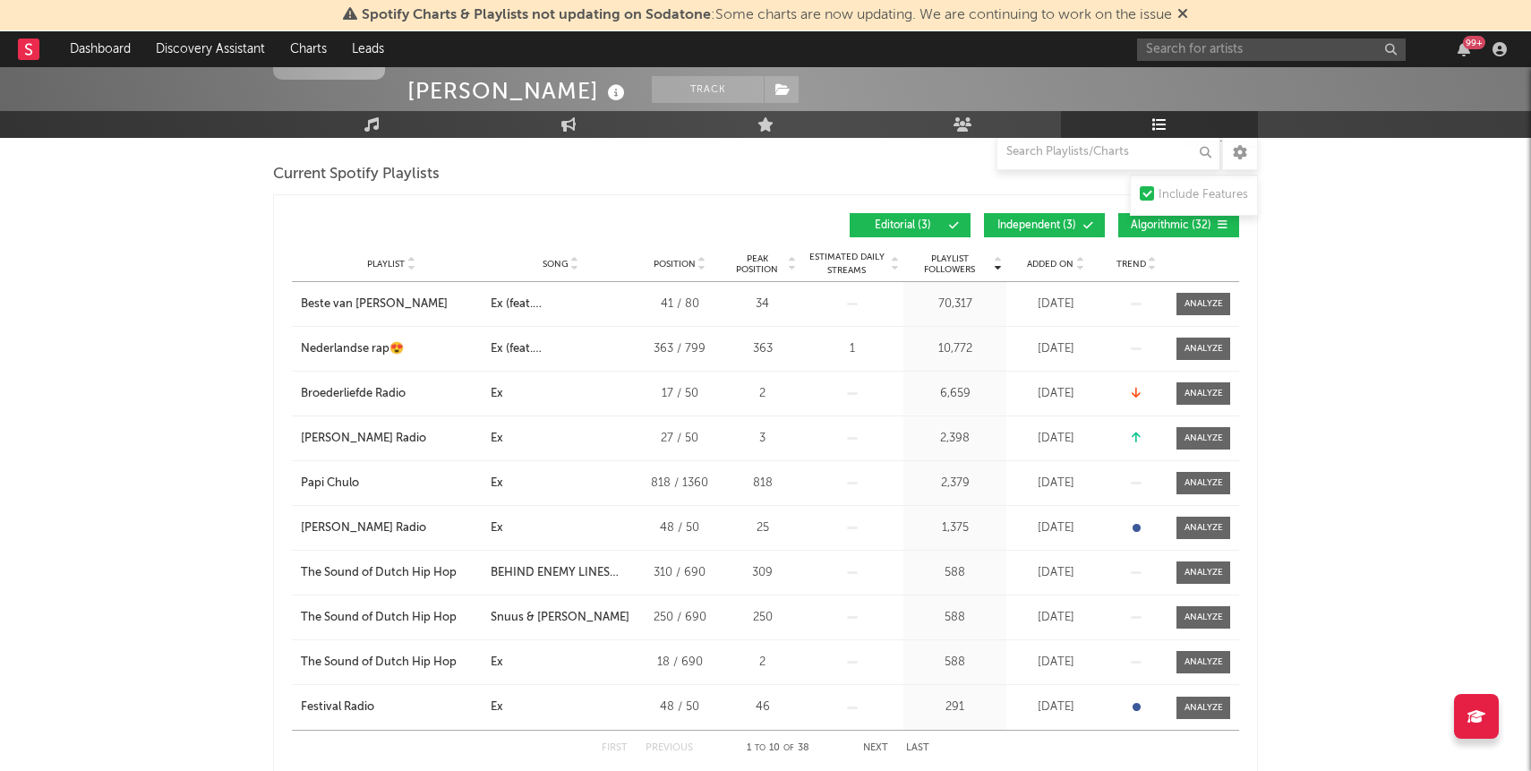
click at [1135, 227] on span "Algorithmic ( 32 )" at bounding box center [1171, 225] width 82 height 11
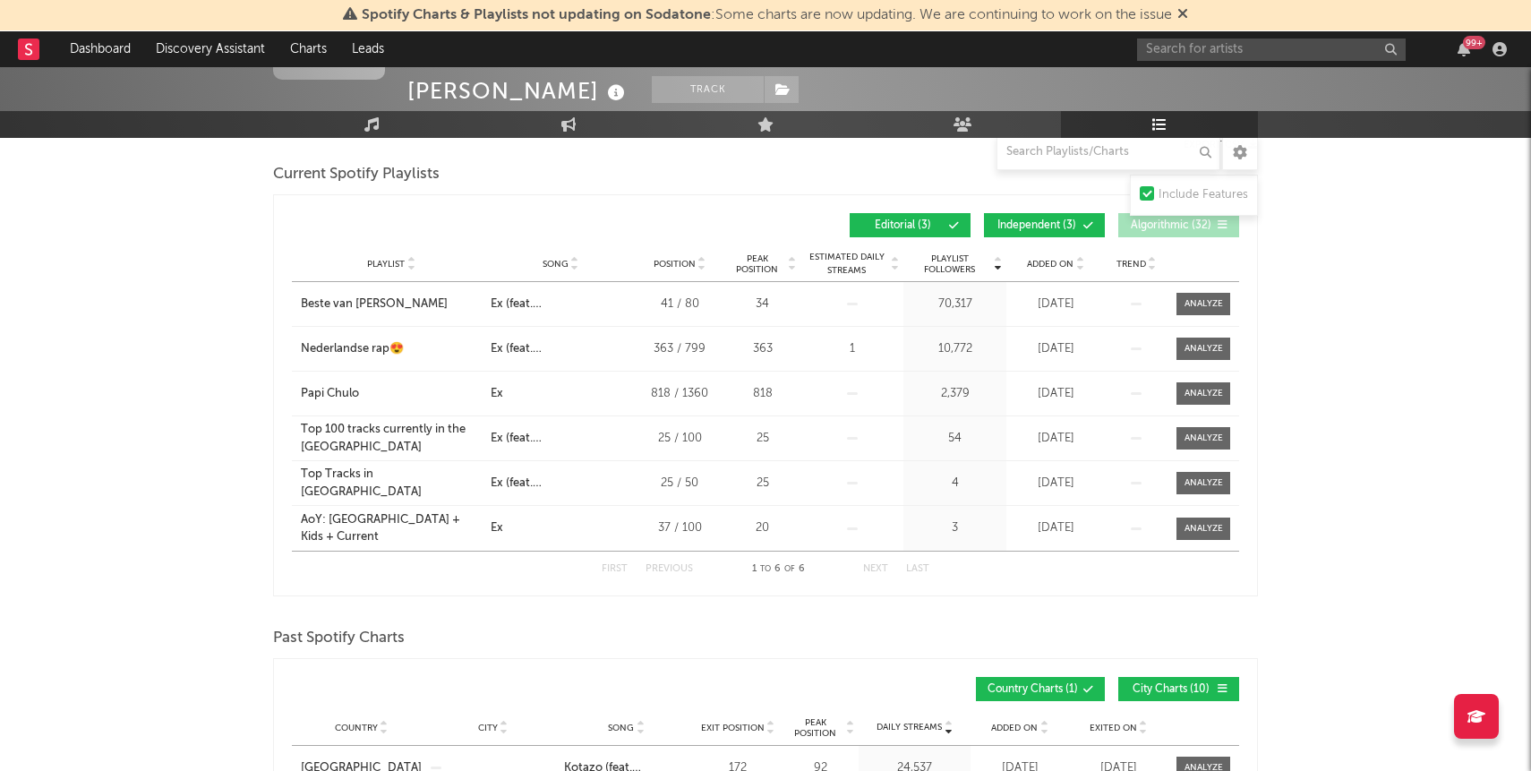
click at [1077, 227] on button "Independent ( 3 )" at bounding box center [1044, 225] width 121 height 24
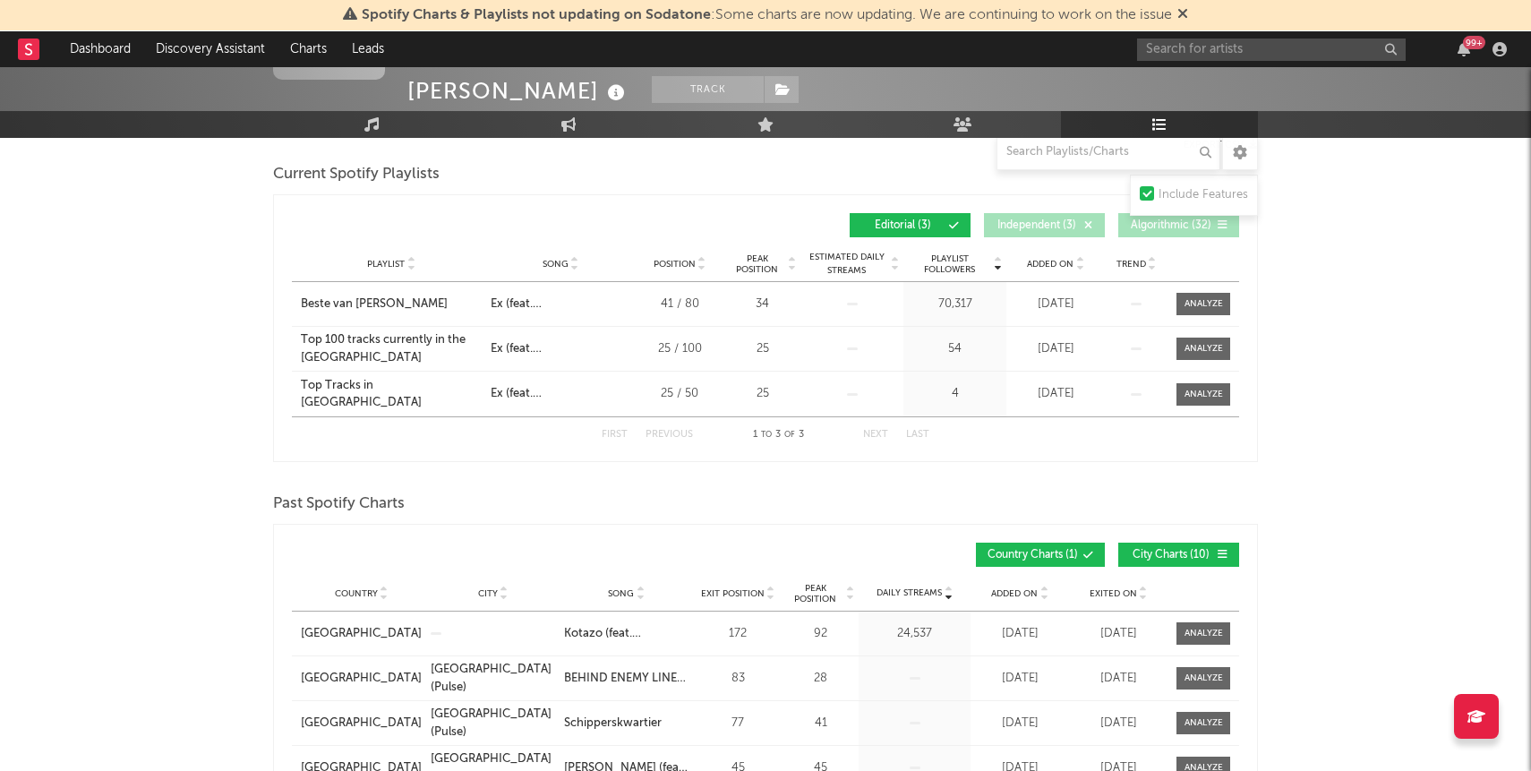
click at [1048, 261] on span "Added On" at bounding box center [1050, 264] width 47 height 11
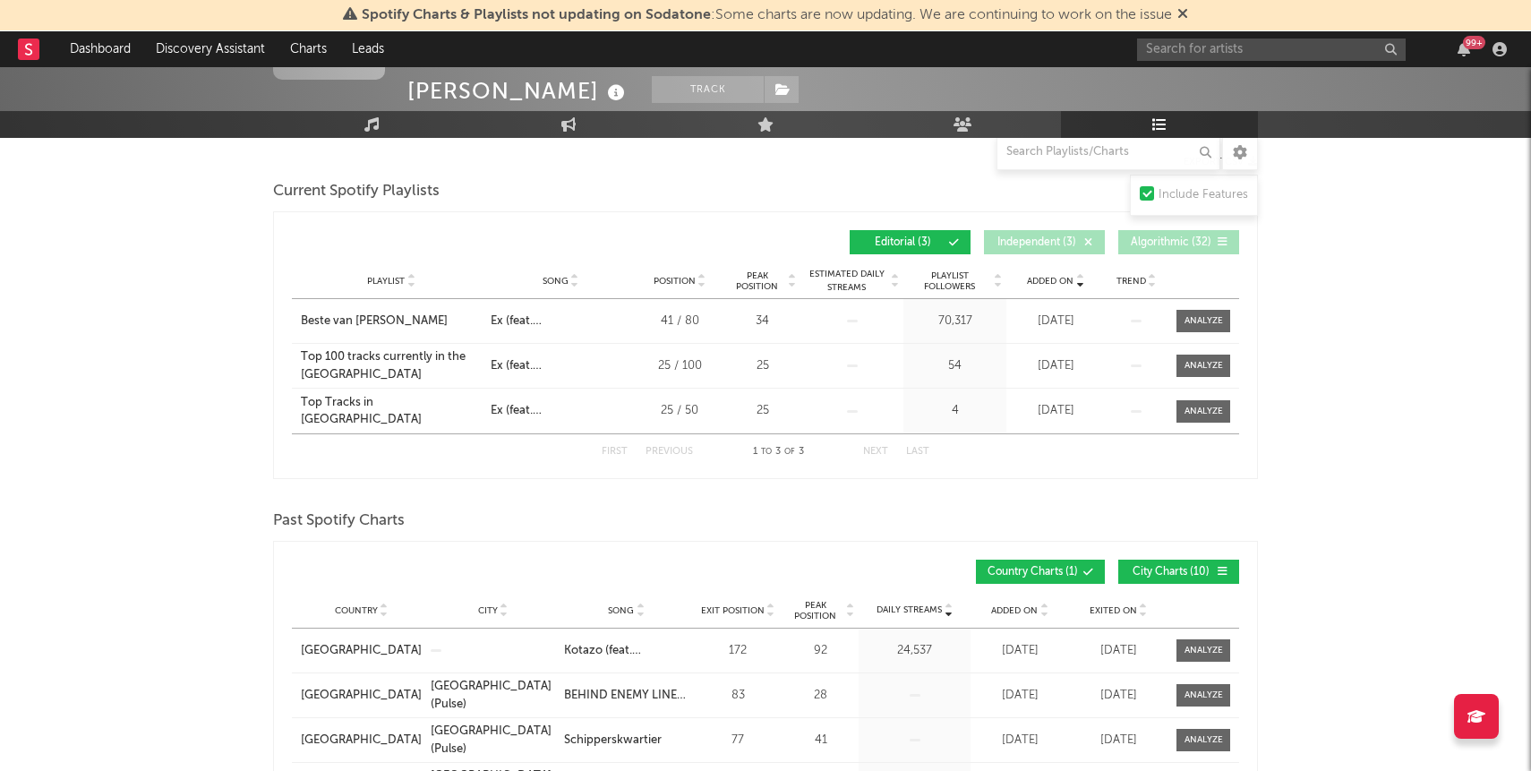
scroll to position [218, 0]
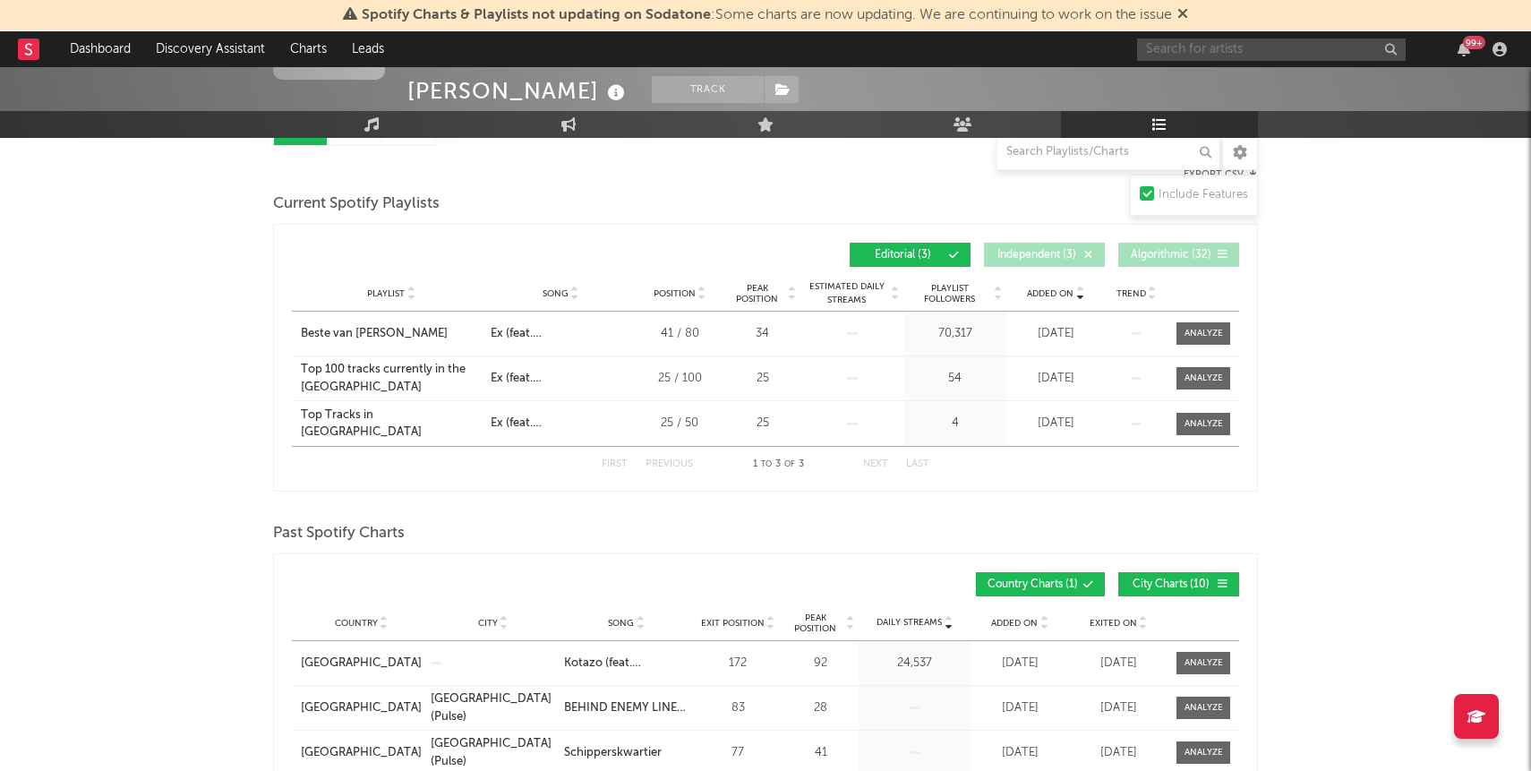
click at [1309, 48] on input "text" at bounding box center [1271, 50] width 269 height 22
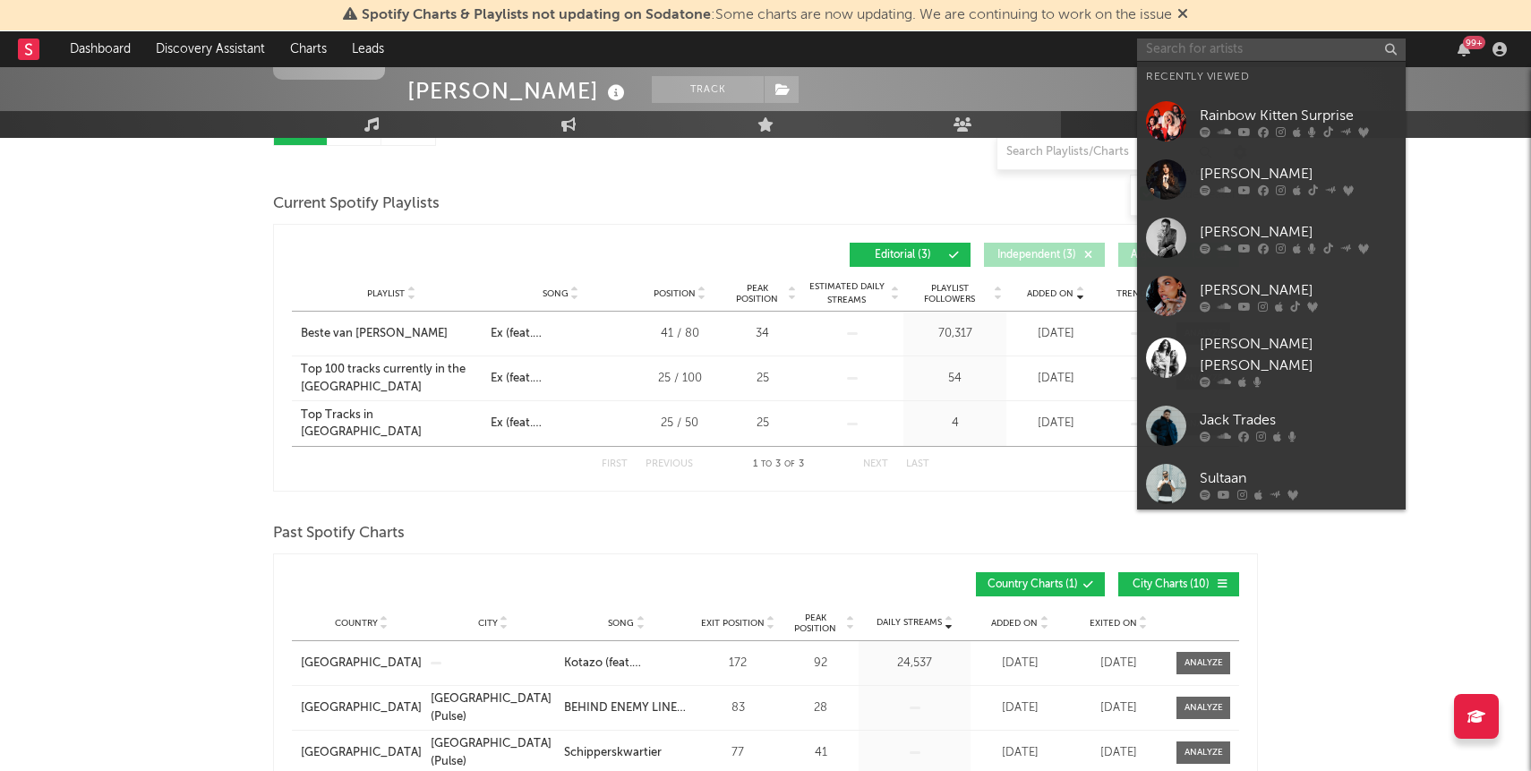
paste input "Cardi B"
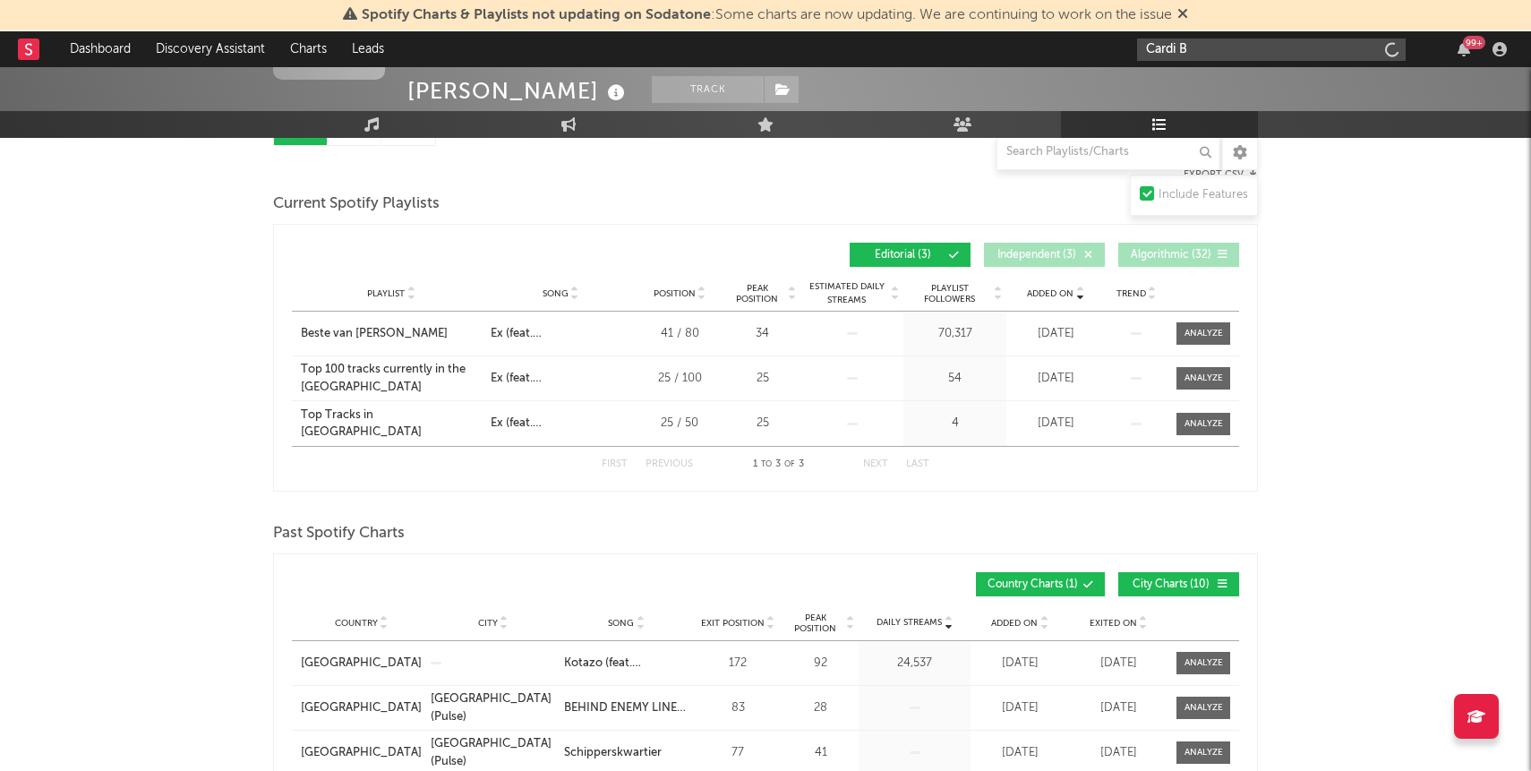
type input "Cardi B"
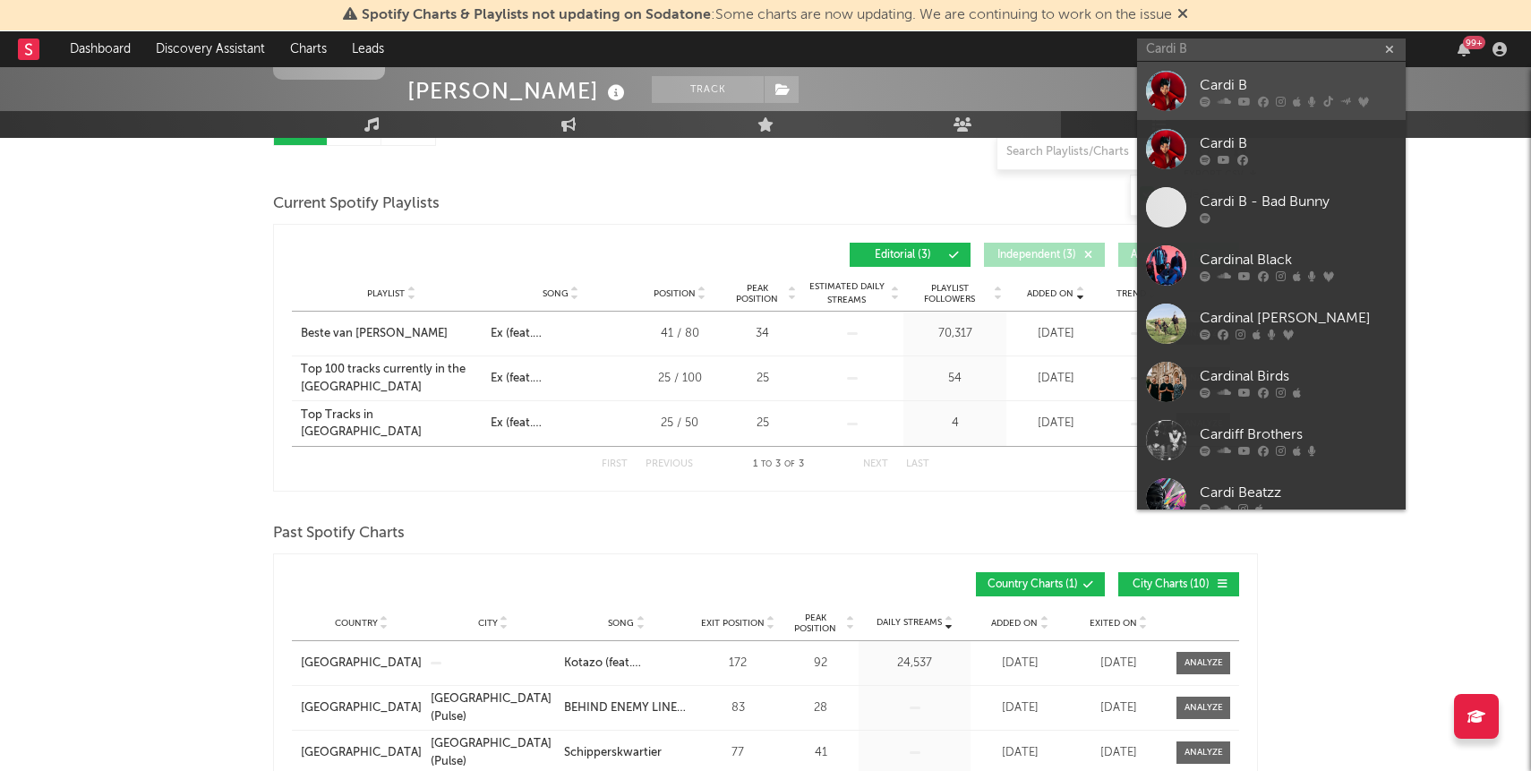
click at [1316, 75] on div "Cardi B" at bounding box center [1298, 84] width 197 height 21
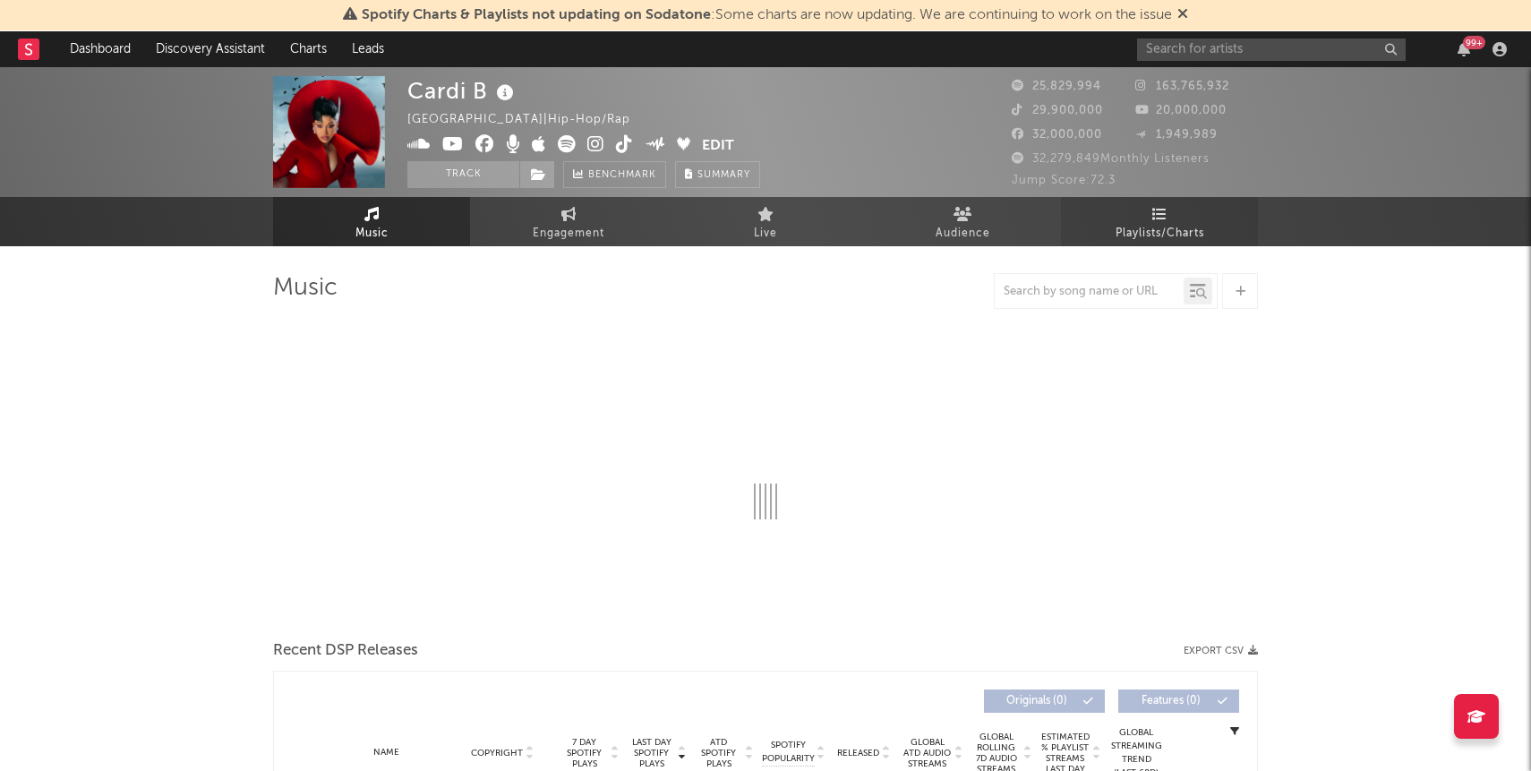
click at [1180, 226] on span "Playlists/Charts" at bounding box center [1160, 233] width 89 height 21
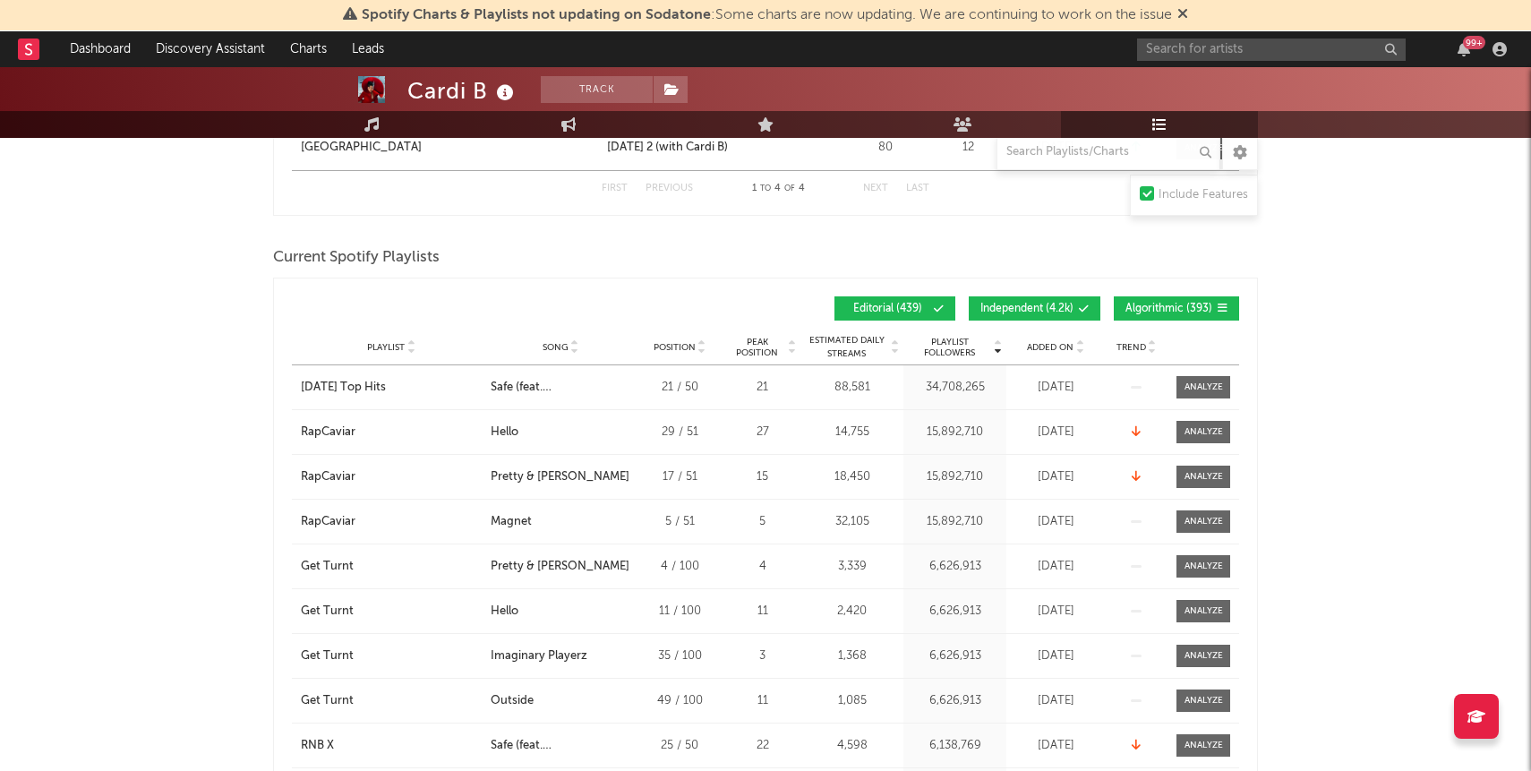
scroll to position [1140, 0]
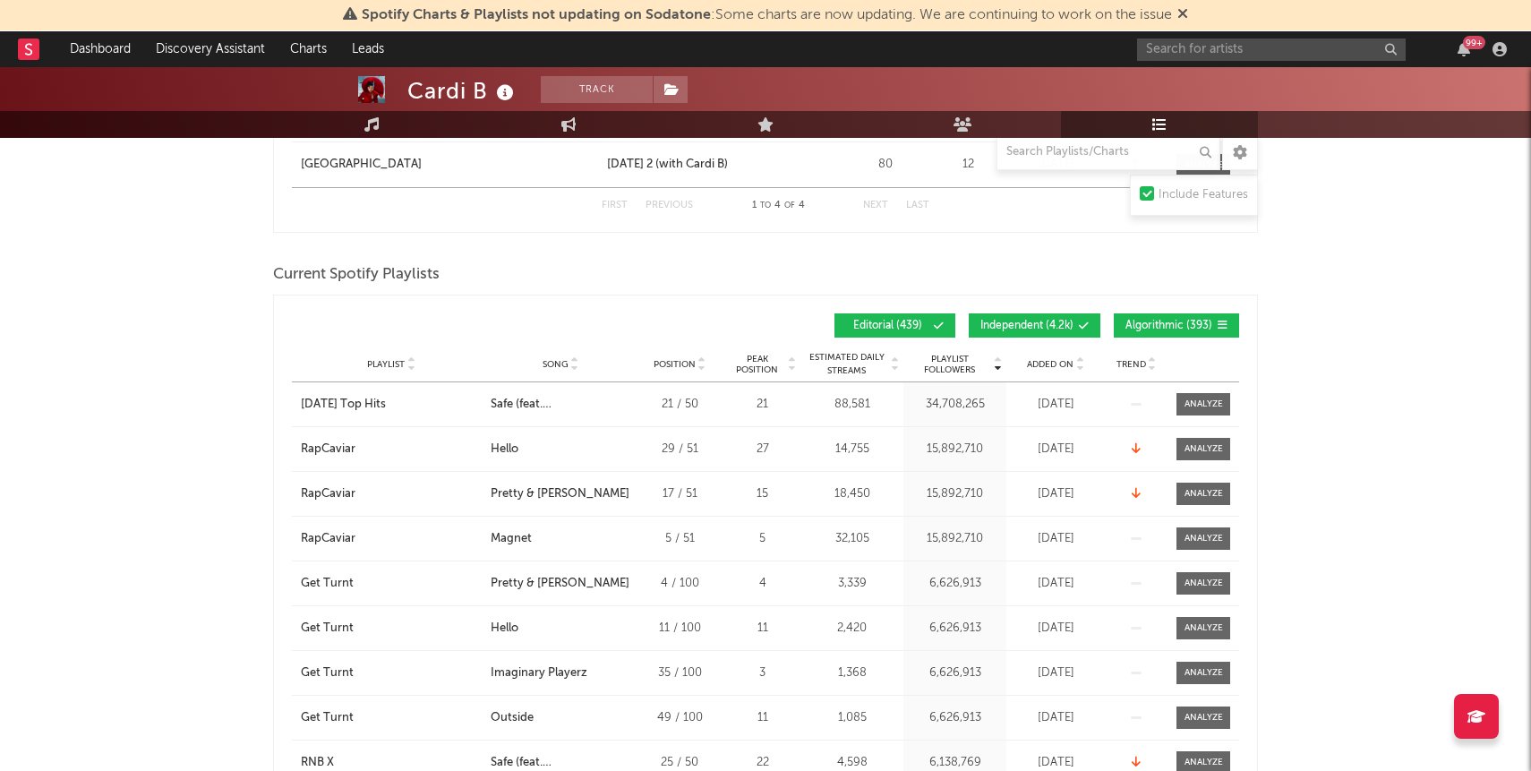
click at [1149, 323] on span "Algorithmic ( 393 )" at bounding box center [1169, 326] width 87 height 11
click at [1042, 326] on span "Independent ( 4.2k )" at bounding box center [1027, 326] width 93 height 11
click at [1043, 361] on span "Added On" at bounding box center [1050, 364] width 47 height 11
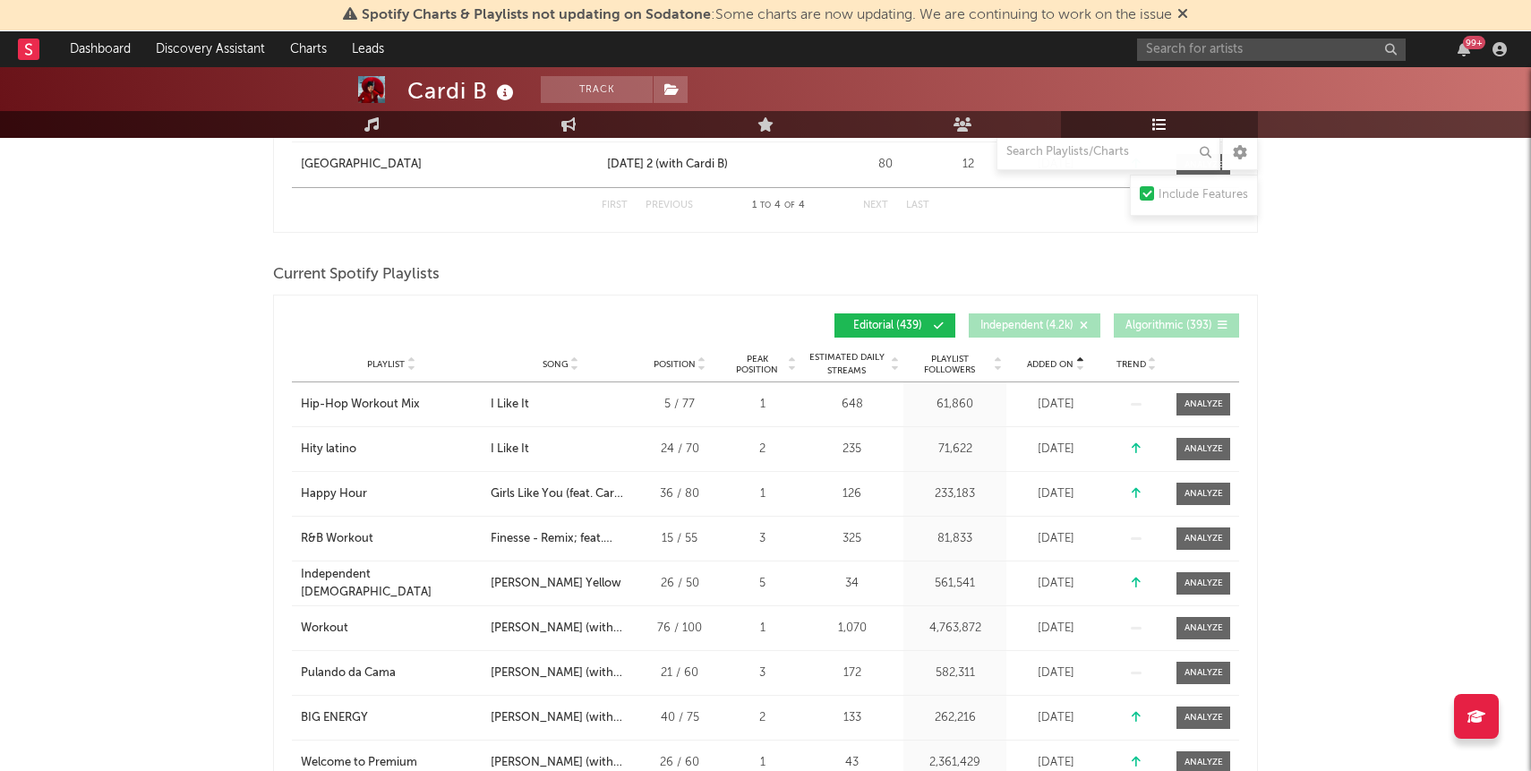
click at [1043, 361] on span "Added On" at bounding box center [1050, 364] width 47 height 11
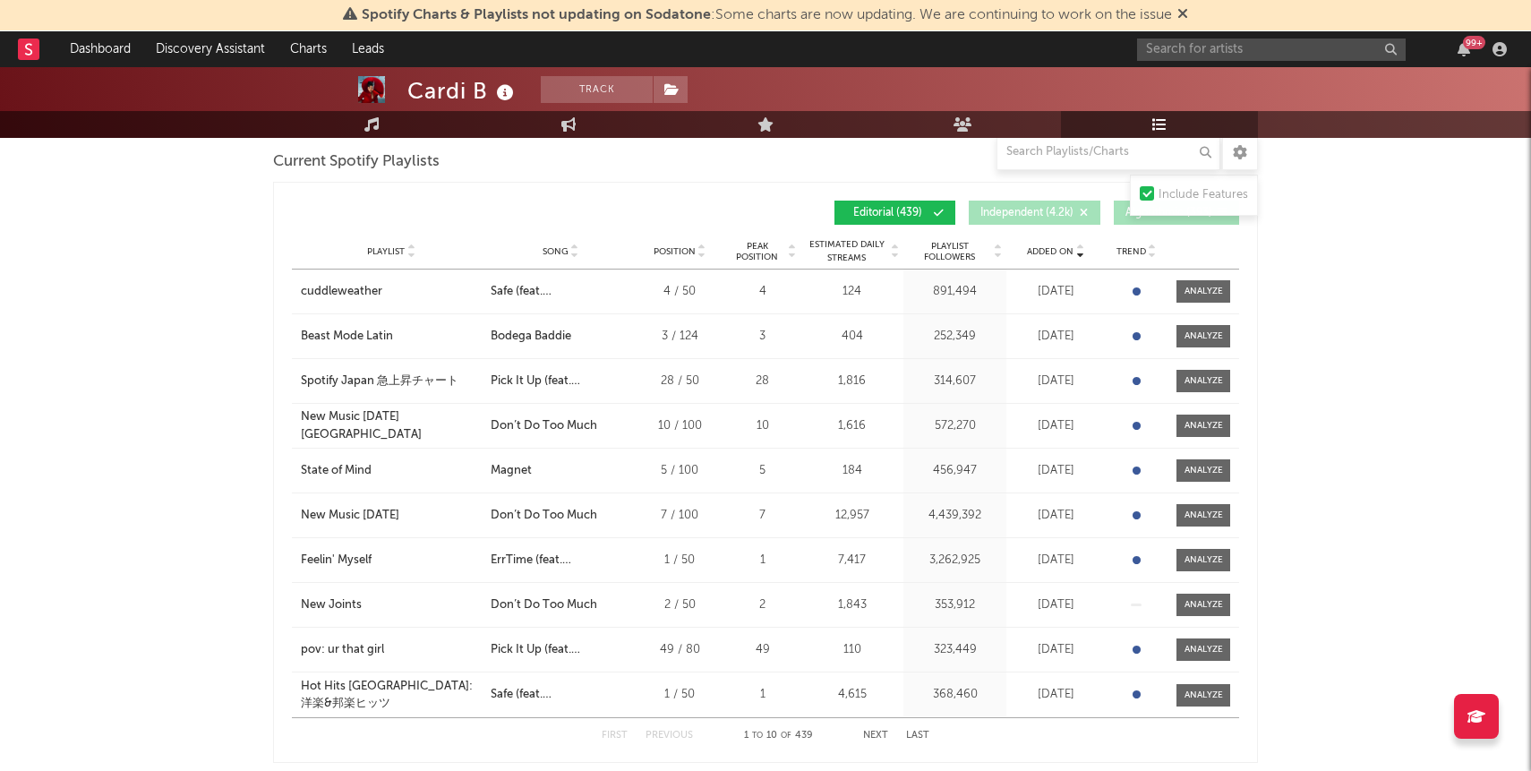
scroll to position [1254, 0]
click at [871, 730] on button "Next" at bounding box center [875, 735] width 25 height 10
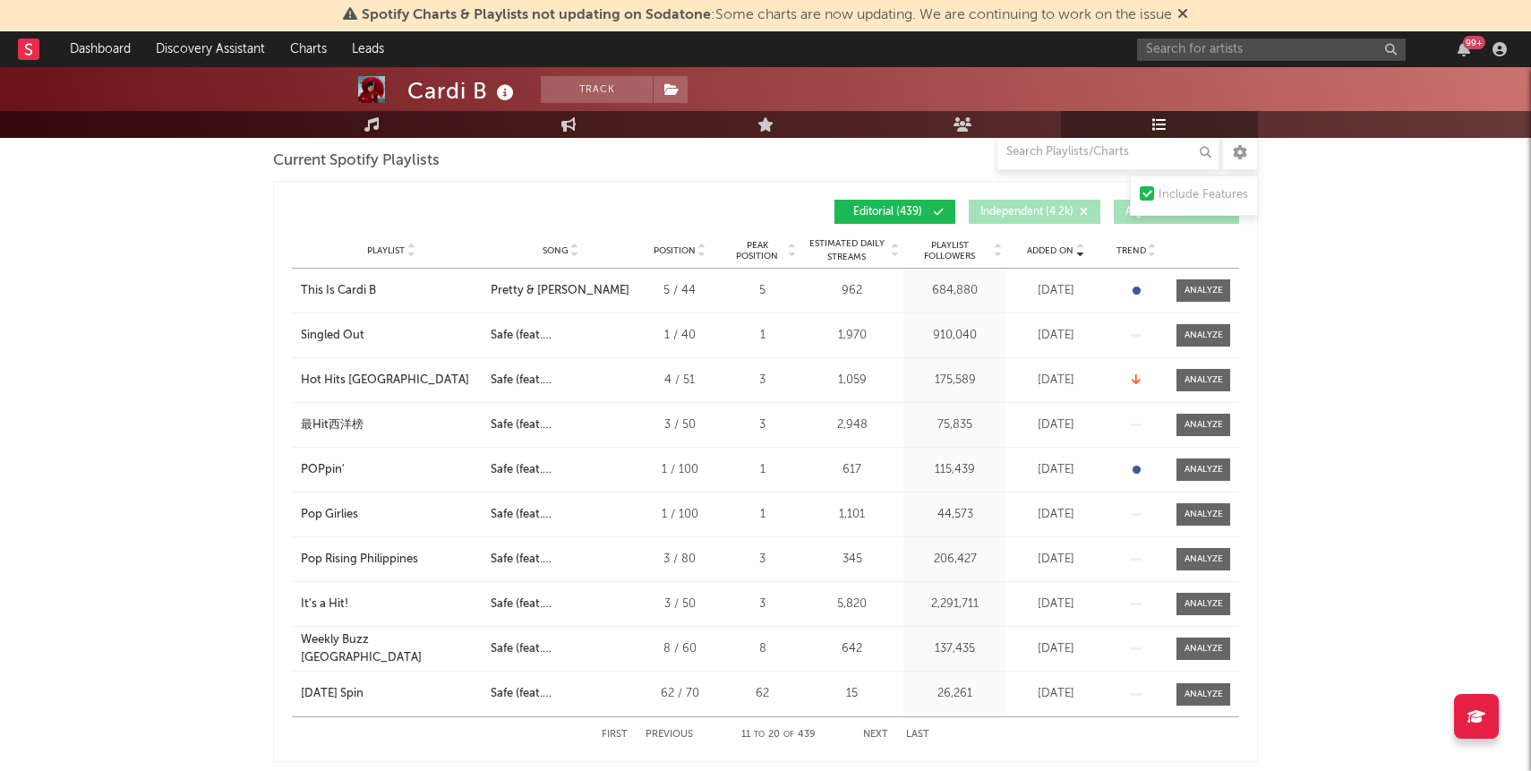
click at [871, 730] on button "Next" at bounding box center [875, 735] width 25 height 10
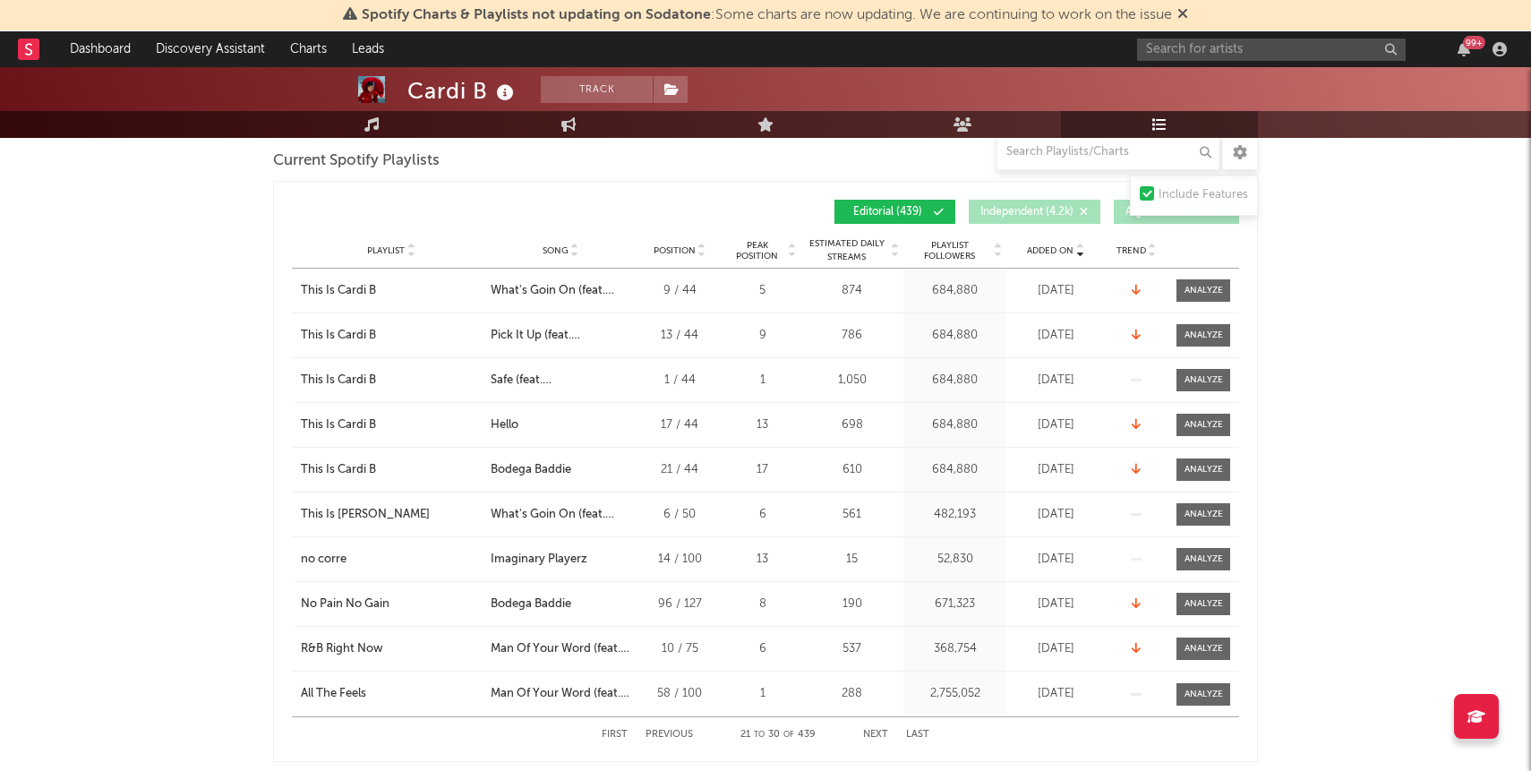
click at [871, 730] on button "Next" at bounding box center [875, 735] width 25 height 10
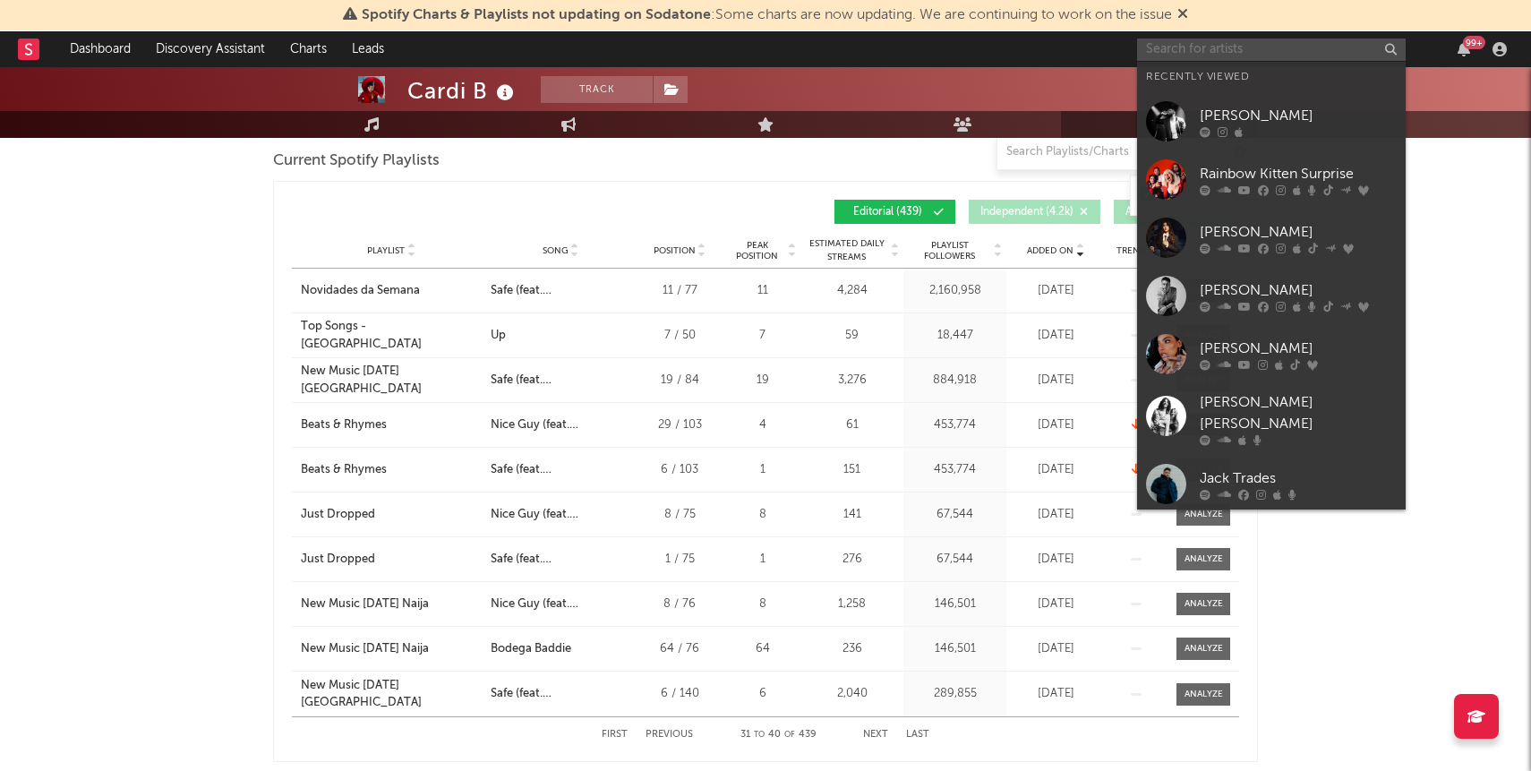
click at [1346, 44] on input "text" at bounding box center [1271, 50] width 269 height 22
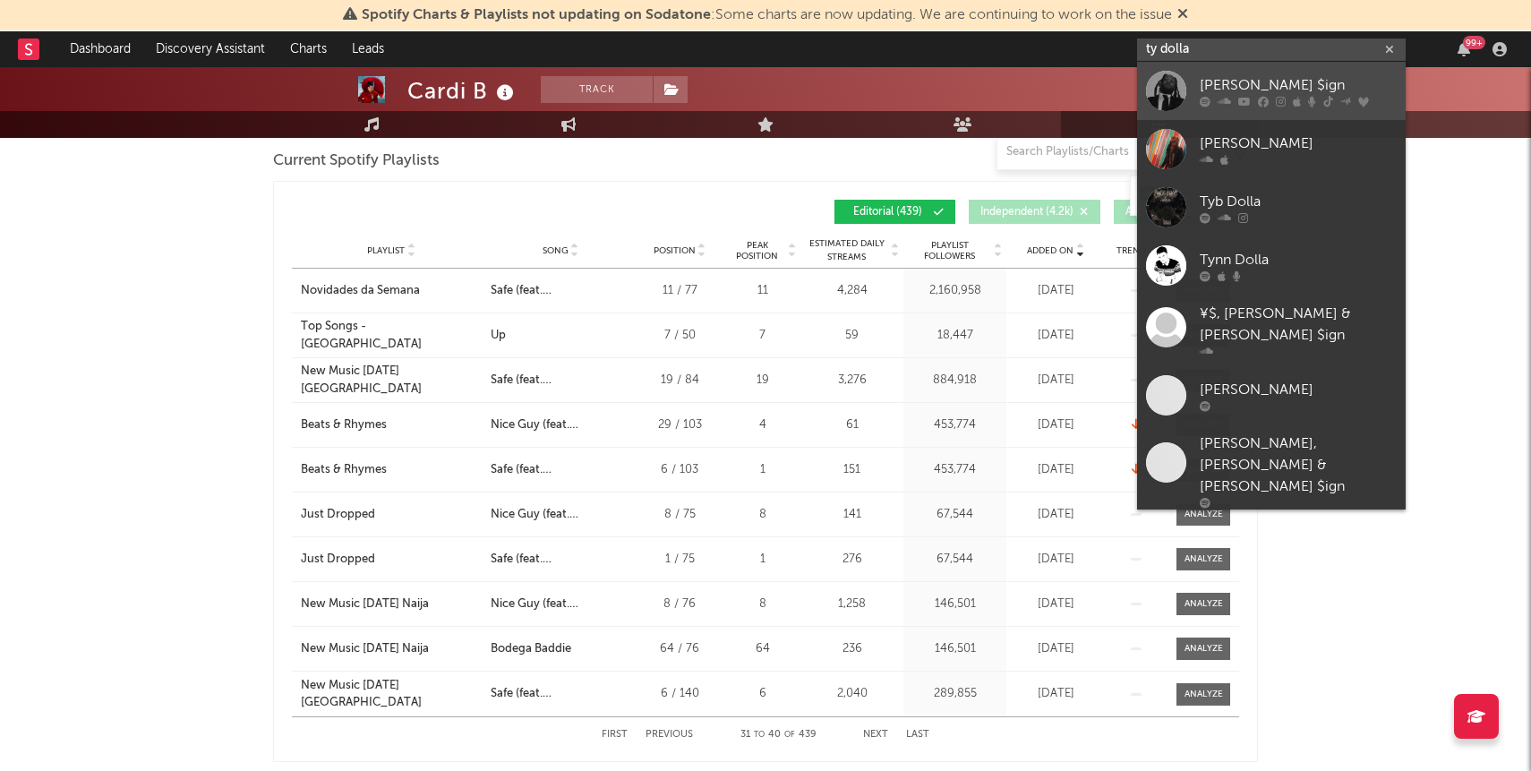
type input "ty dolla"
click at [1259, 82] on div "[PERSON_NAME] $ign" at bounding box center [1298, 84] width 197 height 21
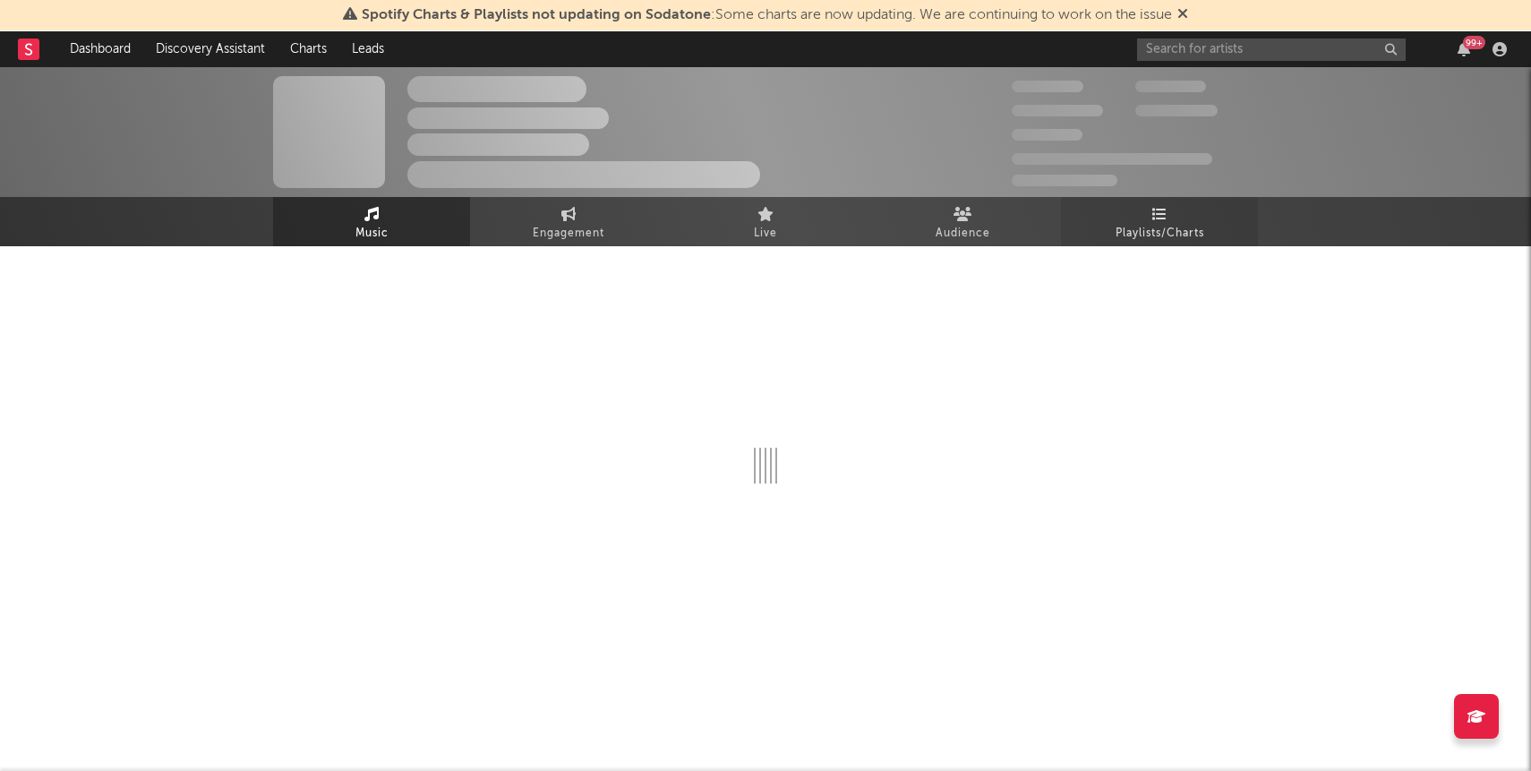
click at [1188, 220] on link "Playlists/Charts" at bounding box center [1159, 221] width 197 height 49
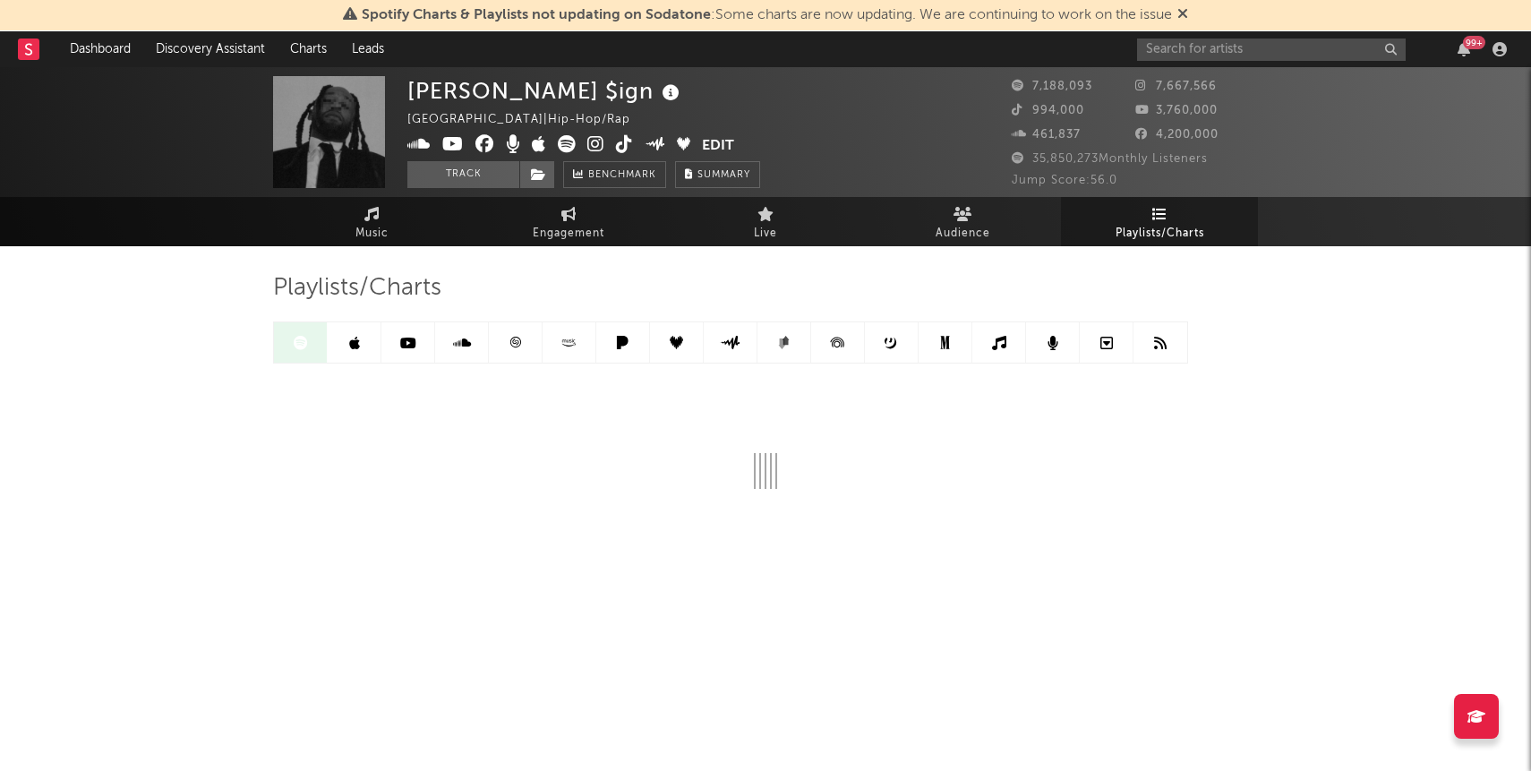
click at [1141, 226] on span "Playlists/Charts" at bounding box center [1160, 233] width 89 height 21
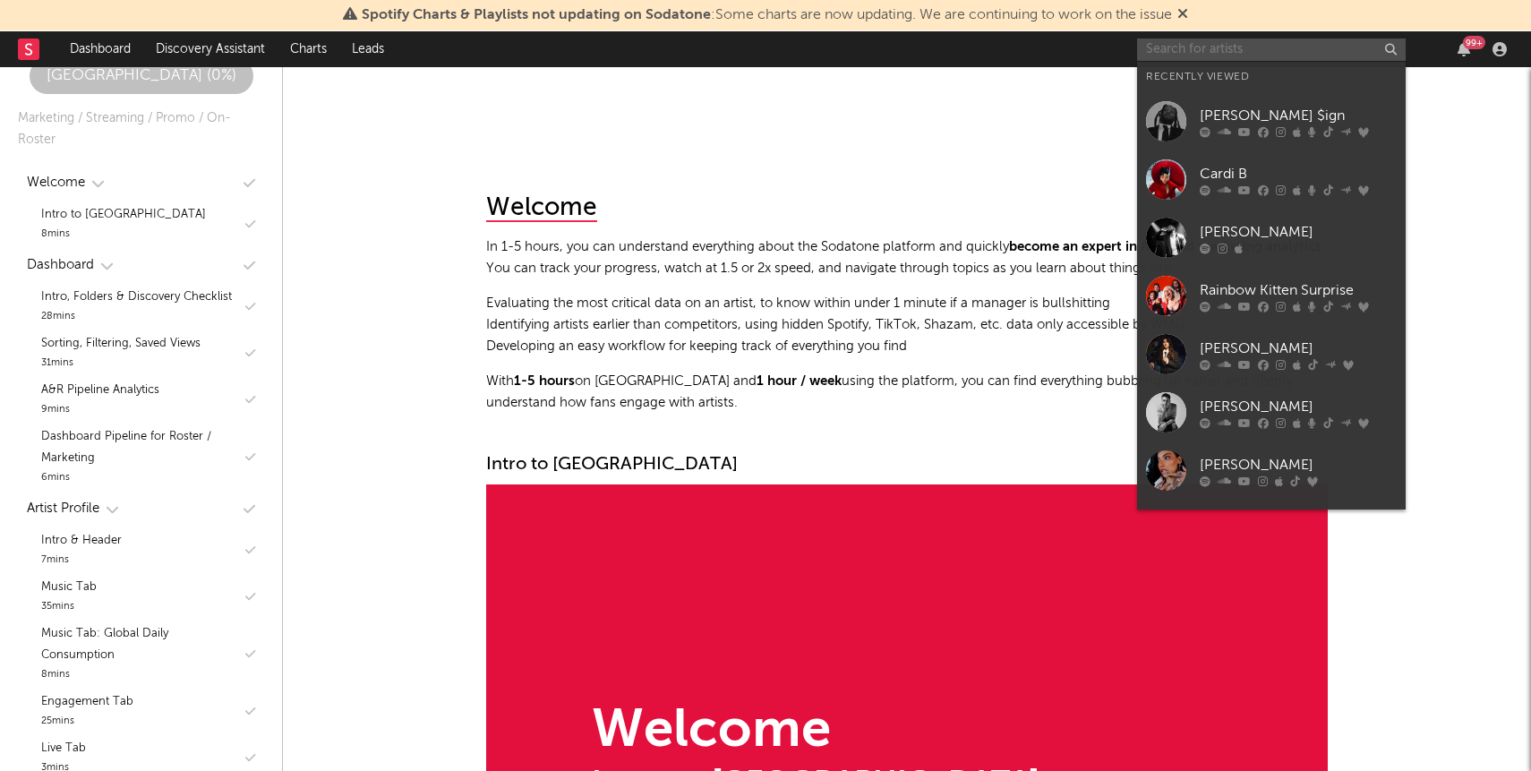
click at [1218, 57] on input "text" at bounding box center [1271, 50] width 269 height 22
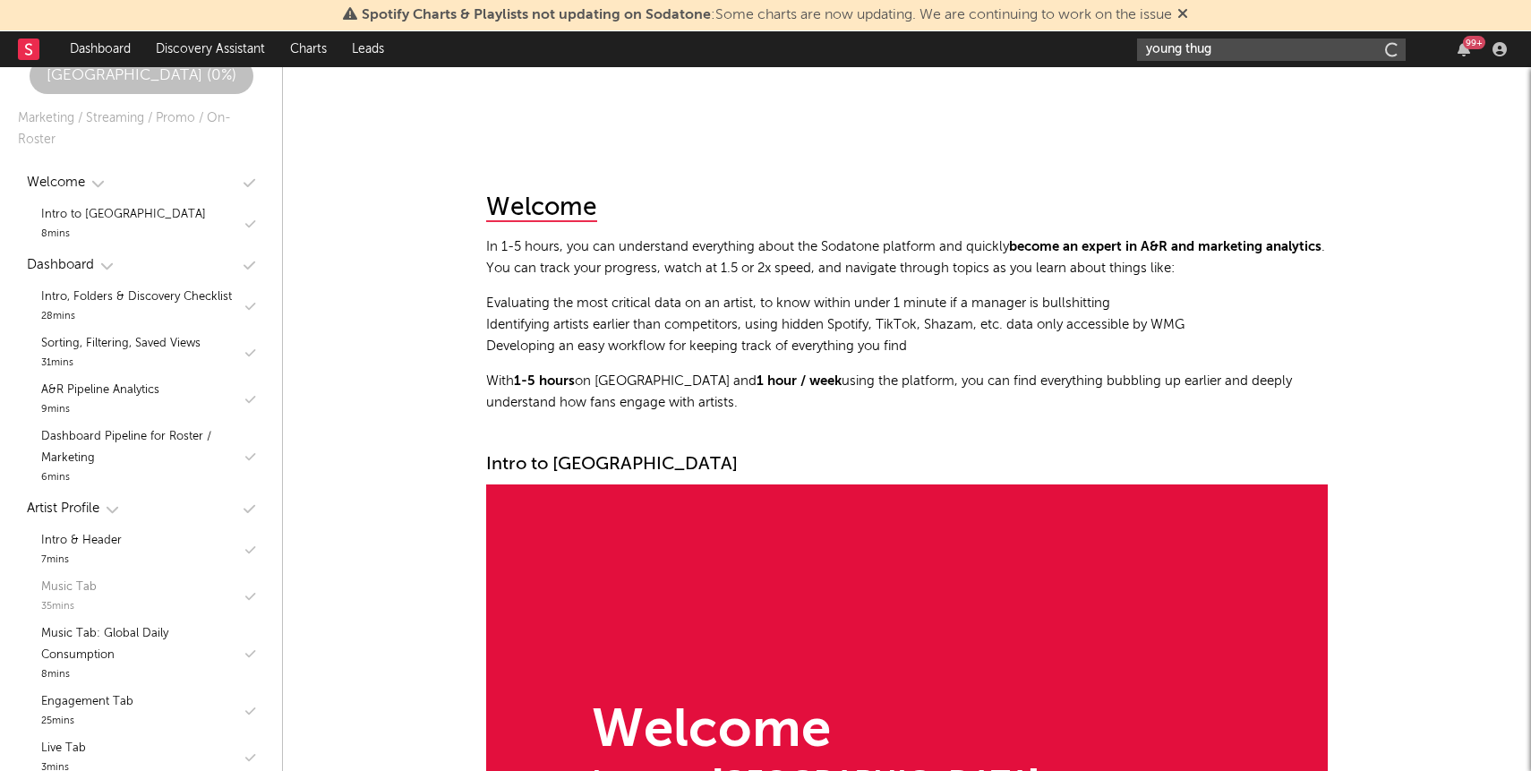
type input "young thug"
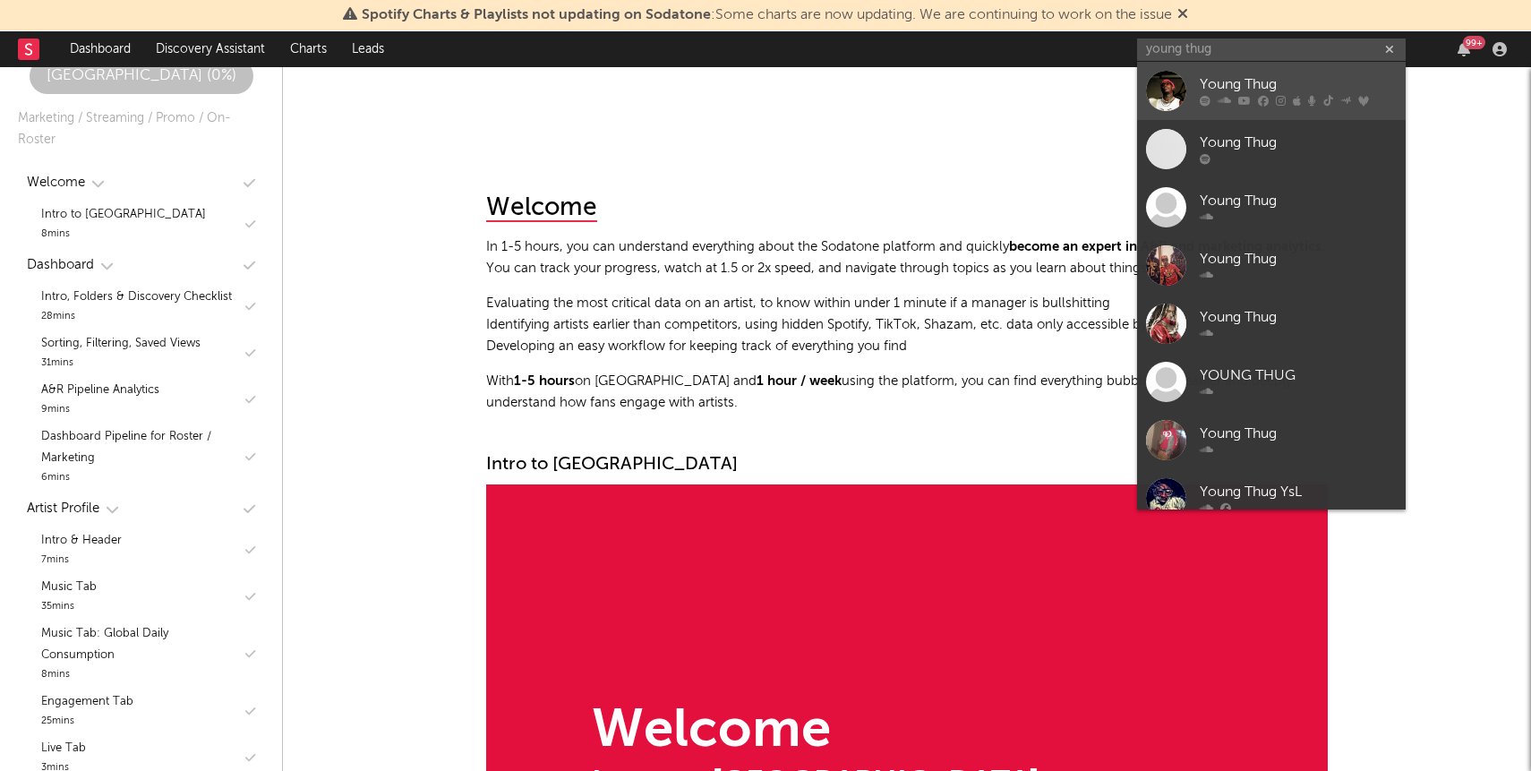
click at [1220, 85] on div "Young Thug" at bounding box center [1298, 84] width 197 height 21
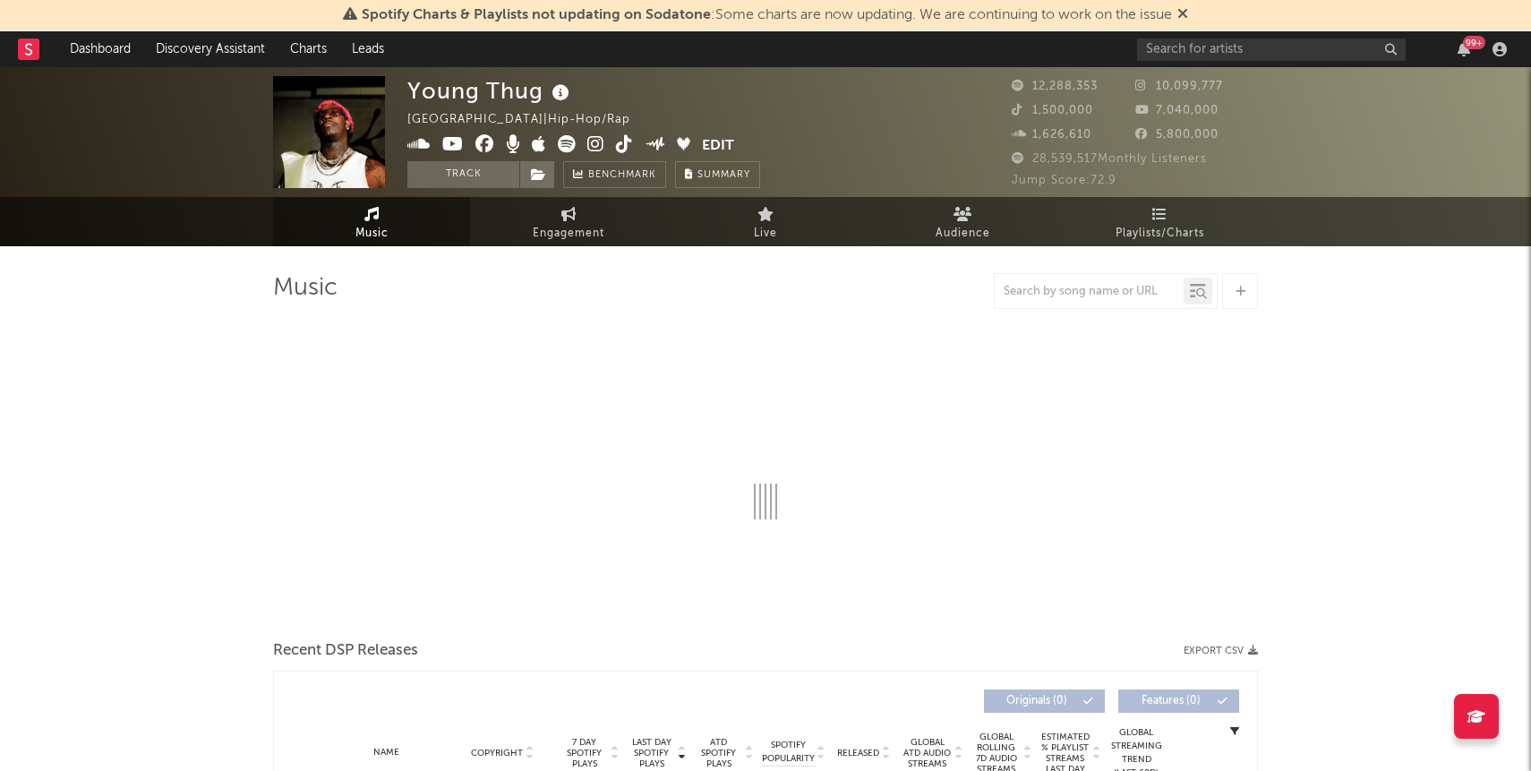
select select "6m"
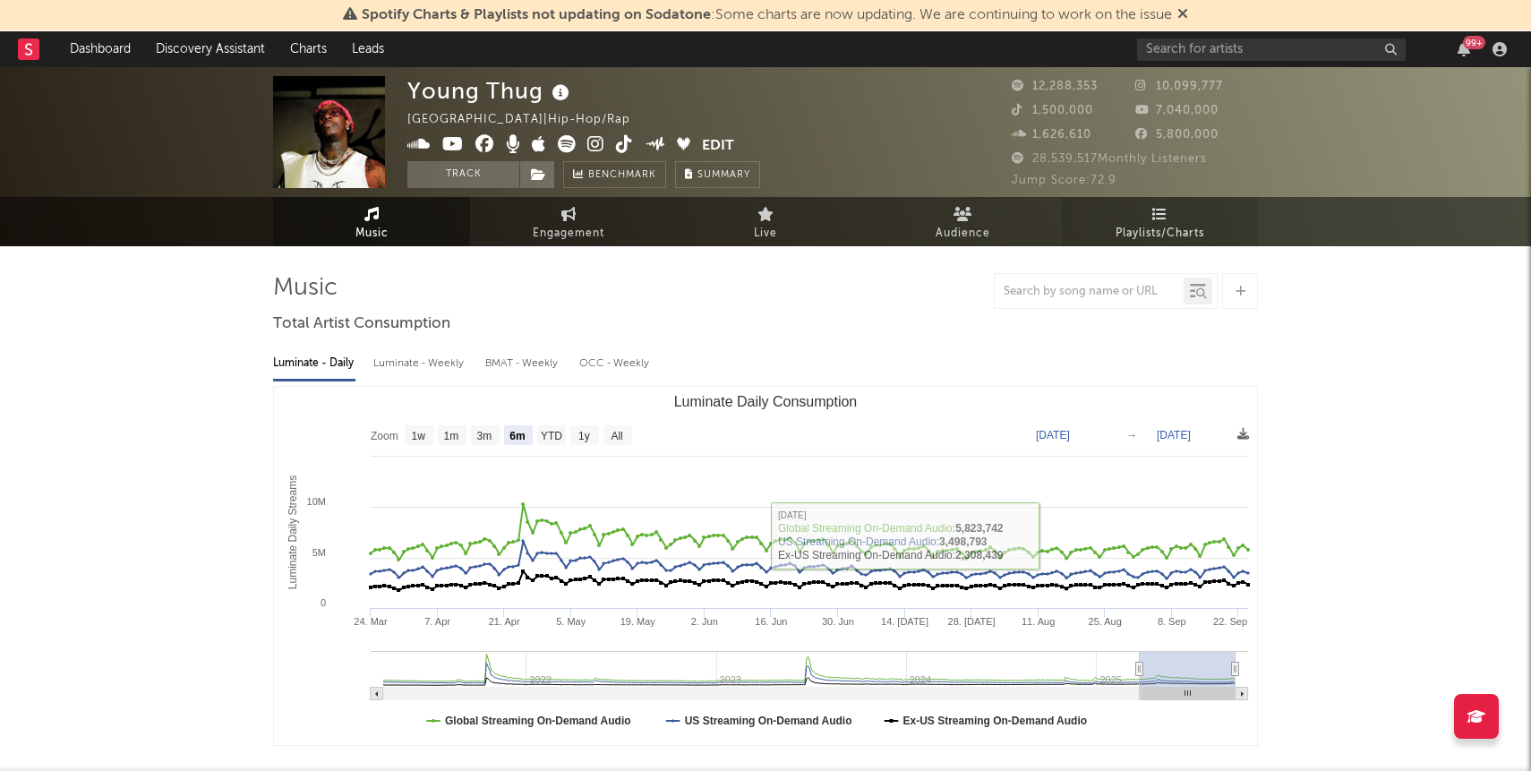
click at [1176, 227] on span "Playlists/Charts" at bounding box center [1160, 233] width 89 height 21
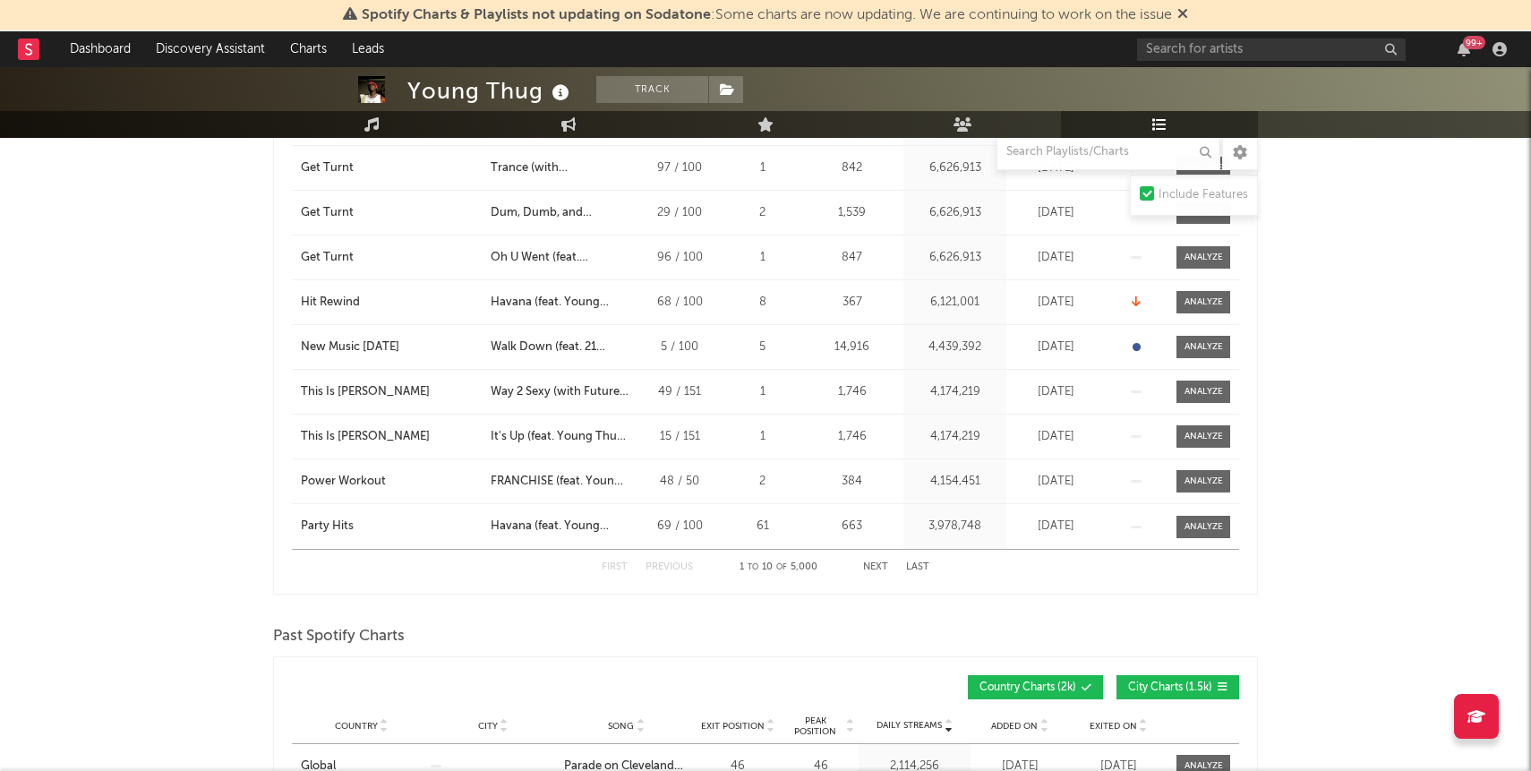
scroll to position [1001, 0]
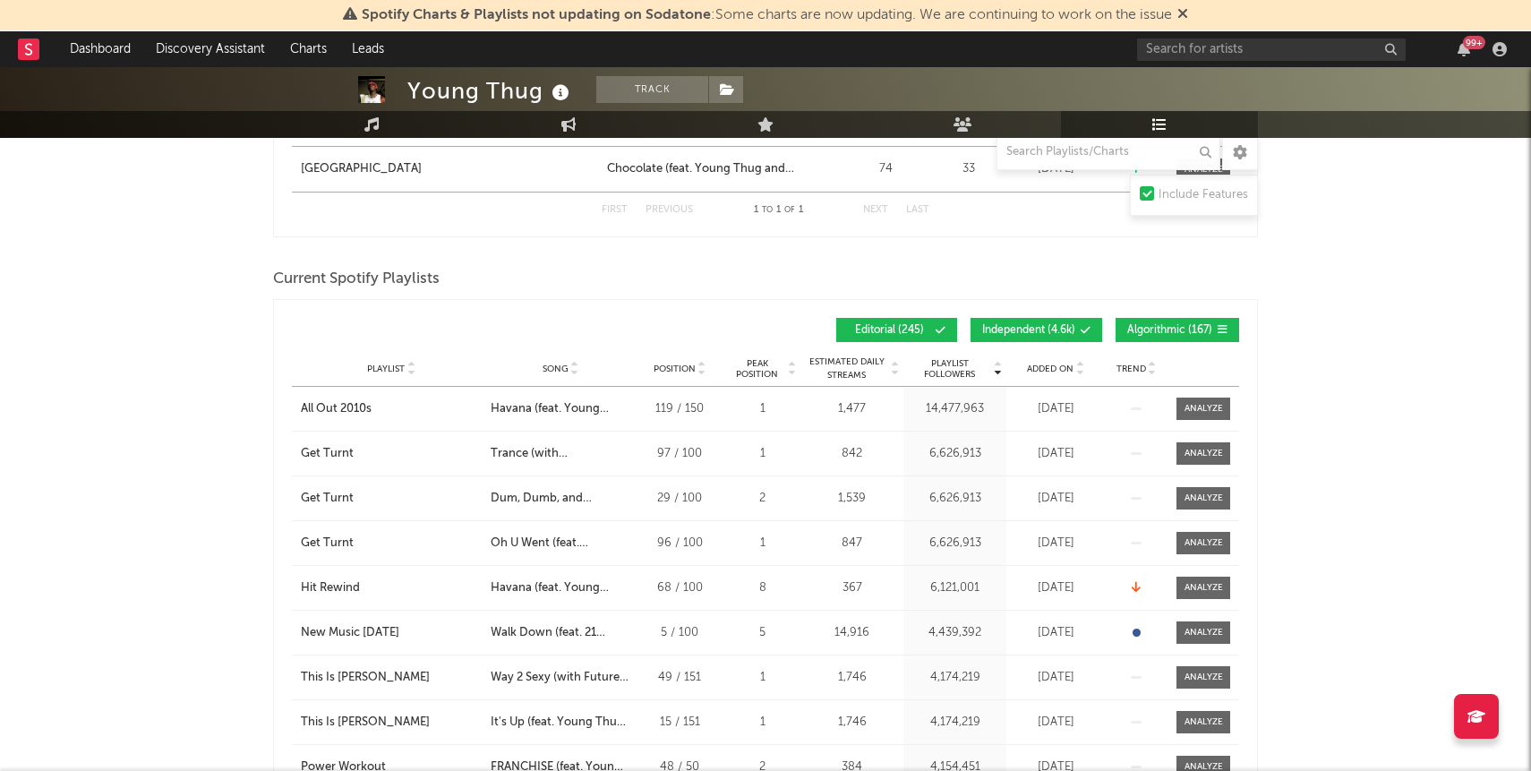
click at [1142, 313] on div "Playlist Followers Playlist Song Position Peak Position Playlist Followers Adde…" at bounding box center [766, 330] width 948 height 42
click at [1128, 328] on span "Algorithmic ( 167 )" at bounding box center [1170, 330] width 85 height 11
click at [1045, 328] on span at bounding box center [1046, 330] width 3 height 11
click at [1051, 370] on span "Added On" at bounding box center [1050, 369] width 47 height 11
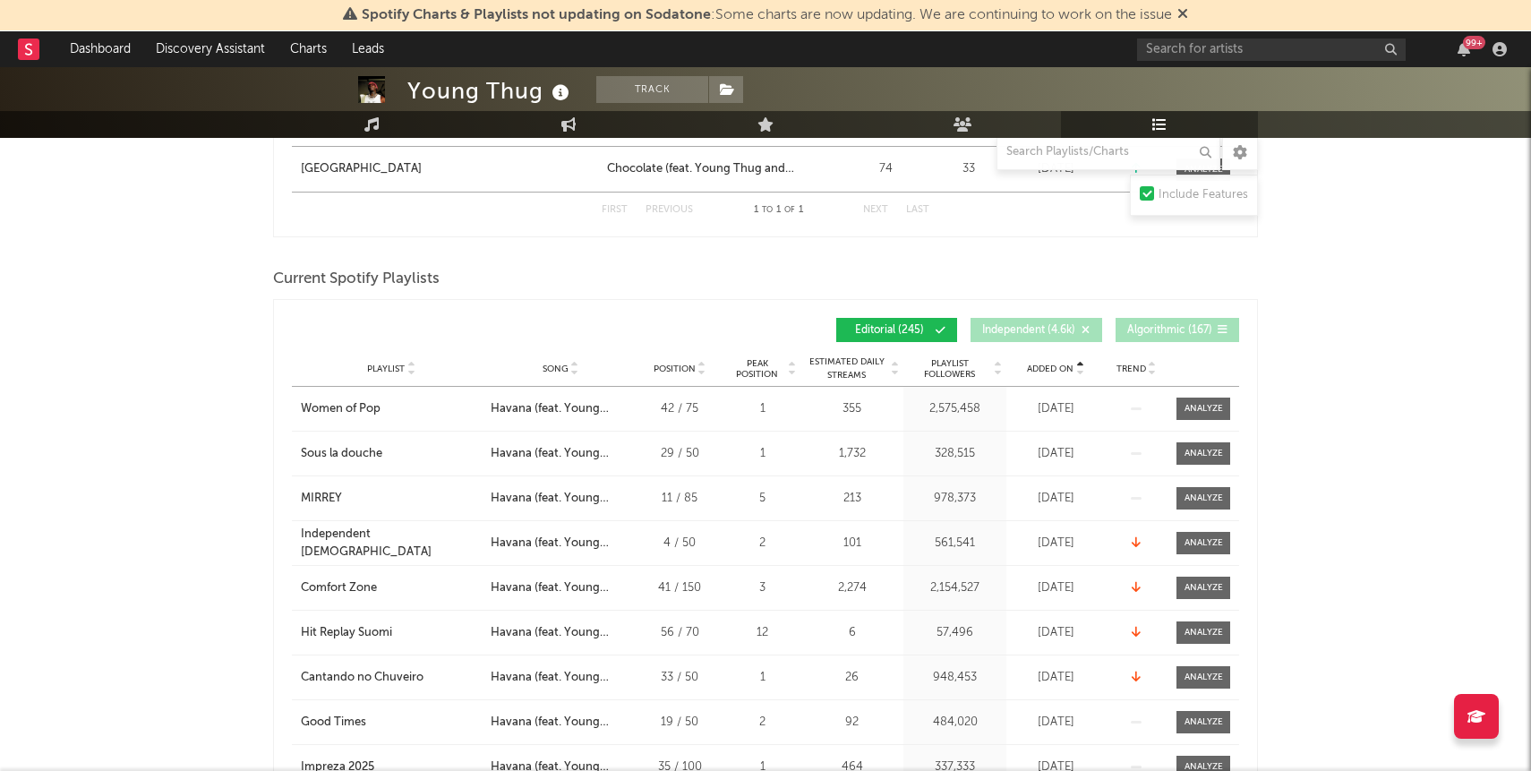
click at [1051, 370] on span "Added On" at bounding box center [1050, 369] width 47 height 11
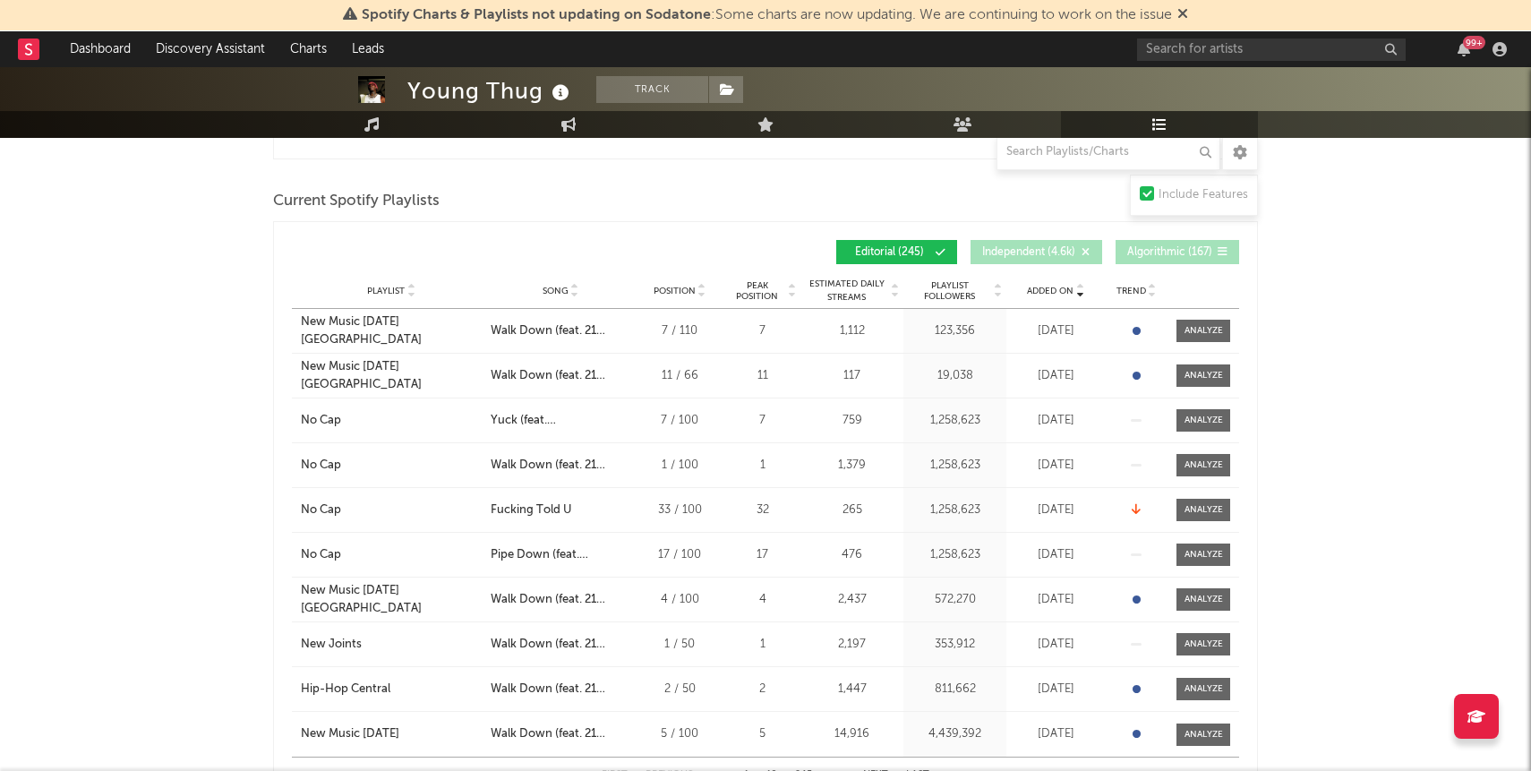
scroll to position [1221, 0]
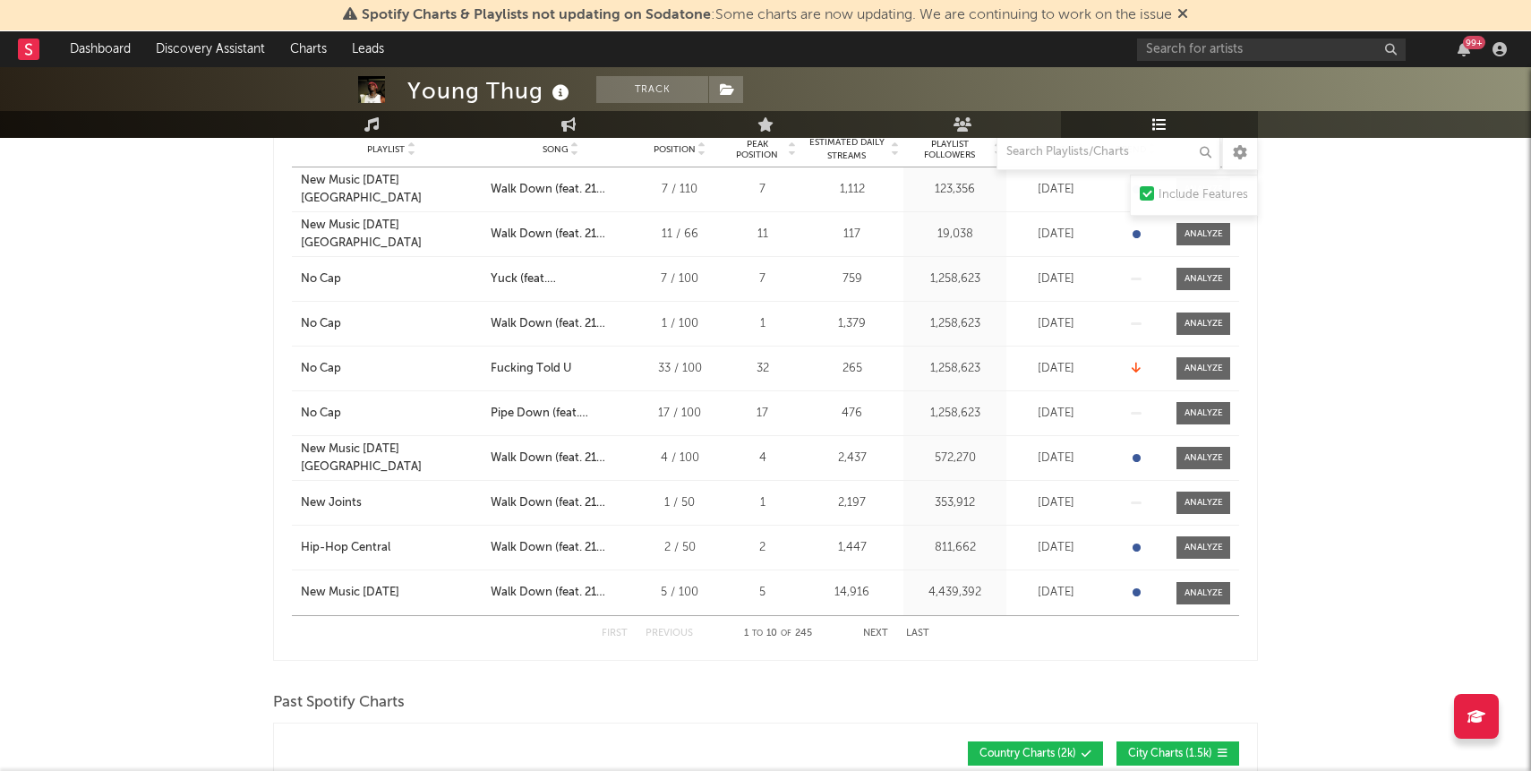
click at [876, 631] on button "Next" at bounding box center [875, 634] width 25 height 10
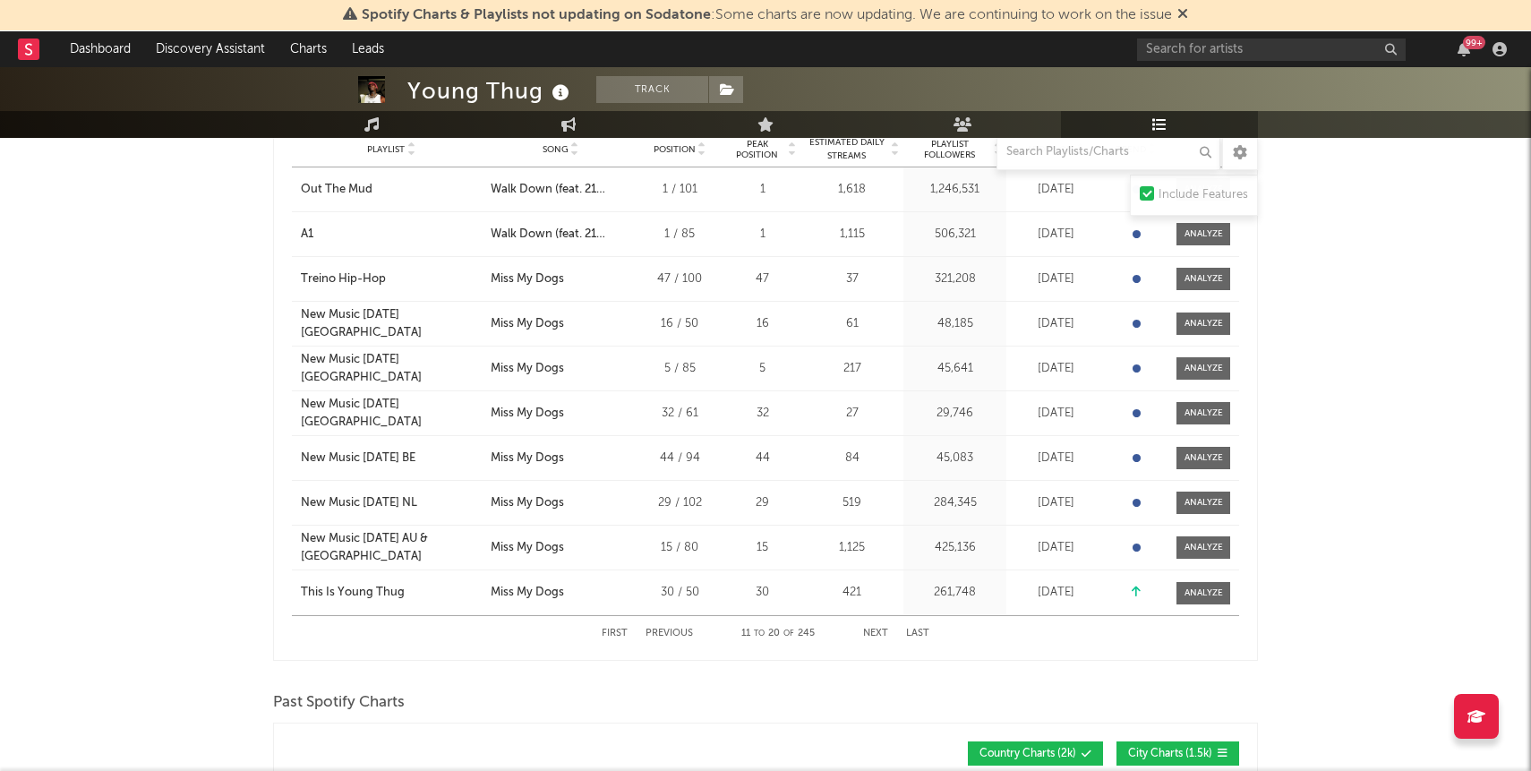
click at [876, 631] on button "Next" at bounding box center [875, 634] width 25 height 10
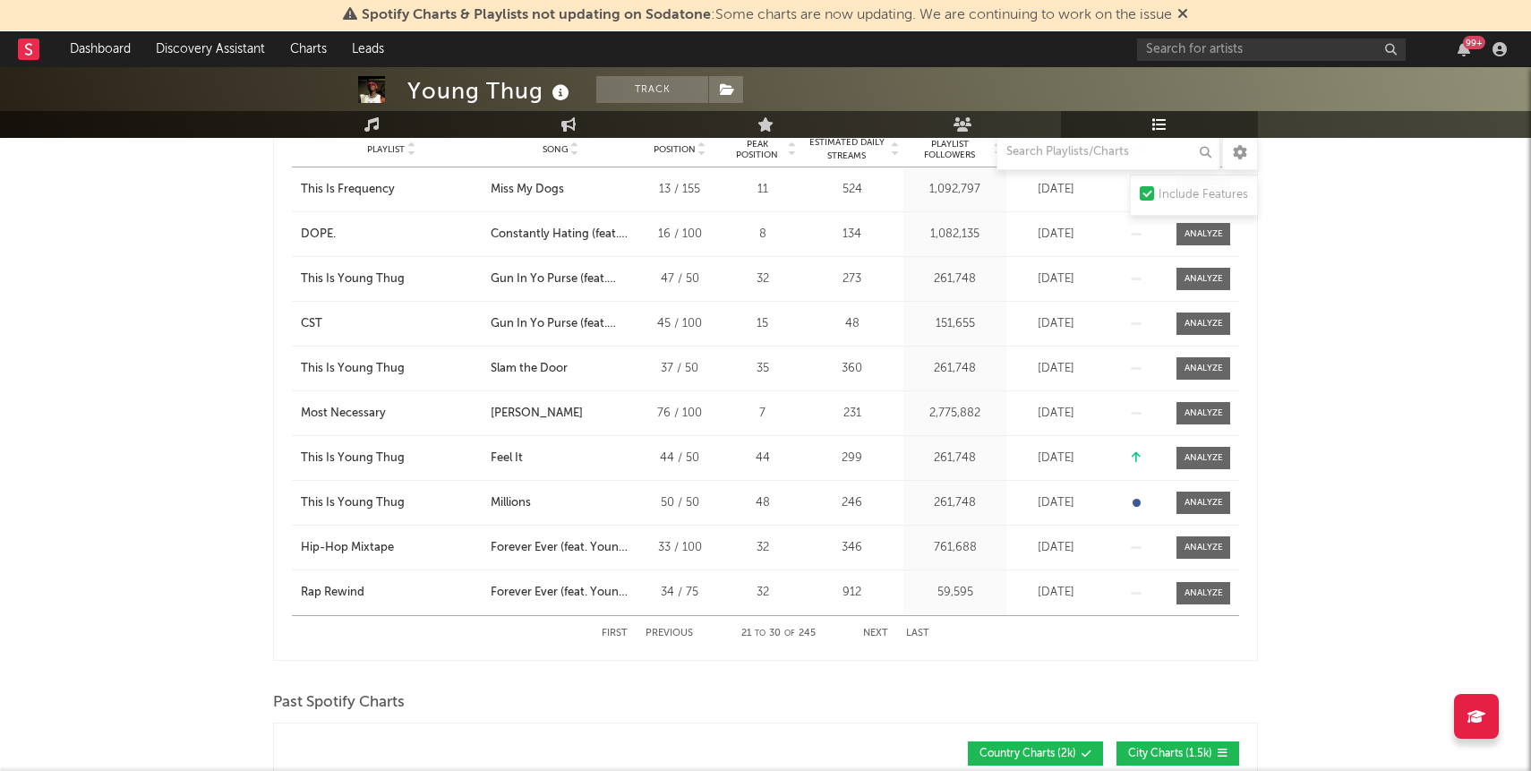
click at [876, 631] on button "Next" at bounding box center [875, 634] width 25 height 10
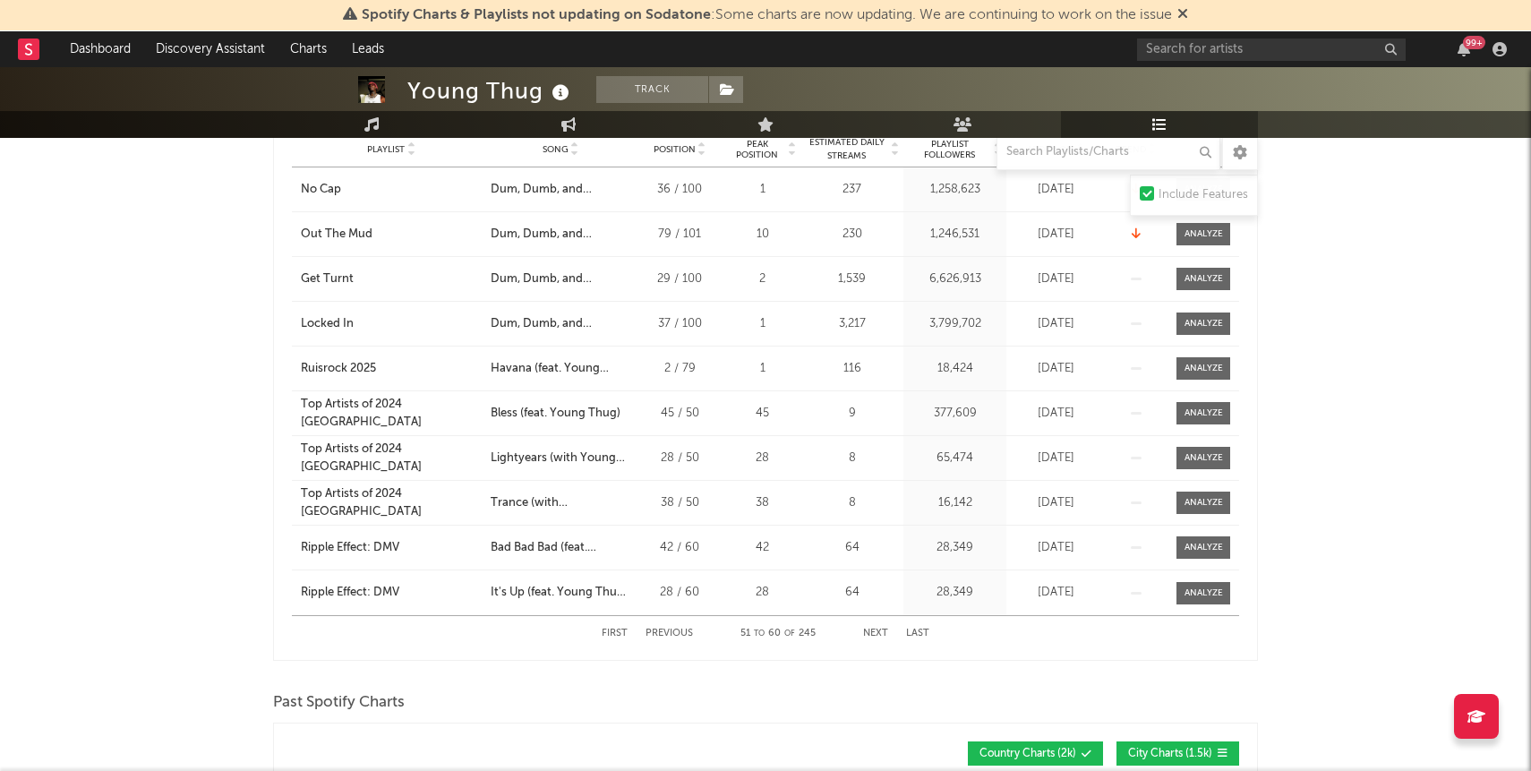
click at [876, 631] on button "Next" at bounding box center [875, 634] width 25 height 10
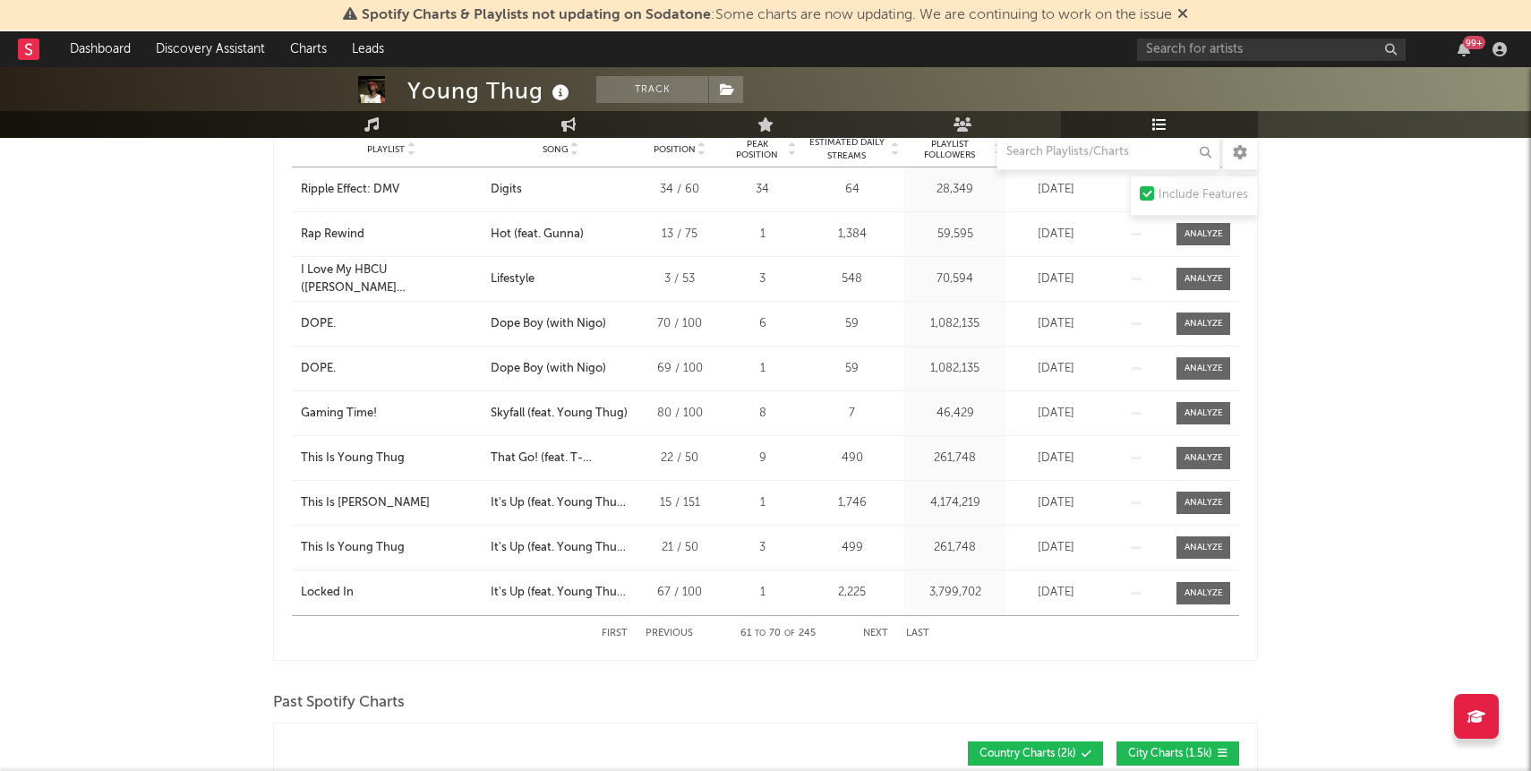
click at [683, 631] on button "Previous" at bounding box center [669, 634] width 47 height 10
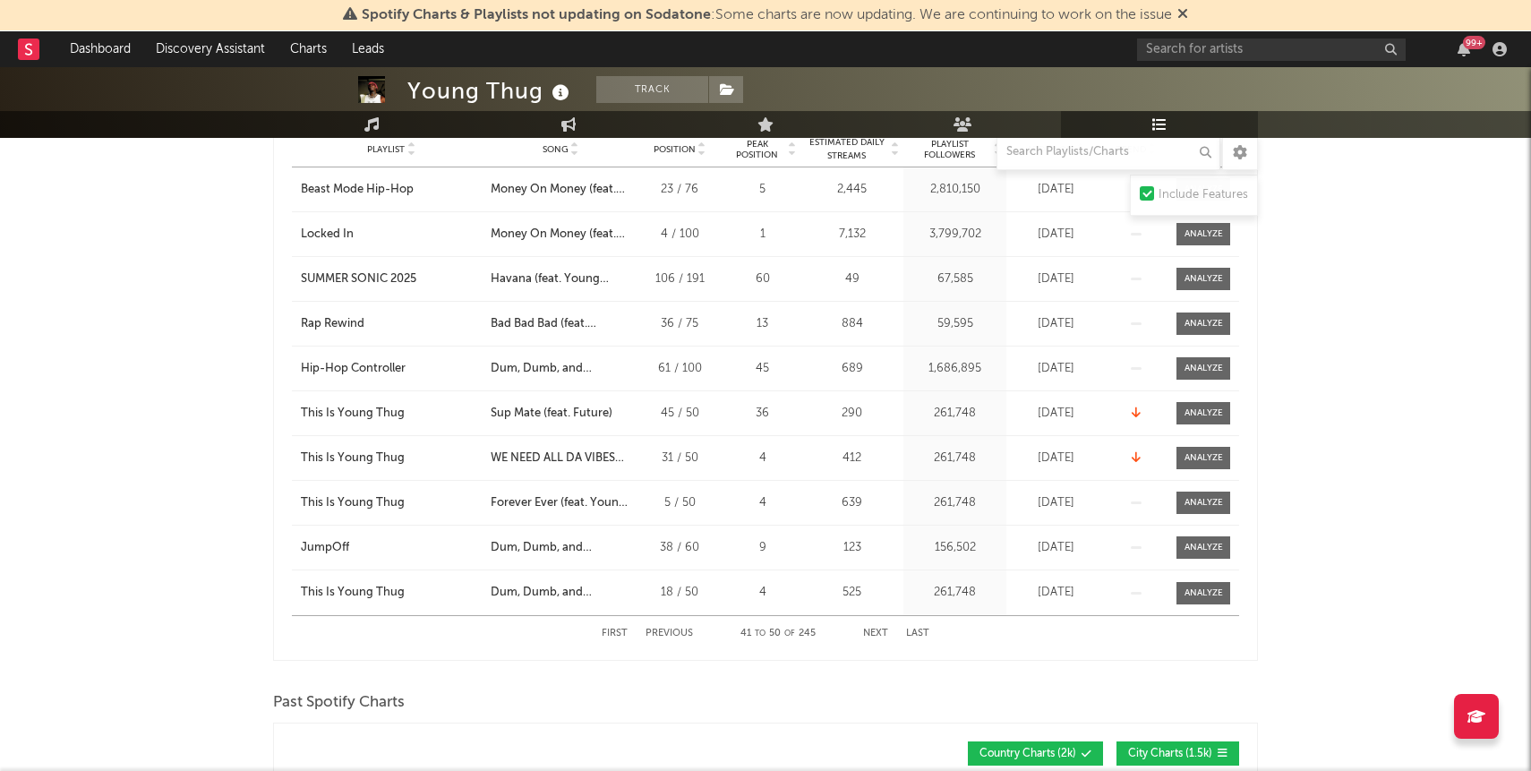
click at [683, 631] on button "Previous" at bounding box center [669, 634] width 47 height 10
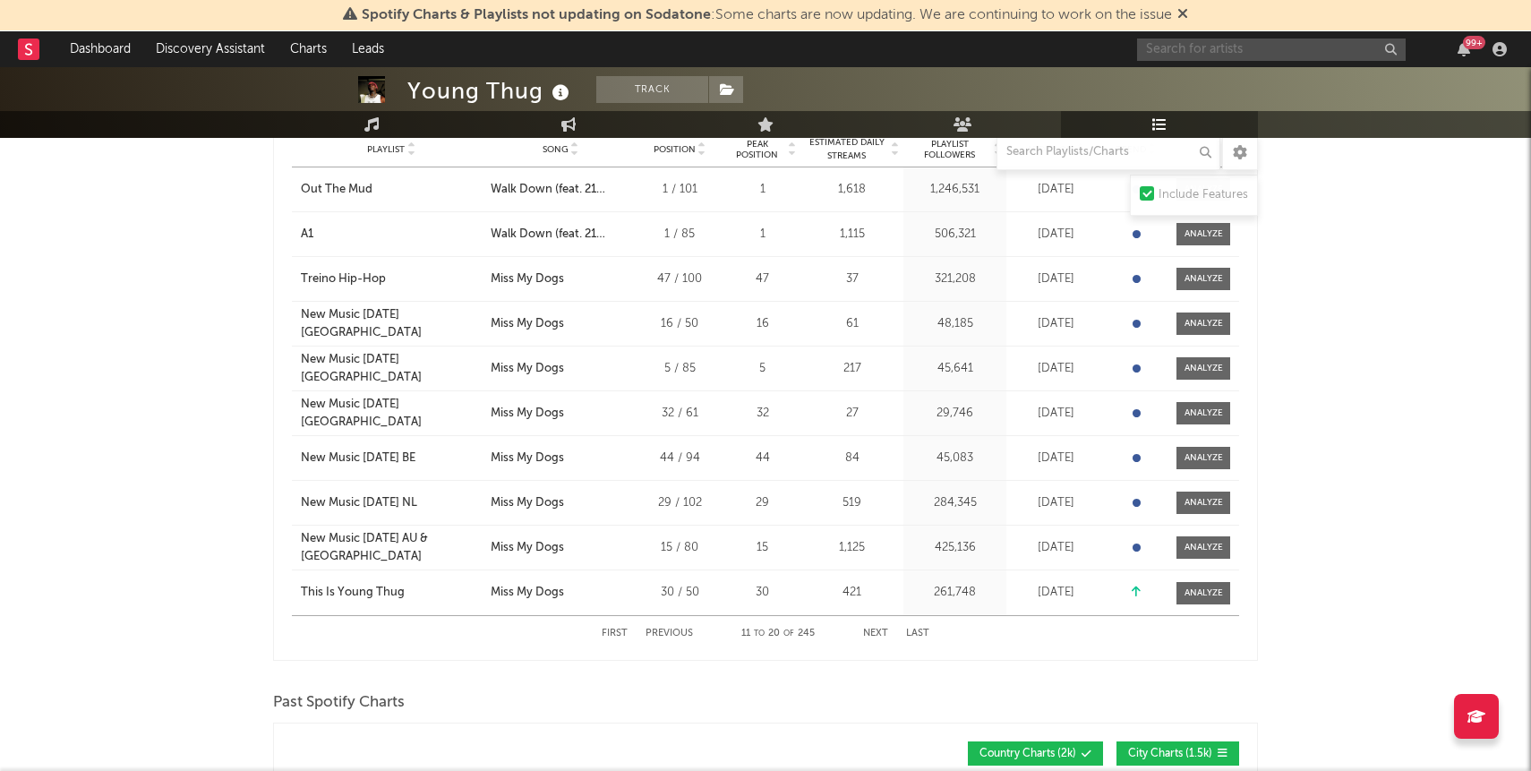
click at [1189, 46] on input "text" at bounding box center [1271, 50] width 269 height 22
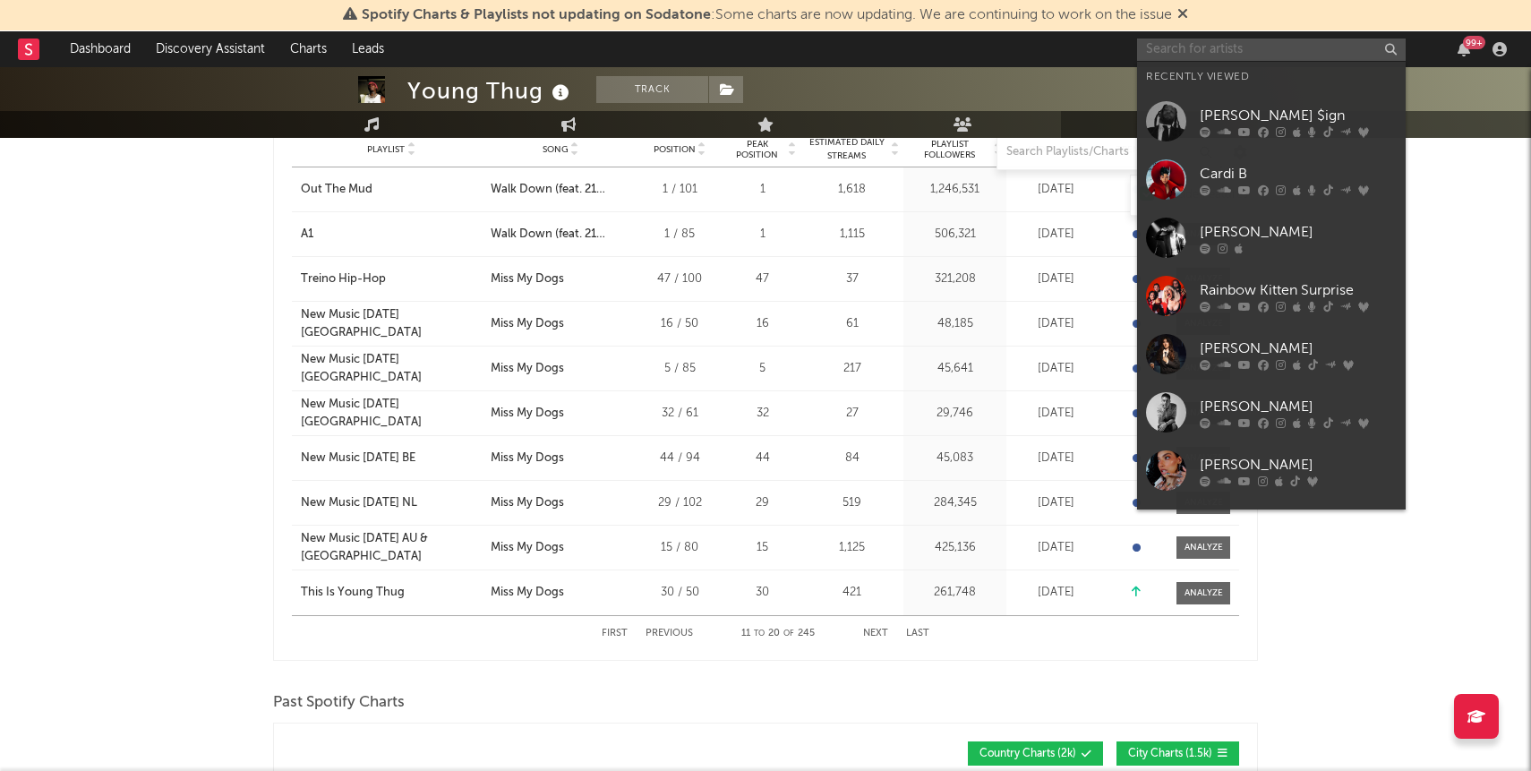
paste input "[PERSON_NAME] $ign"
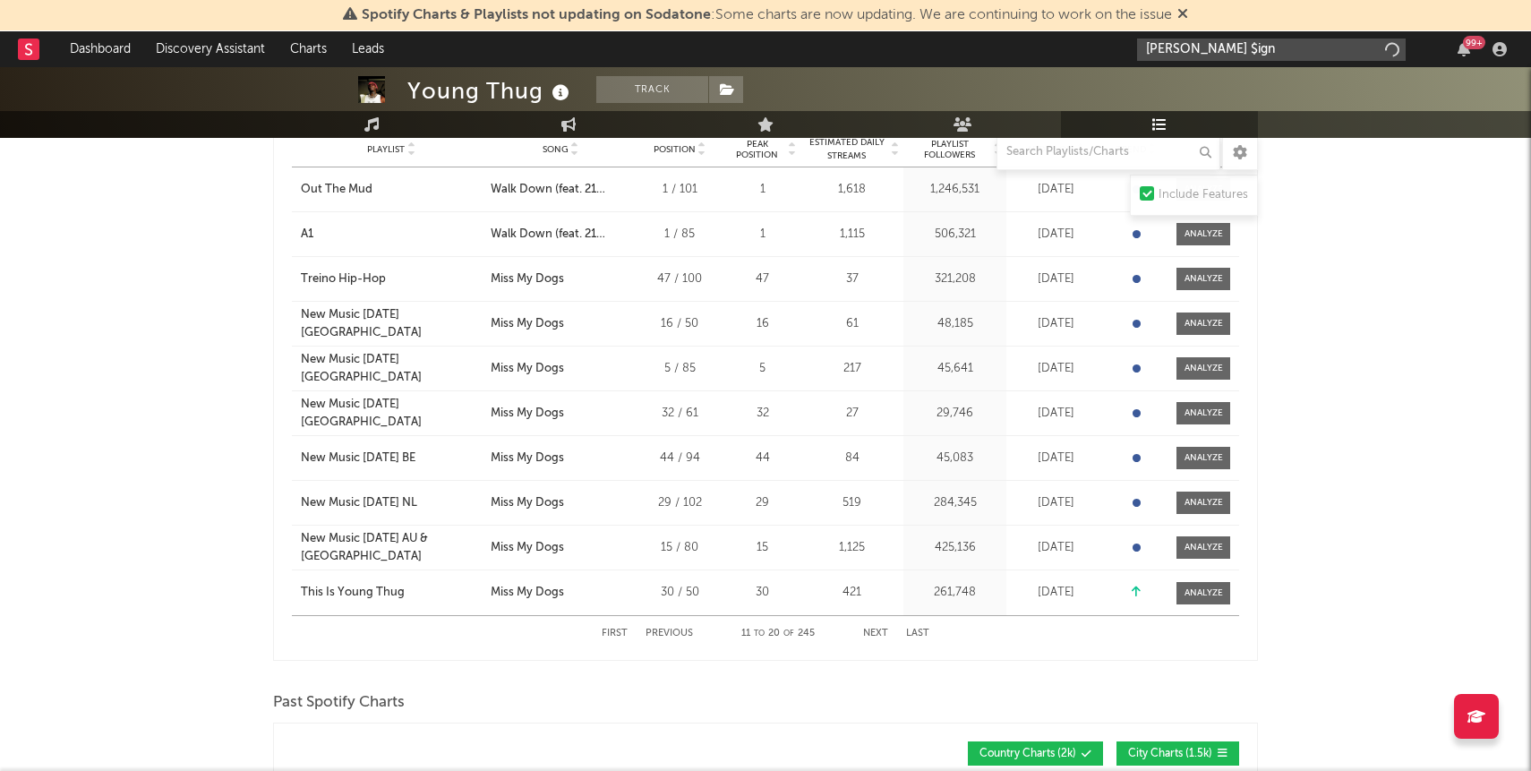
type input "[PERSON_NAME] $ign"
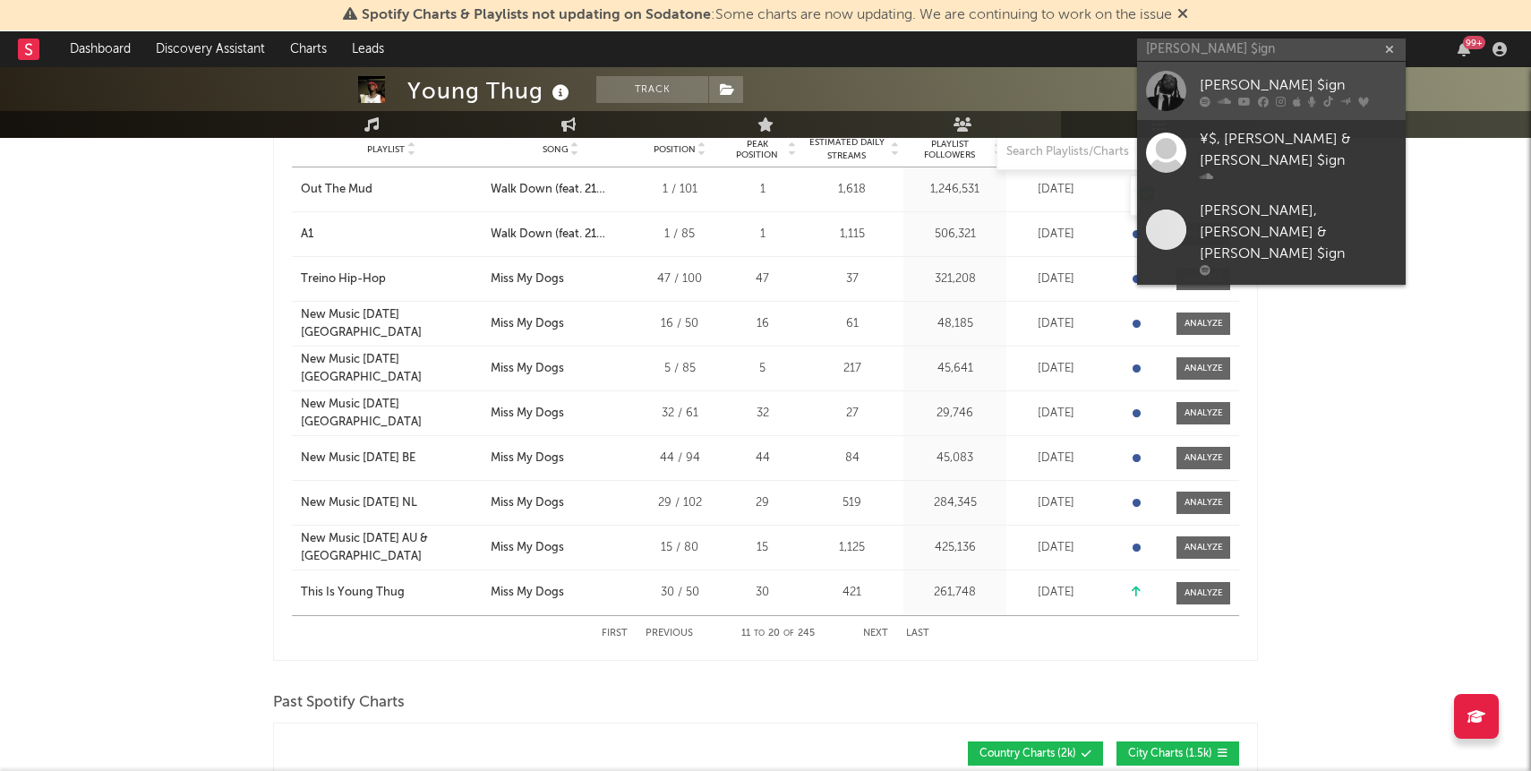
click at [1201, 80] on div "[PERSON_NAME] $ign" at bounding box center [1298, 84] width 197 height 21
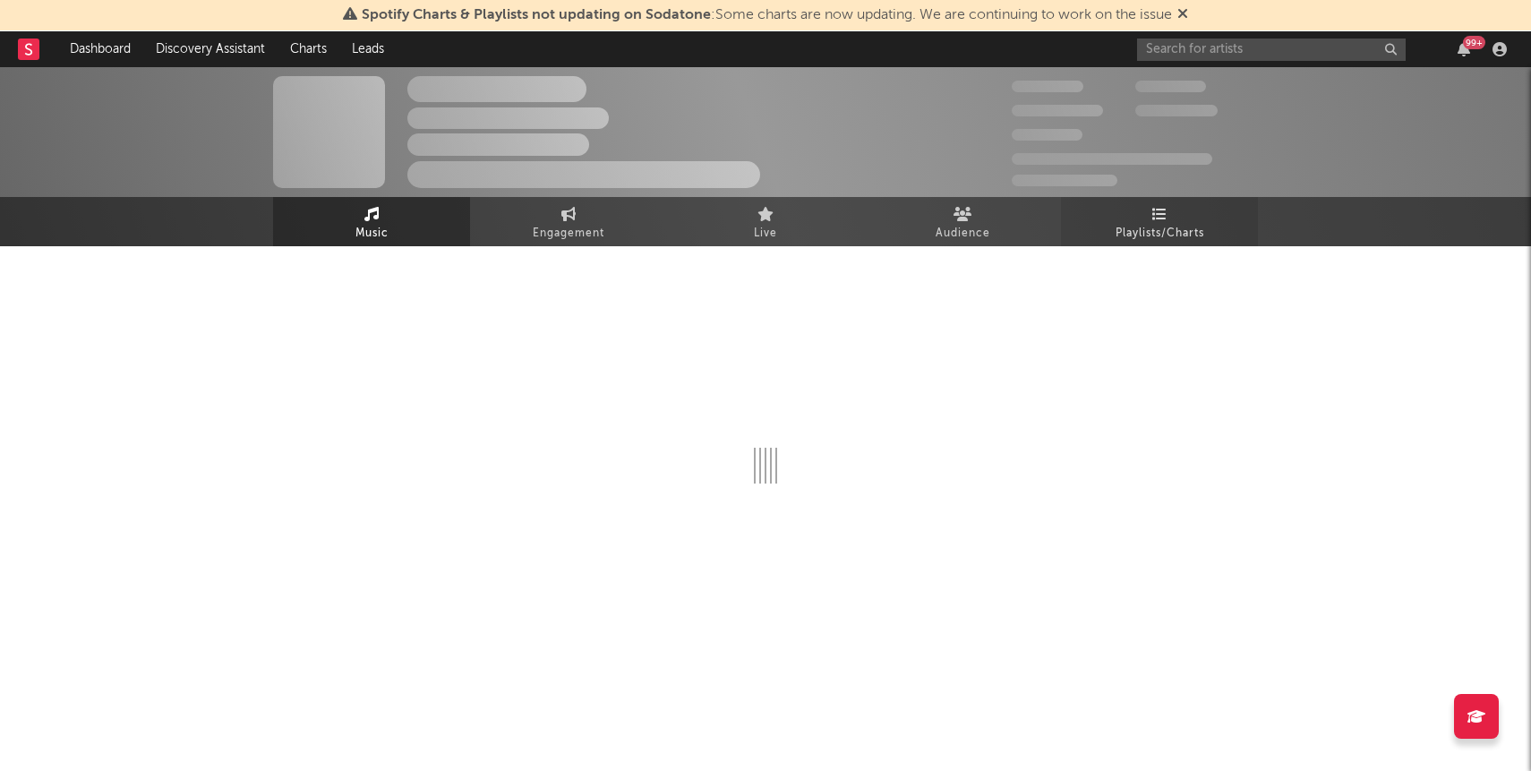
click at [1121, 204] on link "Playlists/Charts" at bounding box center [1159, 221] width 197 height 49
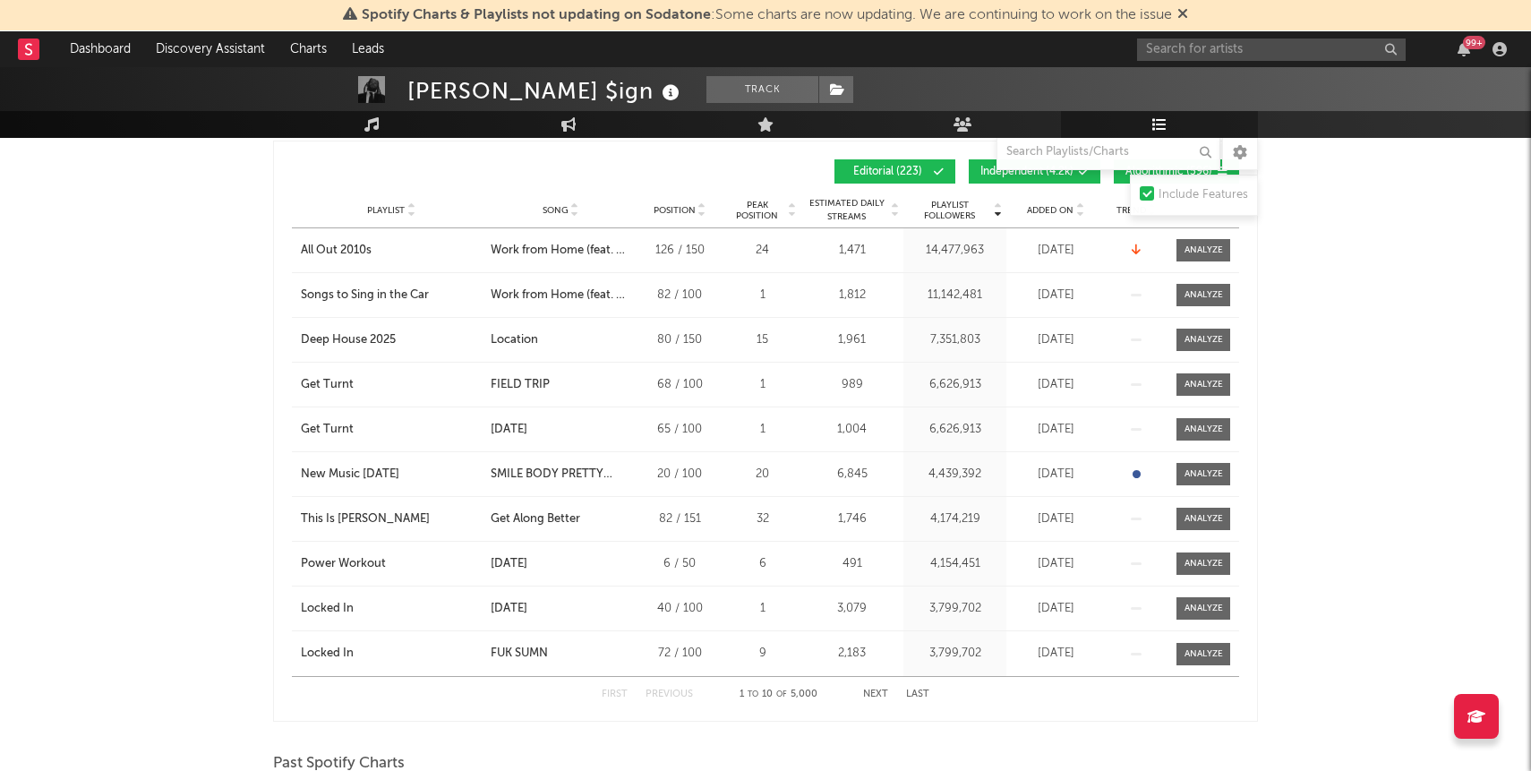
scroll to position [510, 0]
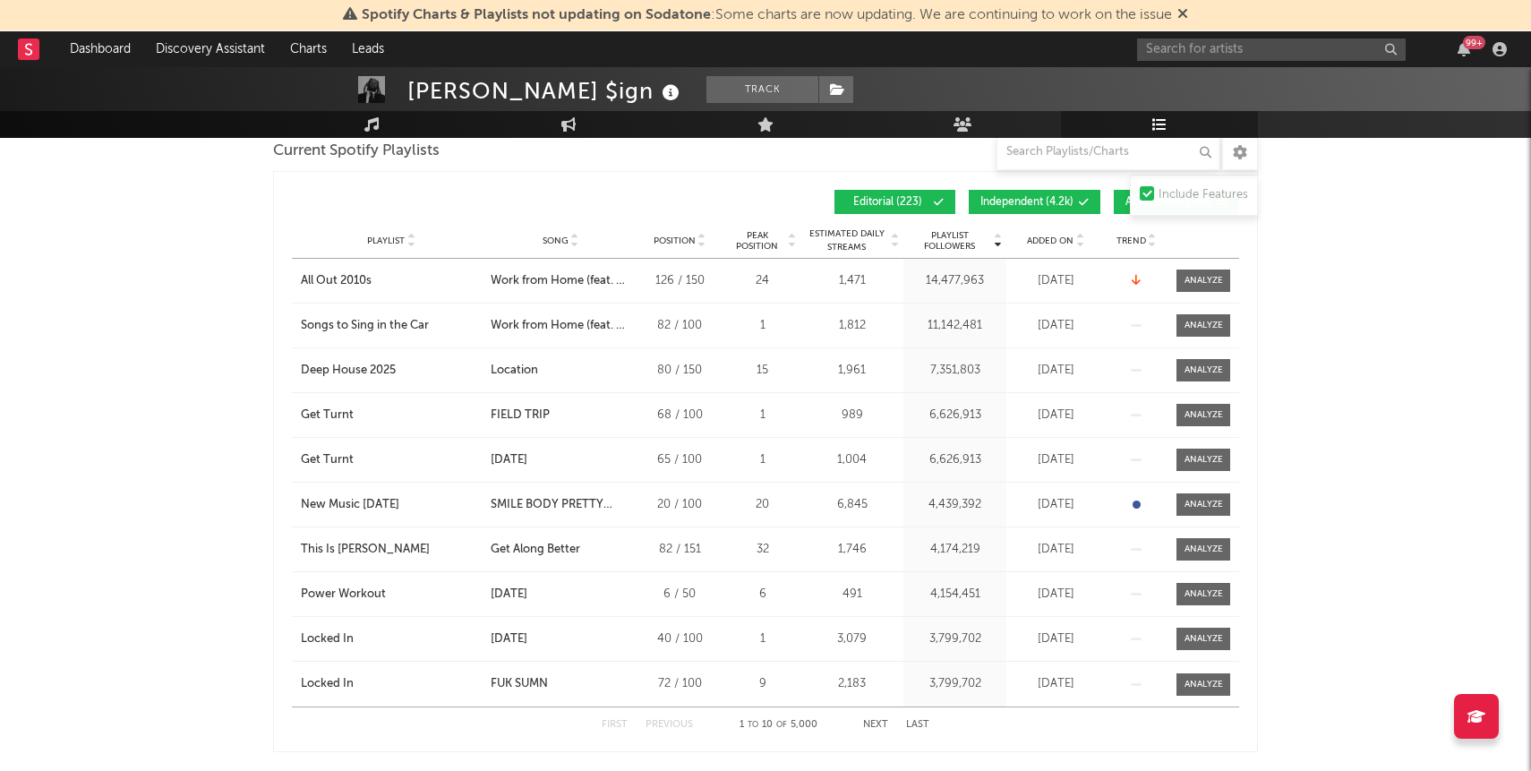
click at [1124, 204] on button "Algorithmic ( 596 )" at bounding box center [1176, 202] width 125 height 24
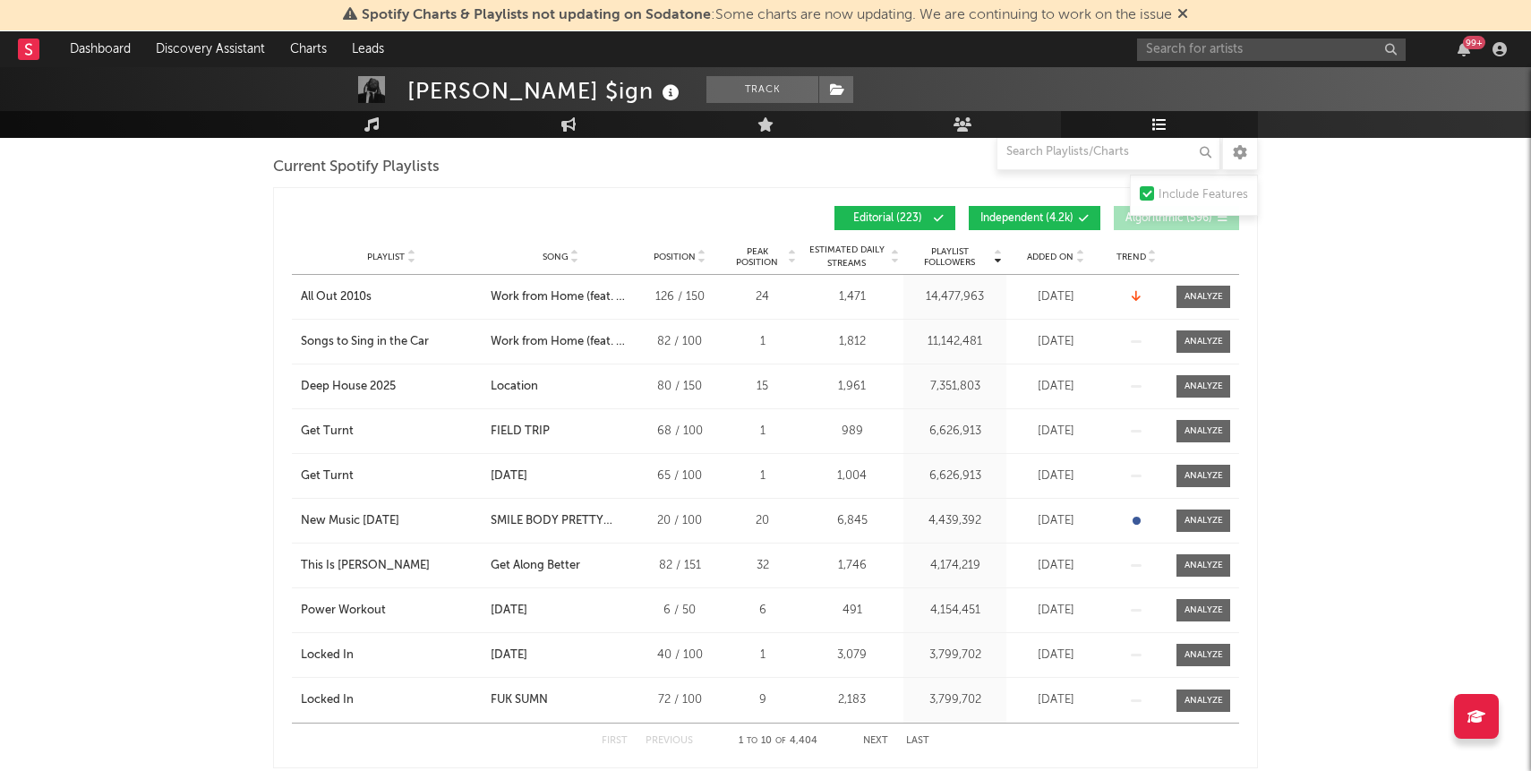
scroll to position [493, 0]
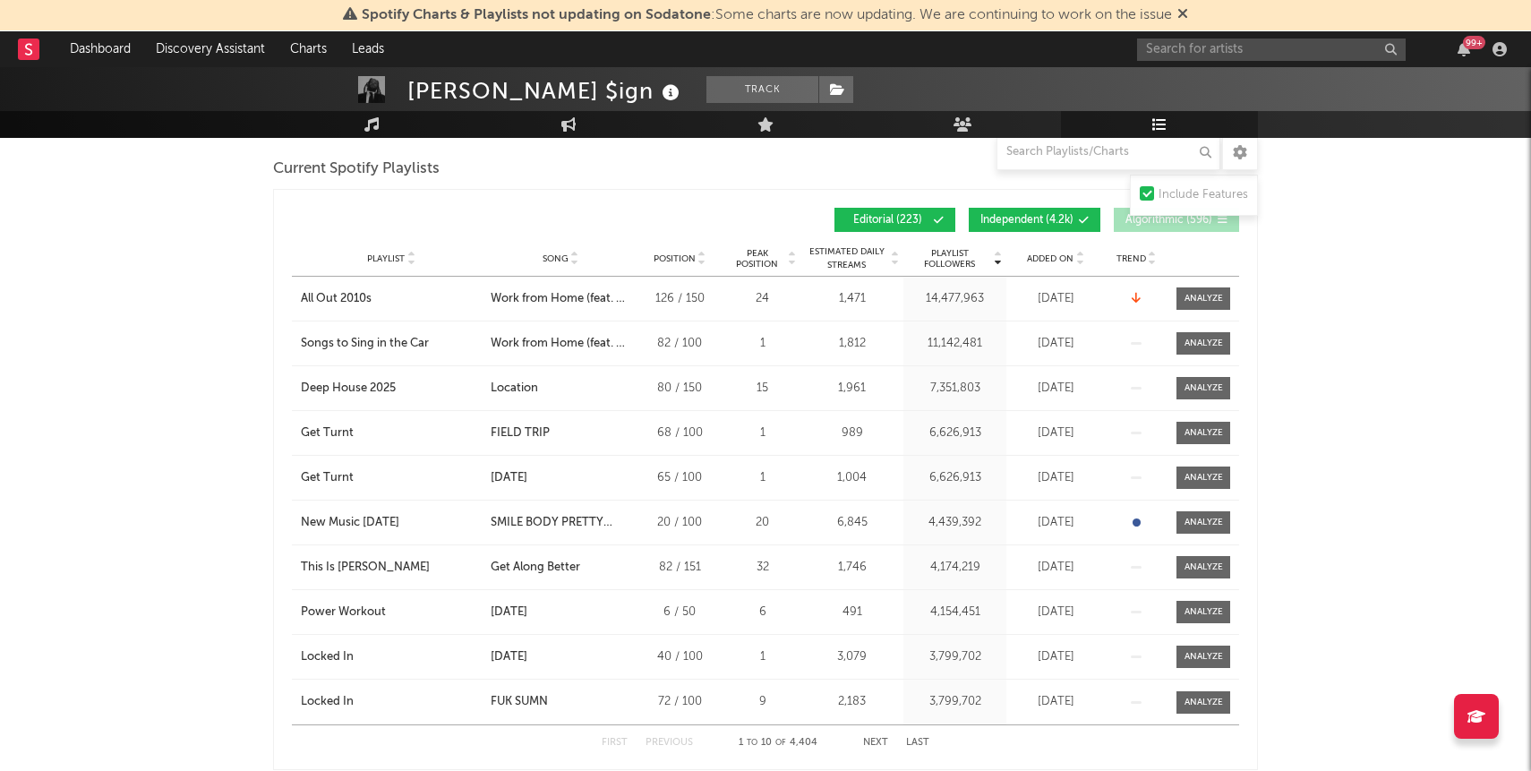
click at [1072, 227] on button "Independent ( 4.2k )" at bounding box center [1035, 220] width 132 height 24
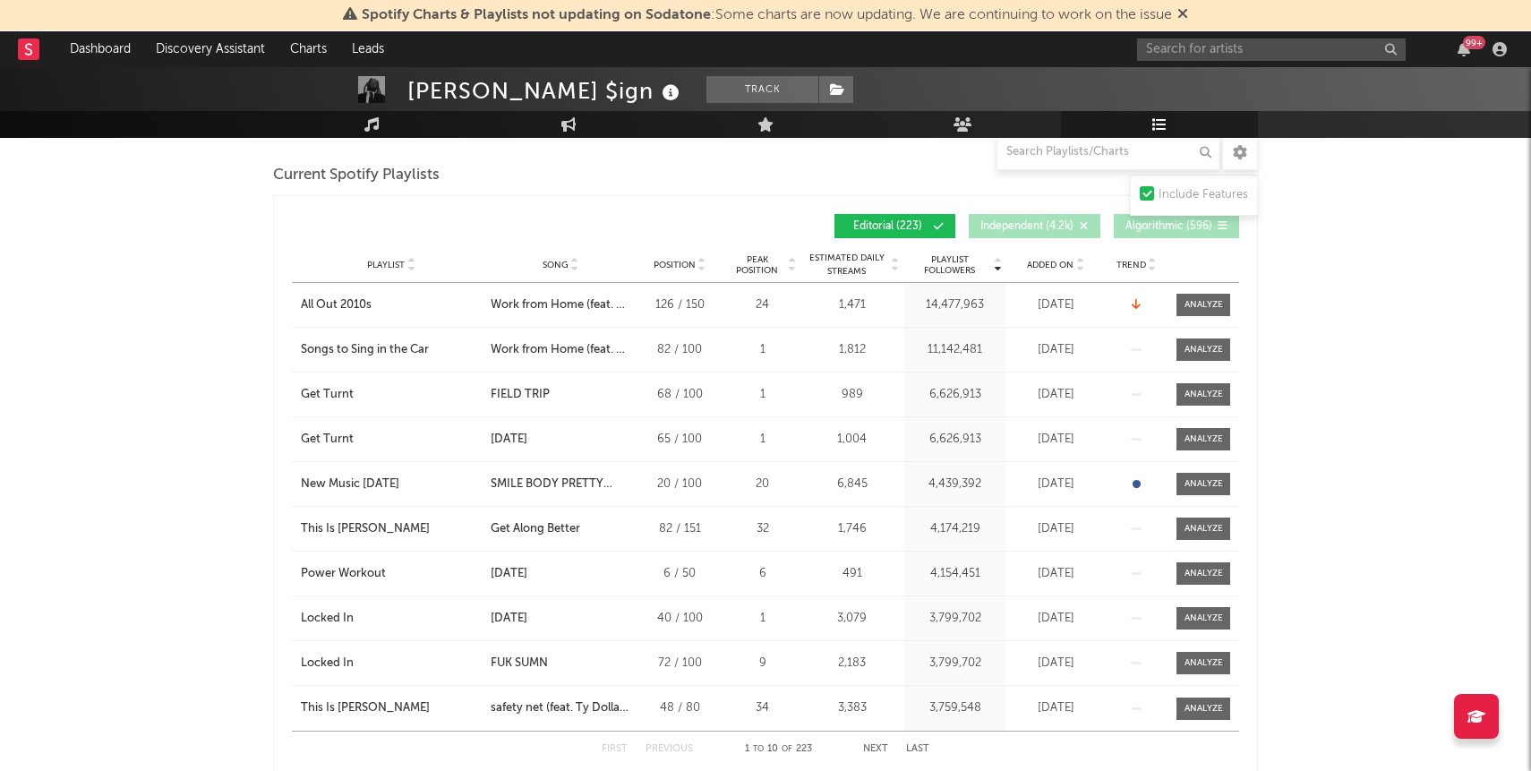
scroll to position [485, 0]
click at [1061, 268] on span "Added On" at bounding box center [1050, 267] width 47 height 11
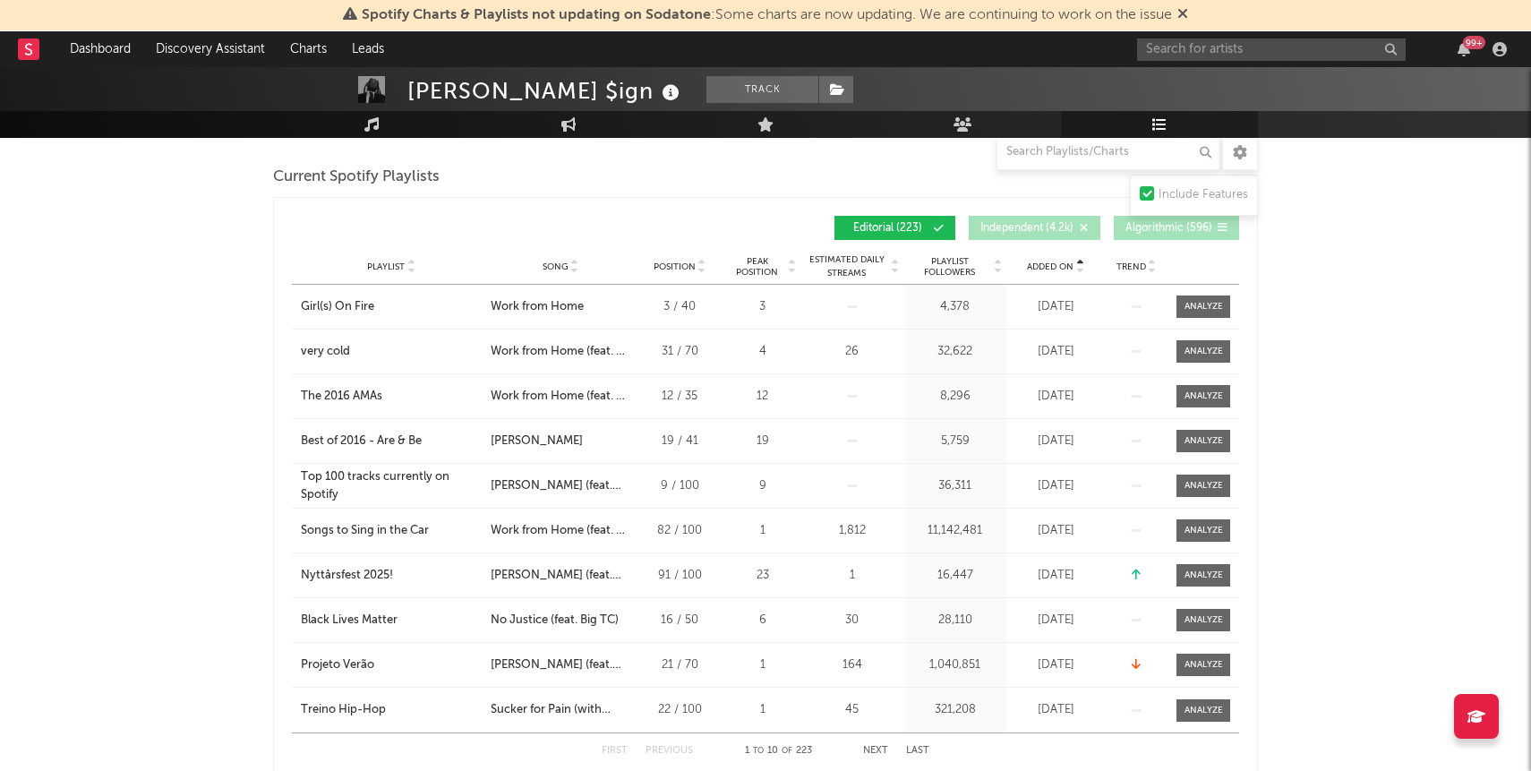
click at [1061, 268] on span "Added On" at bounding box center [1050, 267] width 47 height 11
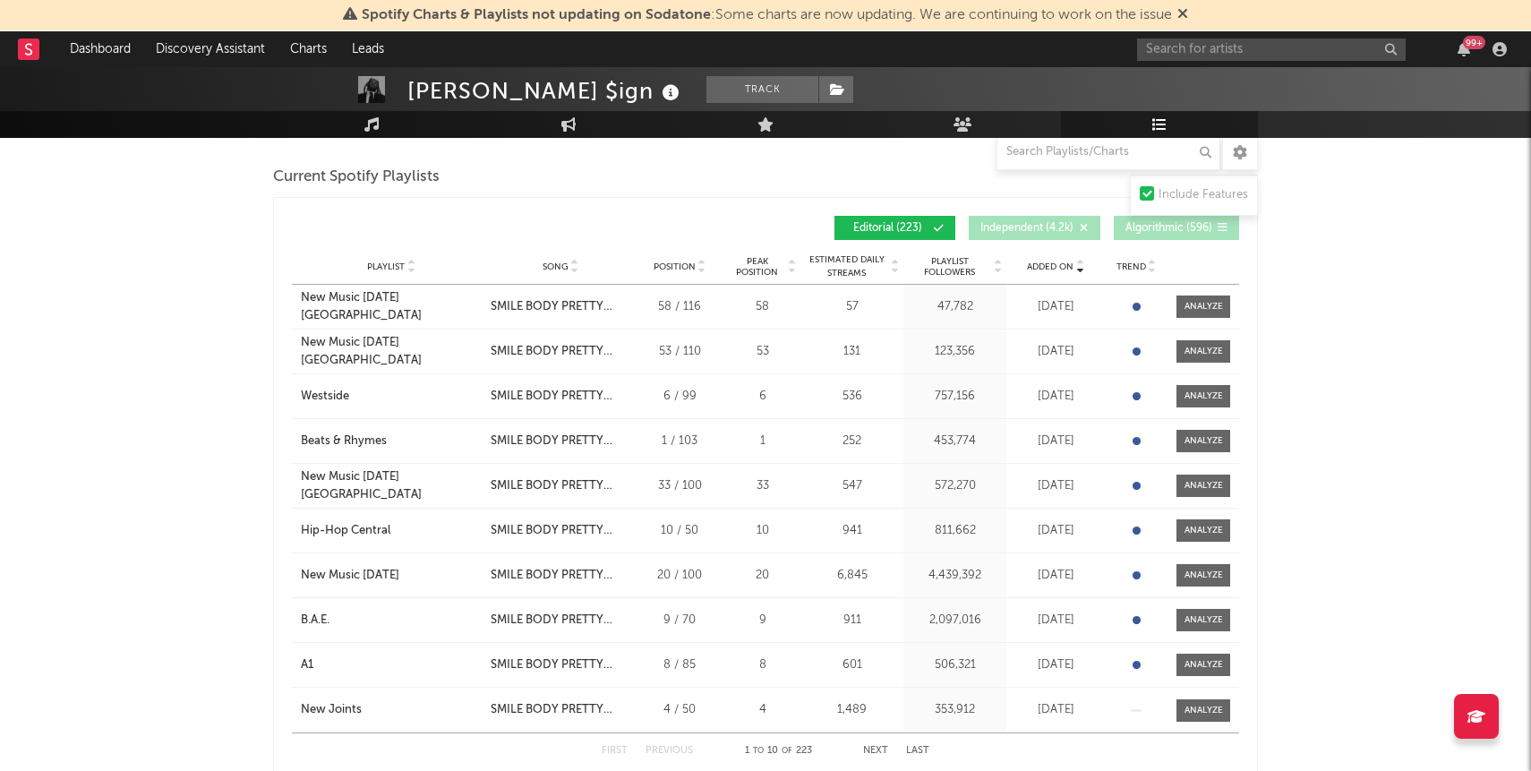
drag, startPoint x: 914, startPoint y: 743, endPoint x: 900, endPoint y: 733, distance: 16.7
click at [901, 734] on div "First Previous 1 to 10 of 223 Next Last" at bounding box center [766, 750] width 328 height 35
click at [877, 749] on button "Next" at bounding box center [875, 751] width 25 height 10
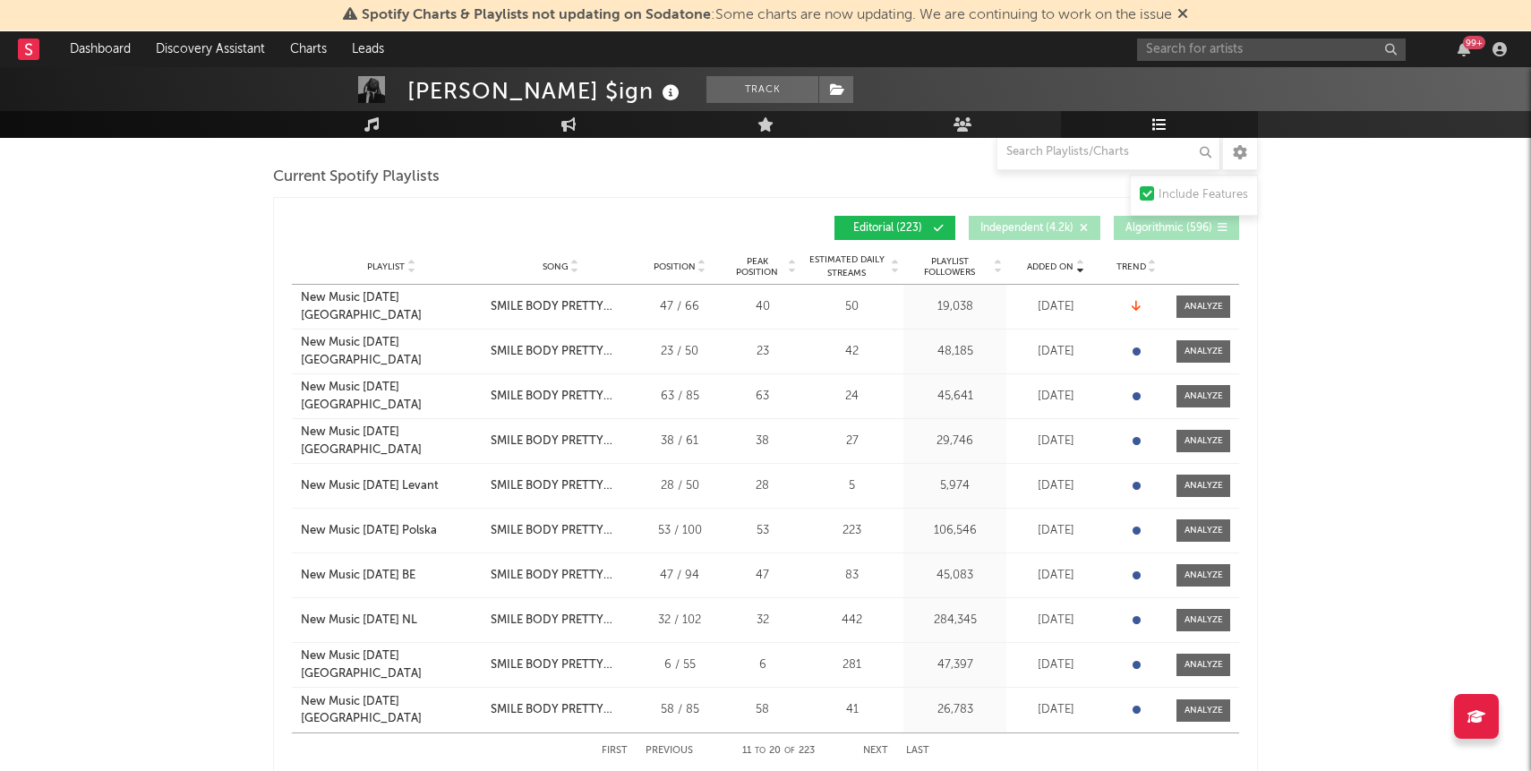
click at [877, 749] on button "Next" at bounding box center [875, 751] width 25 height 10
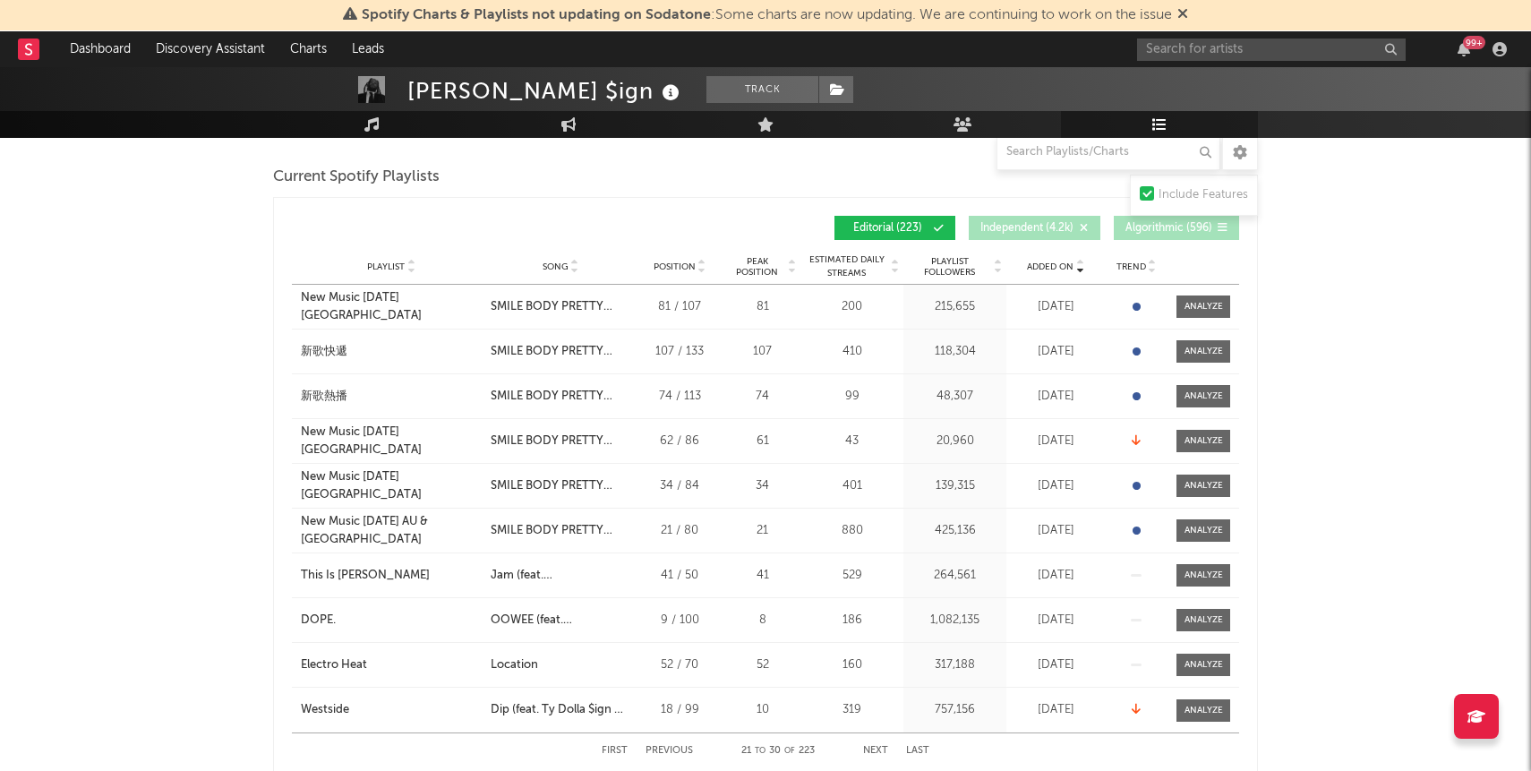
click at [877, 749] on button "Next" at bounding box center [875, 751] width 25 height 10
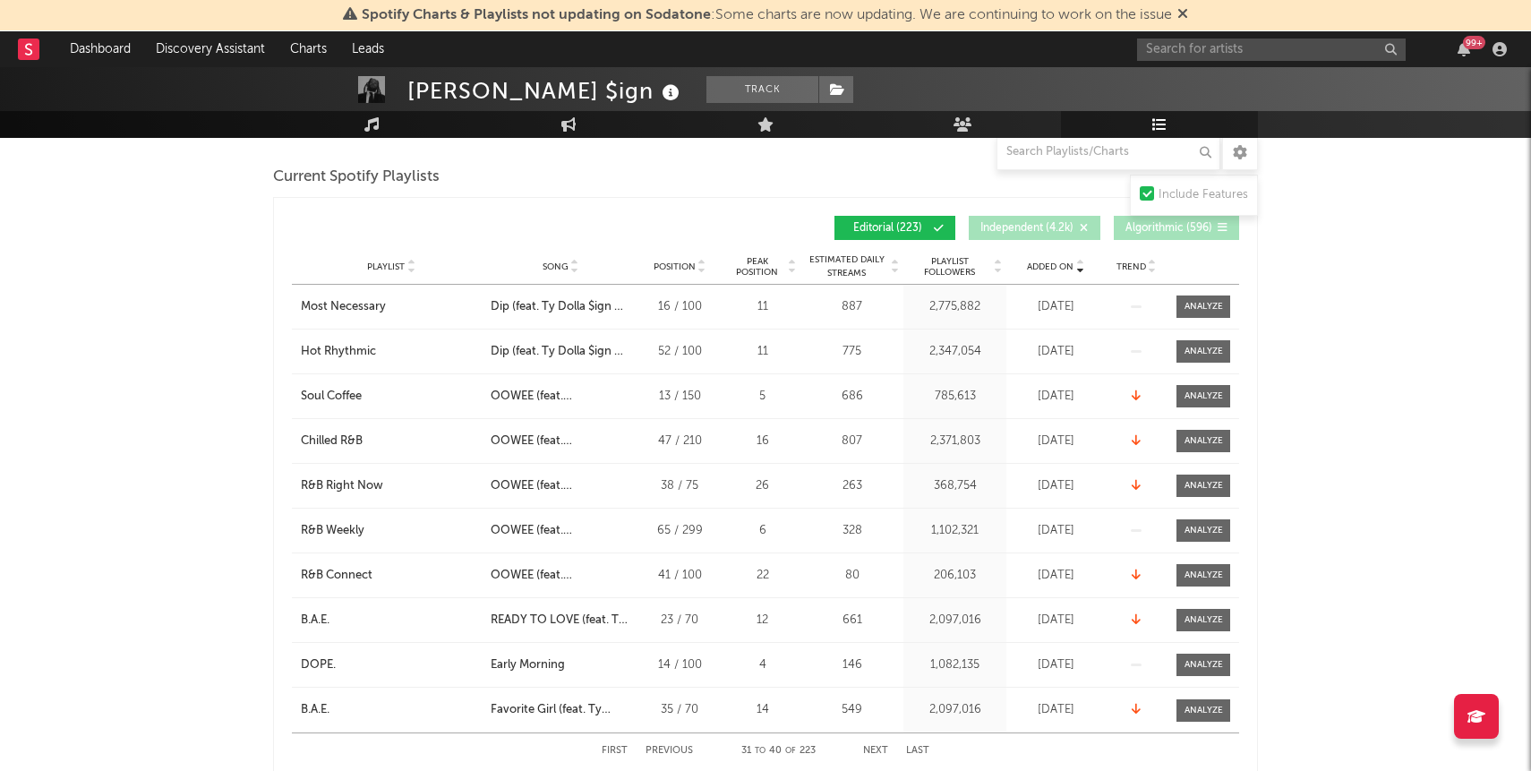
click at [877, 747] on button "Next" at bounding box center [875, 751] width 25 height 10
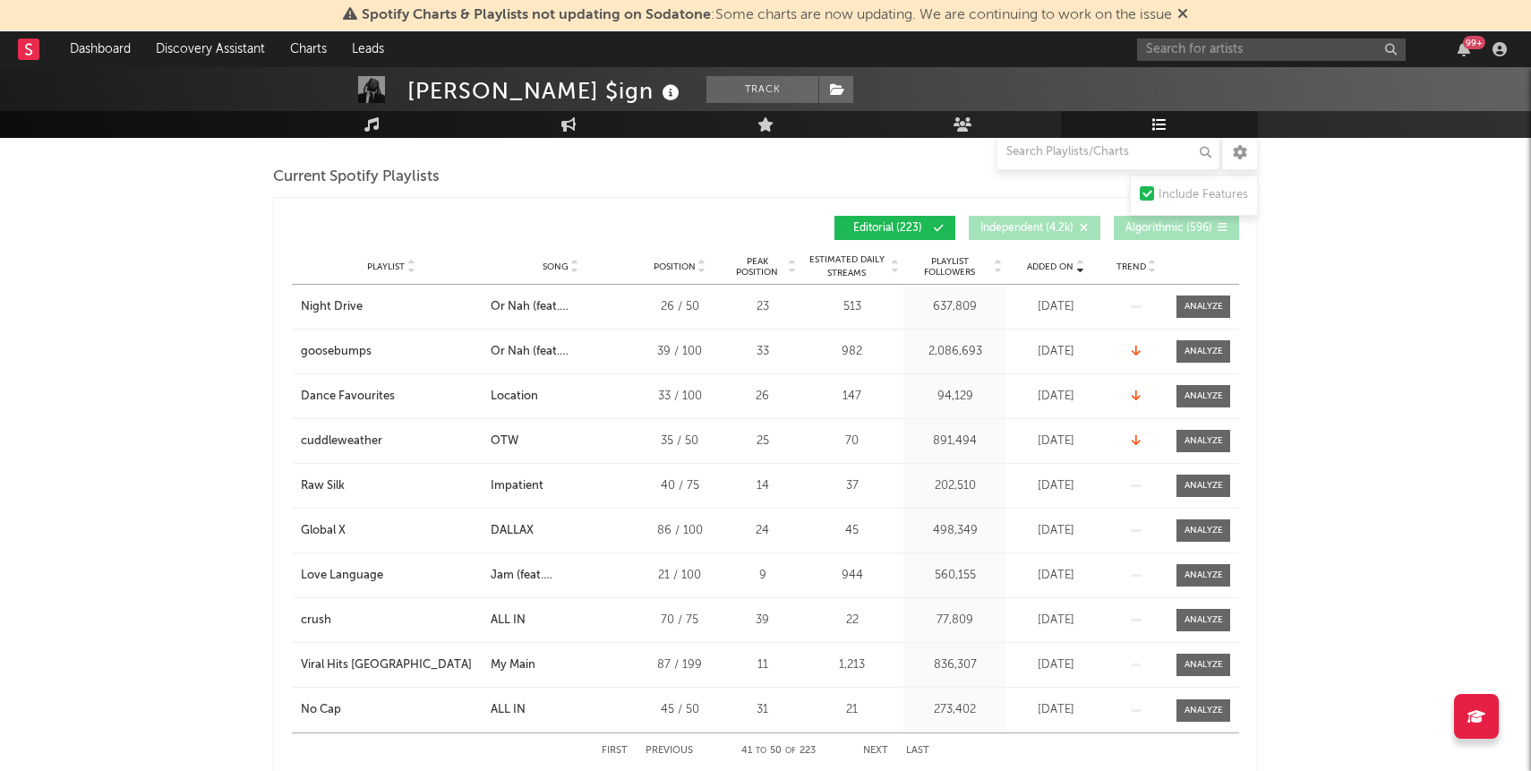
click at [878, 748] on button "Next" at bounding box center [875, 751] width 25 height 10
click at [878, 747] on button "Next" at bounding box center [875, 751] width 25 height 10
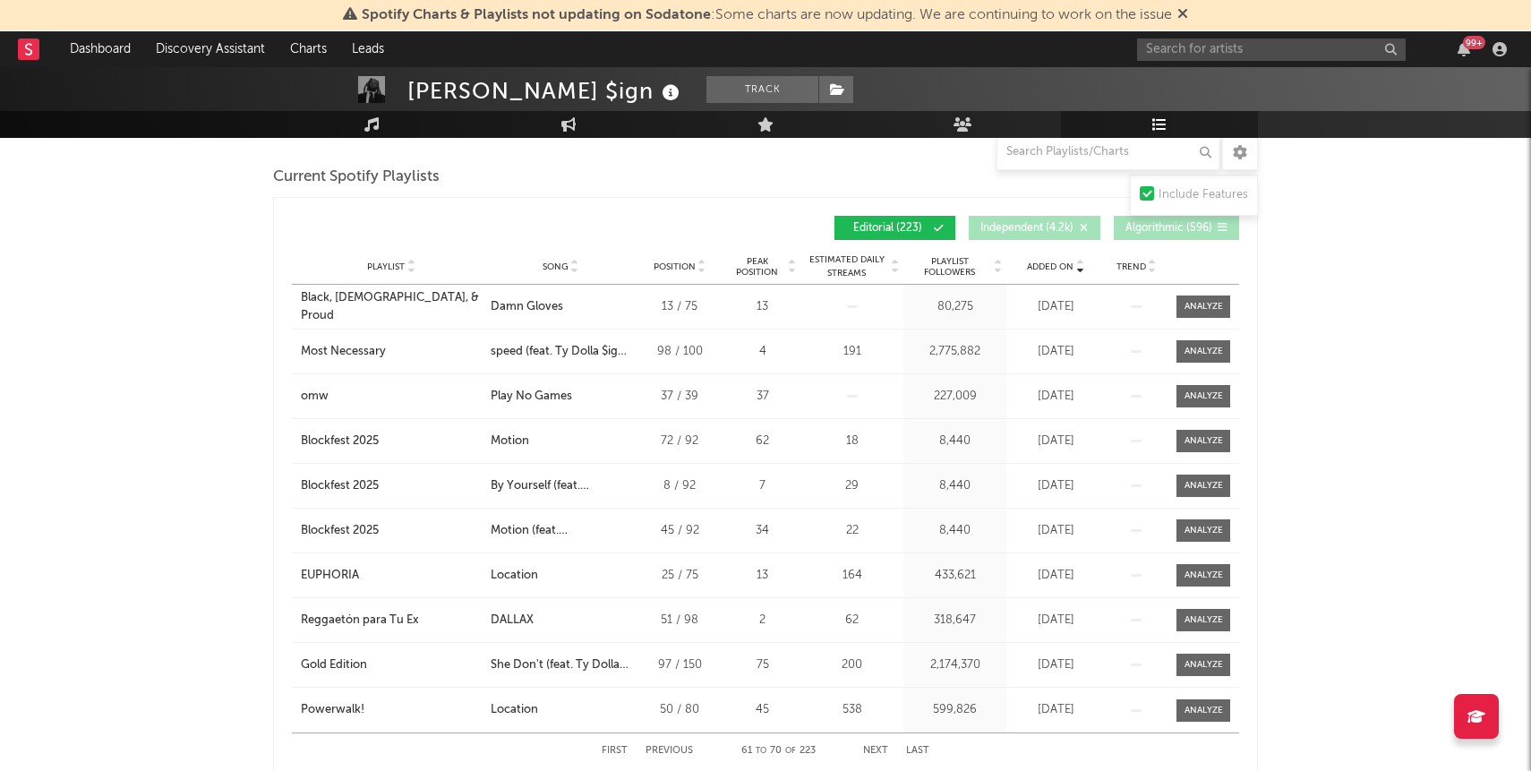
click at [877, 743] on div "First Previous 61 to 70 of 223 Next Last" at bounding box center [766, 750] width 328 height 35
click at [876, 747] on button "Next" at bounding box center [875, 751] width 25 height 10
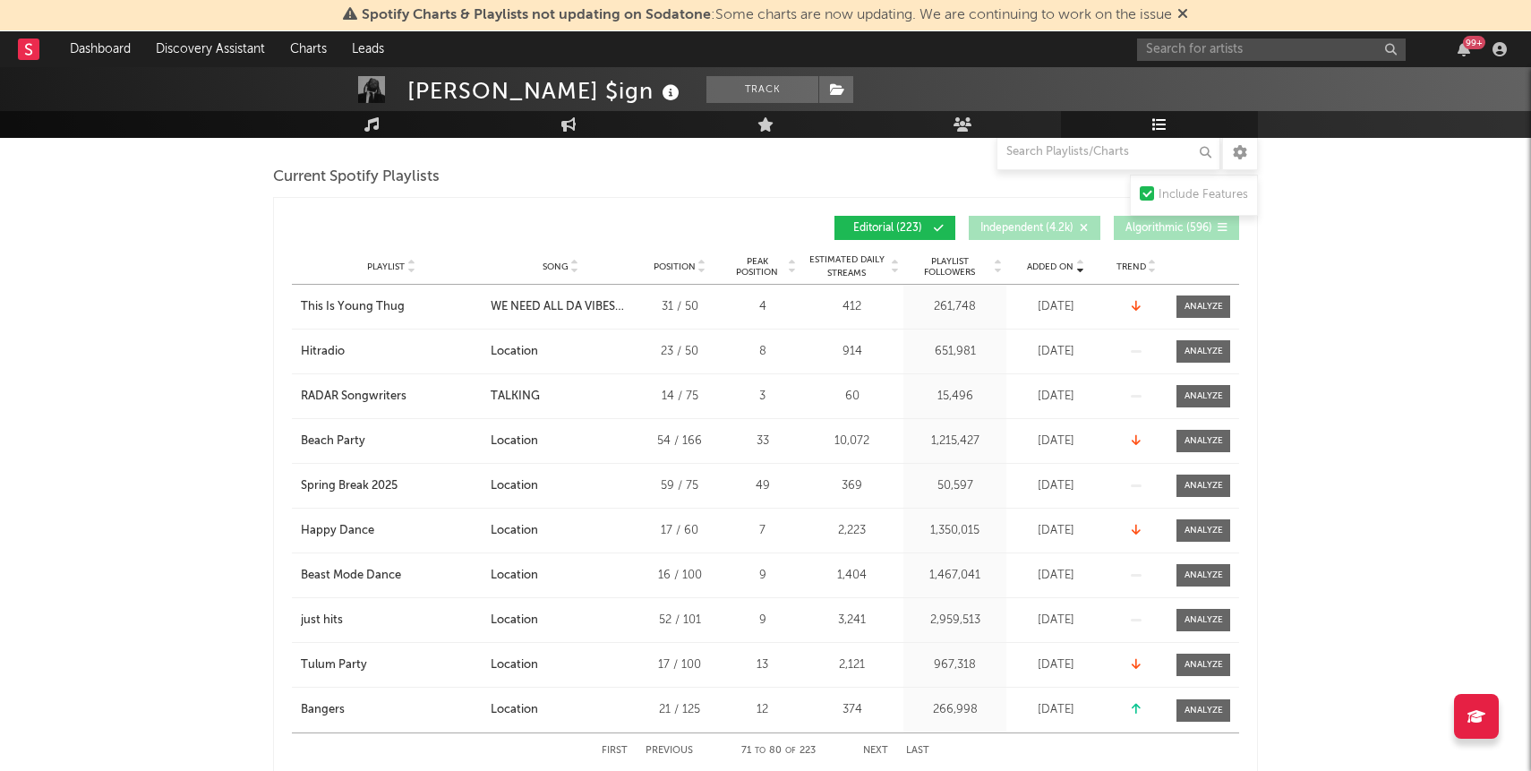
click at [875, 747] on button "Next" at bounding box center [875, 751] width 25 height 10
